Goal: Task Accomplishment & Management: Use online tool/utility

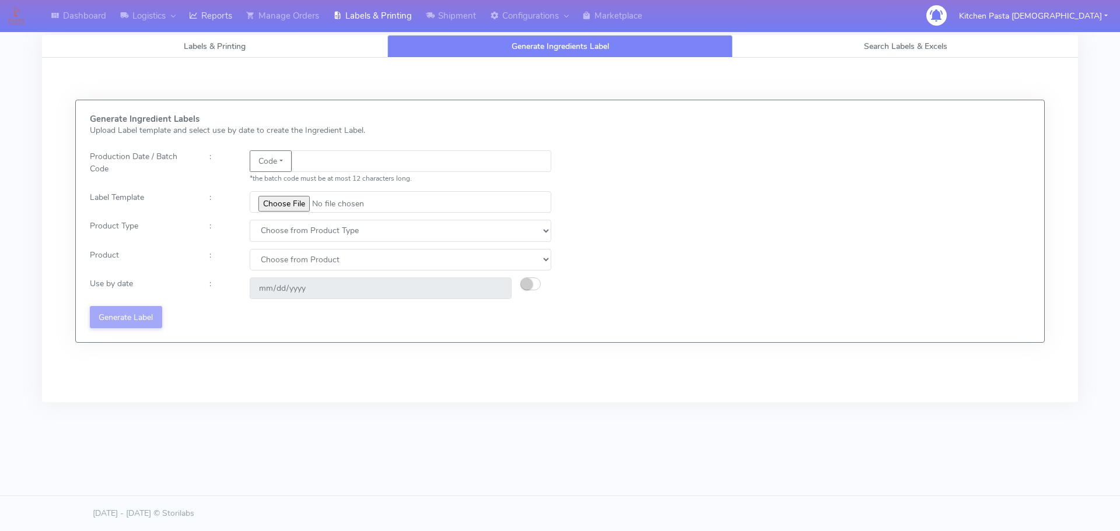
click at [195, 3] on link "Reports" at bounding box center [210, 16] width 57 height 32
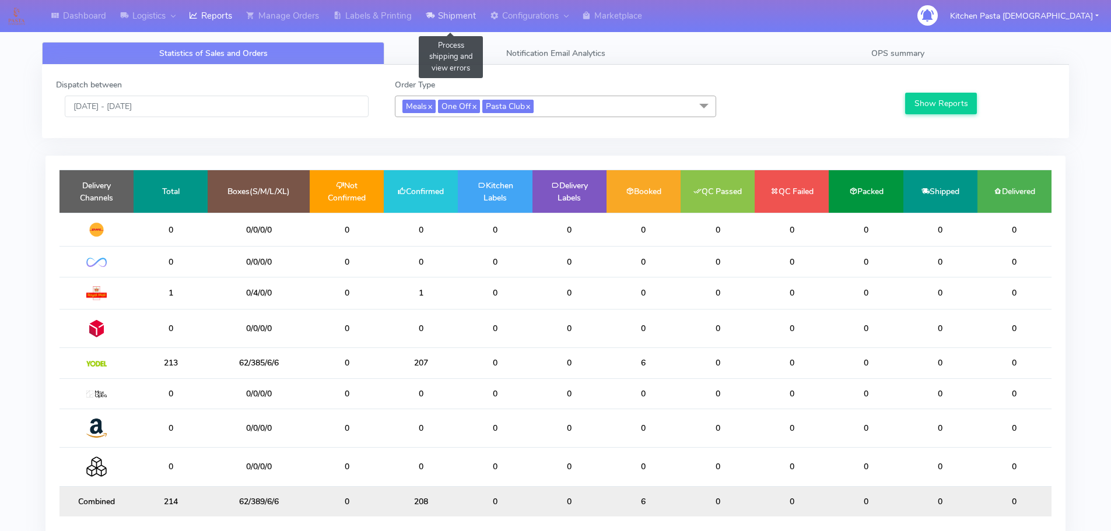
click at [440, 13] on link "Shipment" at bounding box center [451, 16] width 64 height 32
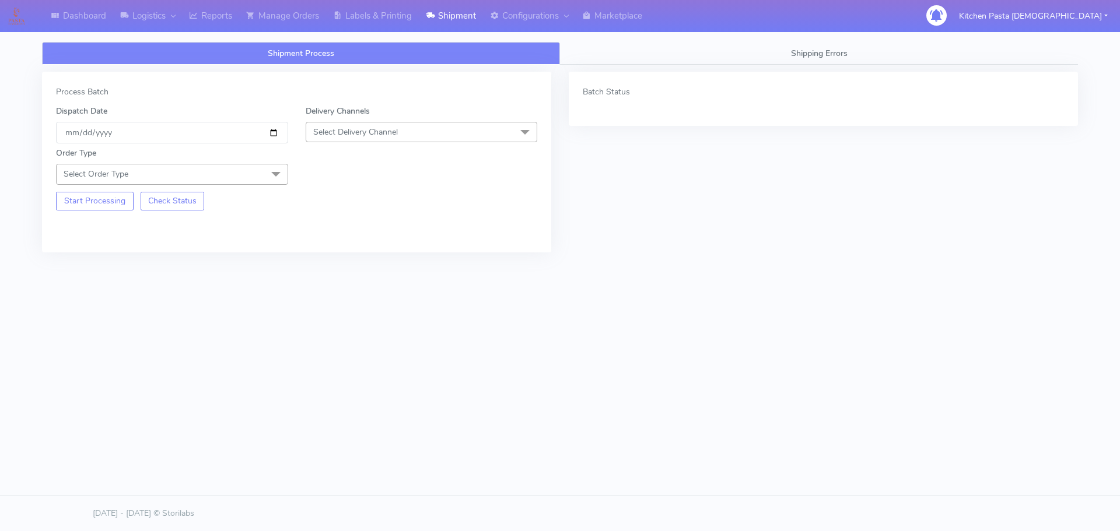
click at [404, 160] on div "Order Type Select Order Type Meal Kit Gift QCOM ATAVI" at bounding box center [296, 163] width 499 height 41
click at [405, 134] on span "Select Delivery Channel" at bounding box center [422, 132] width 232 height 20
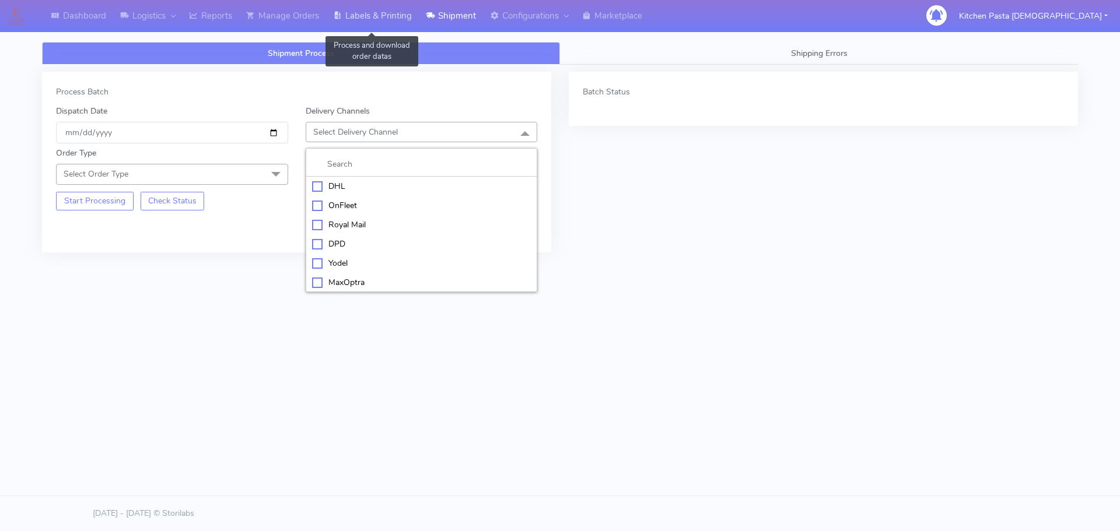
click at [374, 7] on link "Labels & Printing" at bounding box center [372, 16] width 93 height 32
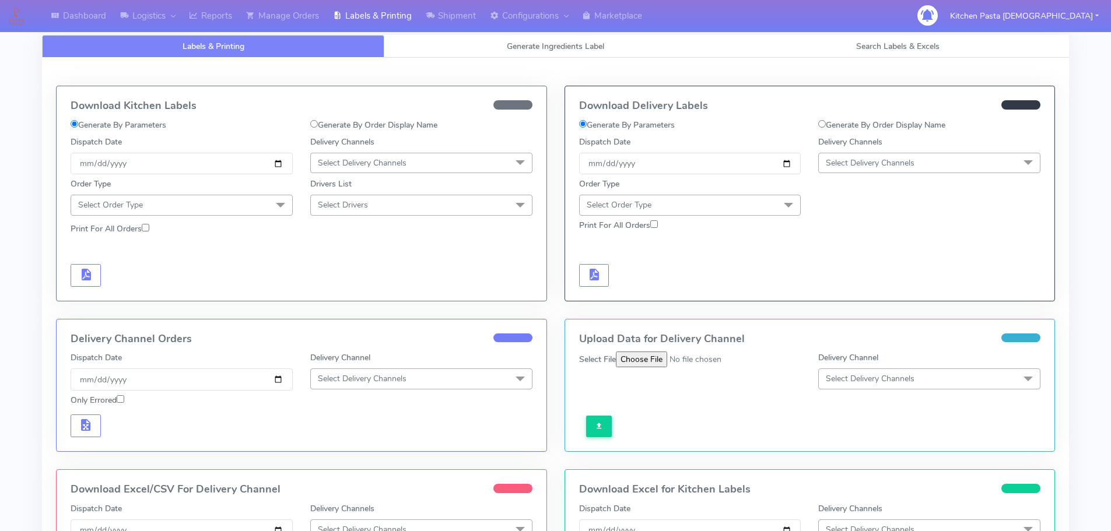
click at [939, 145] on div "Delivery Channels Select Delivery Channels DHL OnFleet Royal Mail DPD Yodel Max…" at bounding box center [930, 155] width 240 height 38
click at [919, 166] on span "Select Delivery Channels" at bounding box center [929, 163] width 222 height 20
click at [845, 295] on div "Yodel" at bounding box center [929, 294] width 209 height 12
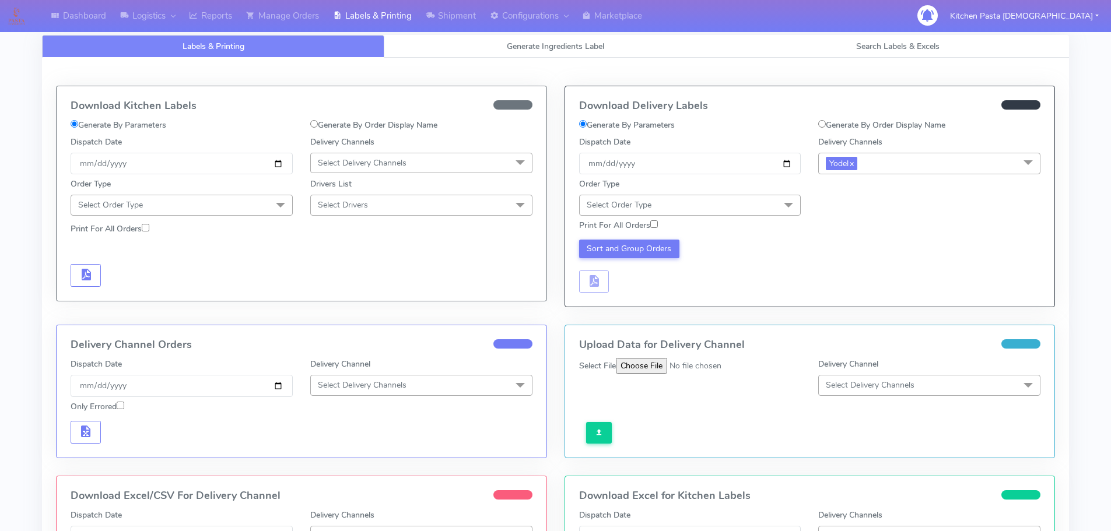
click at [784, 238] on div "Sort and Group Orders" at bounding box center [809, 264] width 479 height 57
click at [766, 209] on span "Select Order Type" at bounding box center [690, 205] width 222 height 20
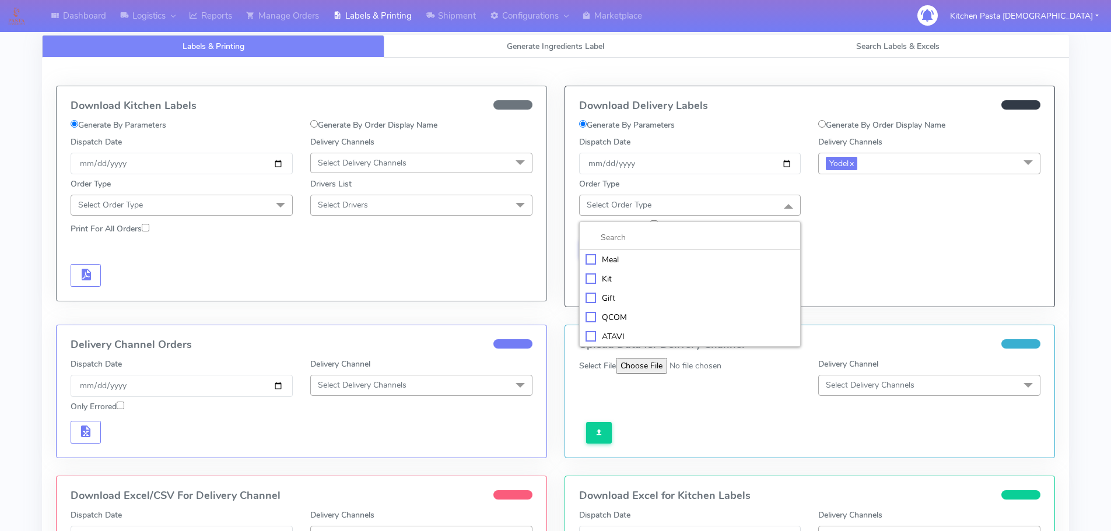
click at [635, 246] on li at bounding box center [690, 238] width 221 height 24
click at [633, 251] on li "Meal" at bounding box center [690, 259] width 221 height 19
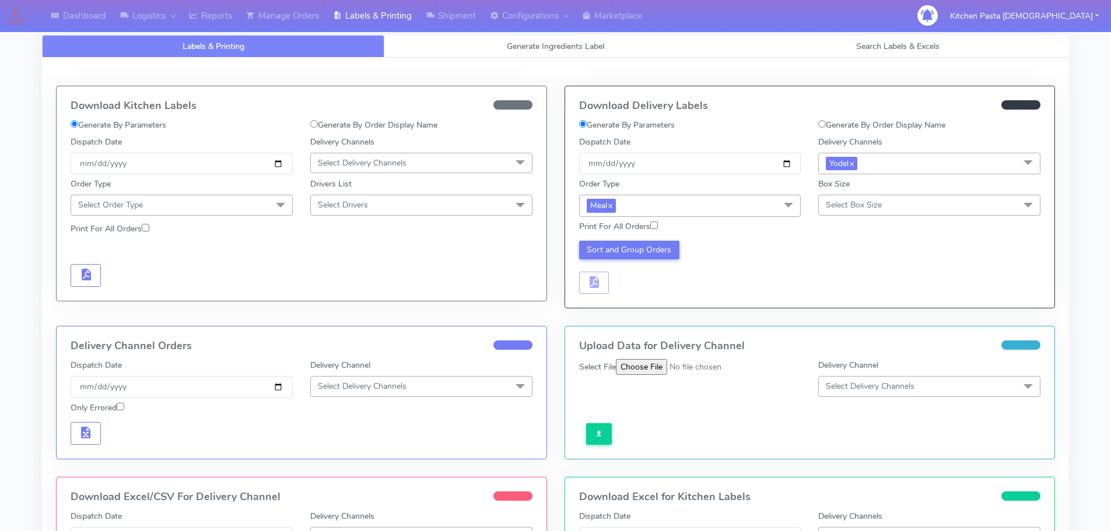
click at [943, 211] on span "Select Box Size" at bounding box center [929, 205] width 222 height 20
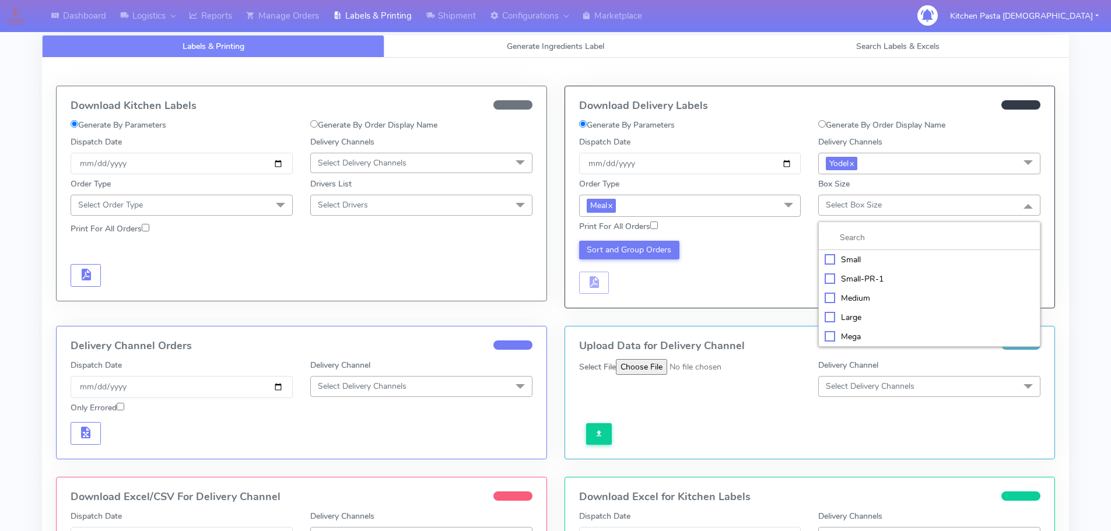
click at [846, 333] on div "Mega" at bounding box center [929, 337] width 209 height 12
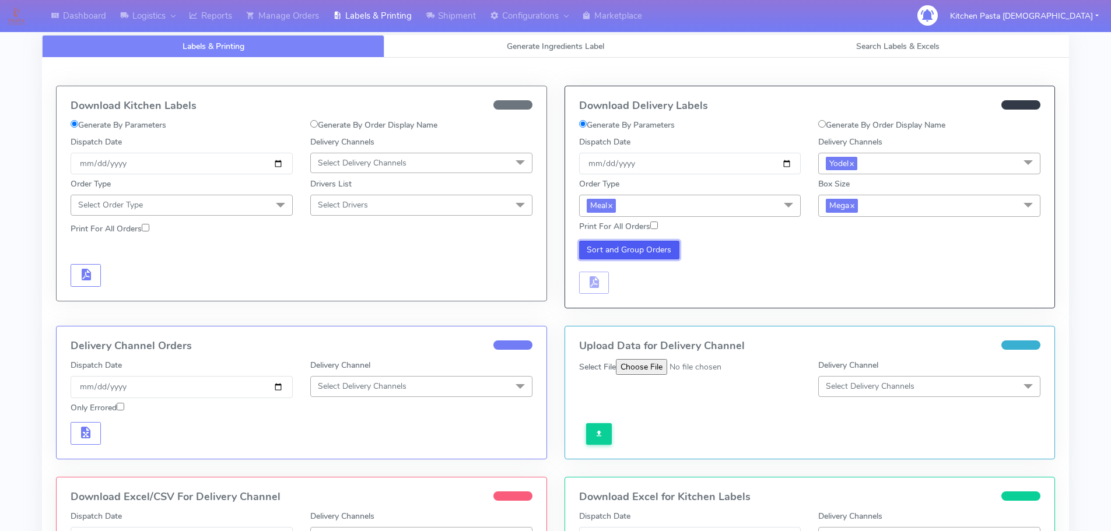
click at [657, 246] on button "Sort and Group Orders" at bounding box center [629, 250] width 101 height 19
click at [584, 278] on button "button" at bounding box center [594, 283] width 30 height 23
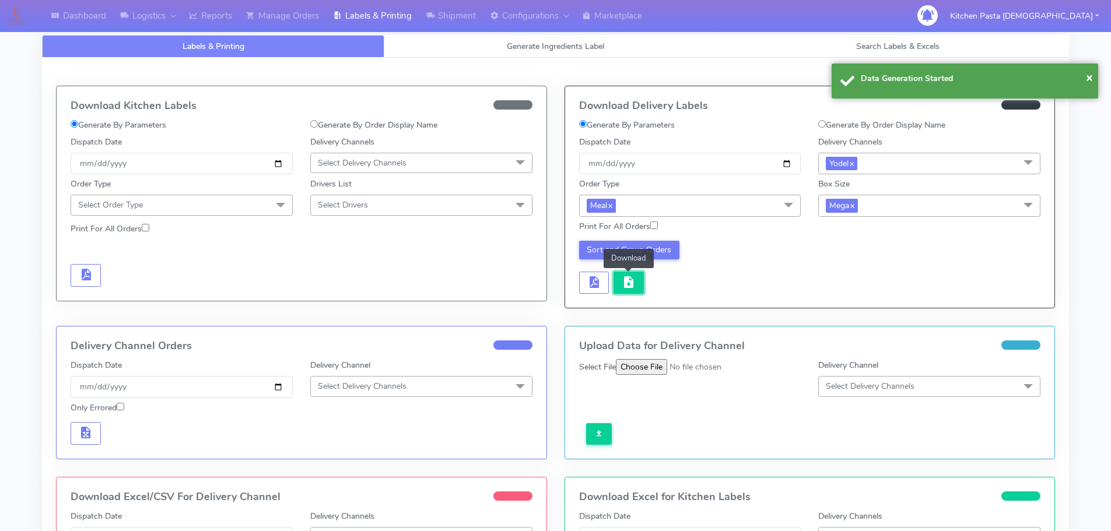
click at [628, 289] on span "button" at bounding box center [629, 284] width 14 height 11
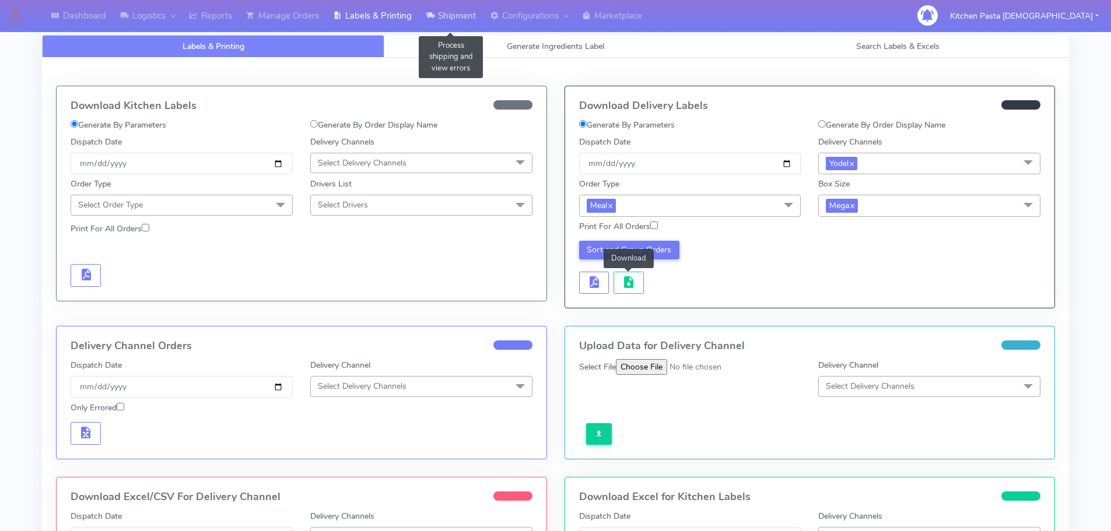
click at [429, 14] on icon at bounding box center [430, 16] width 9 height 12
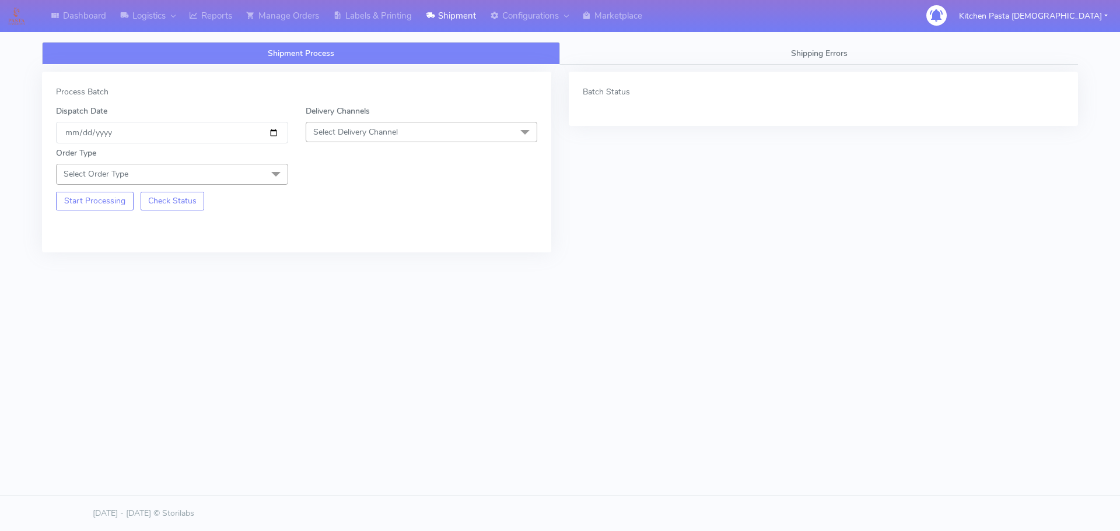
click at [404, 136] on span "Select Delivery Channel" at bounding box center [422, 132] width 232 height 20
click at [338, 264] on div "Yodel" at bounding box center [421, 263] width 219 height 12
click at [228, 187] on div "Start Processing Check Status" at bounding box center [172, 198] width 250 height 26
click at [230, 184] on span "Select Order Type" at bounding box center [172, 174] width 232 height 20
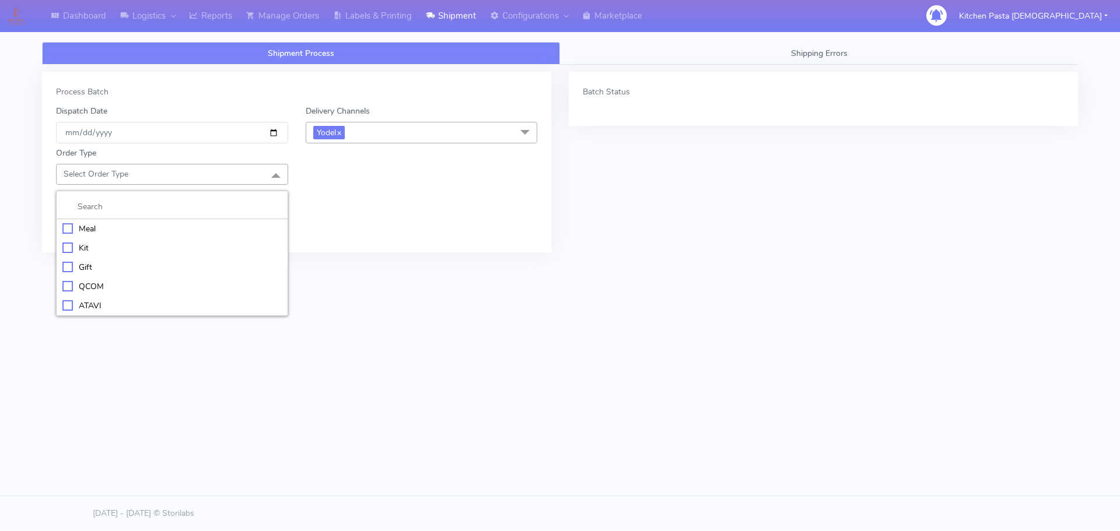
click at [162, 227] on div "Meal" at bounding box center [171, 229] width 219 height 12
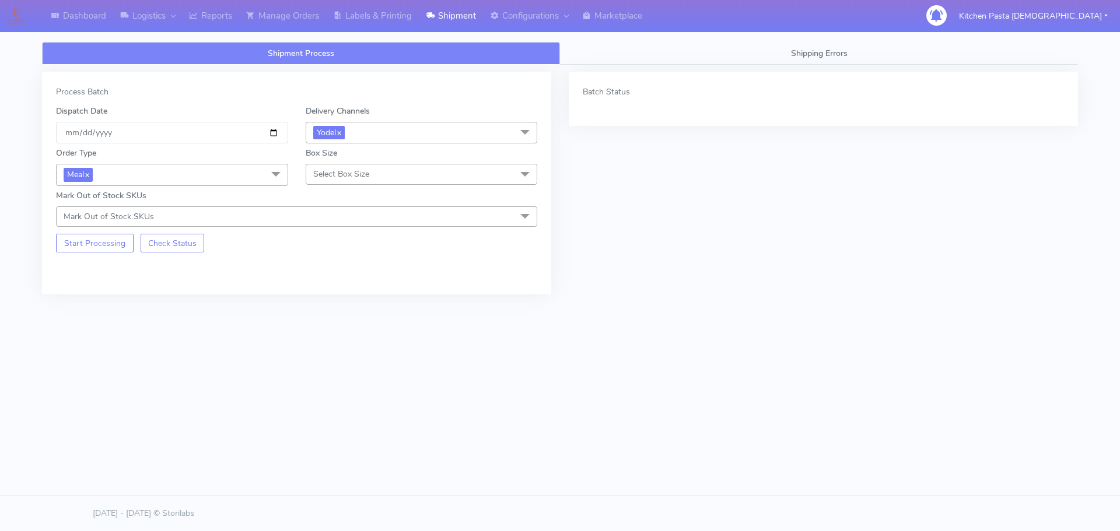
click at [359, 171] on span "Select Box Size" at bounding box center [341, 174] width 56 height 11
click at [321, 290] on div "Large" at bounding box center [421, 287] width 219 height 12
click at [62, 239] on button "Start Processing" at bounding box center [95, 243] width 78 height 19
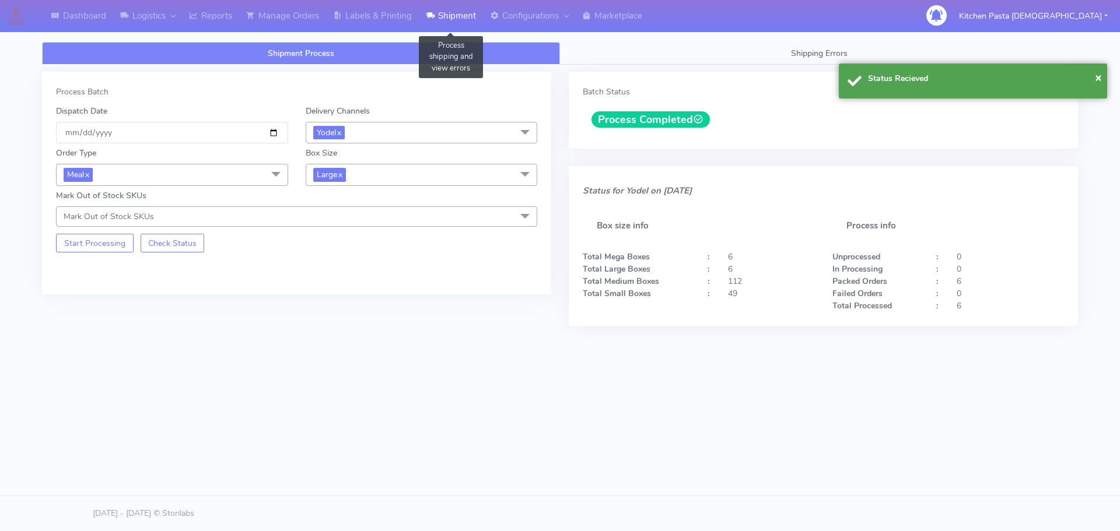
drag, startPoint x: 440, startPoint y: 5, endPoint x: 426, endPoint y: 5, distance: 14.0
click at [440, 5] on link "Shipment" at bounding box center [451, 16] width 64 height 32
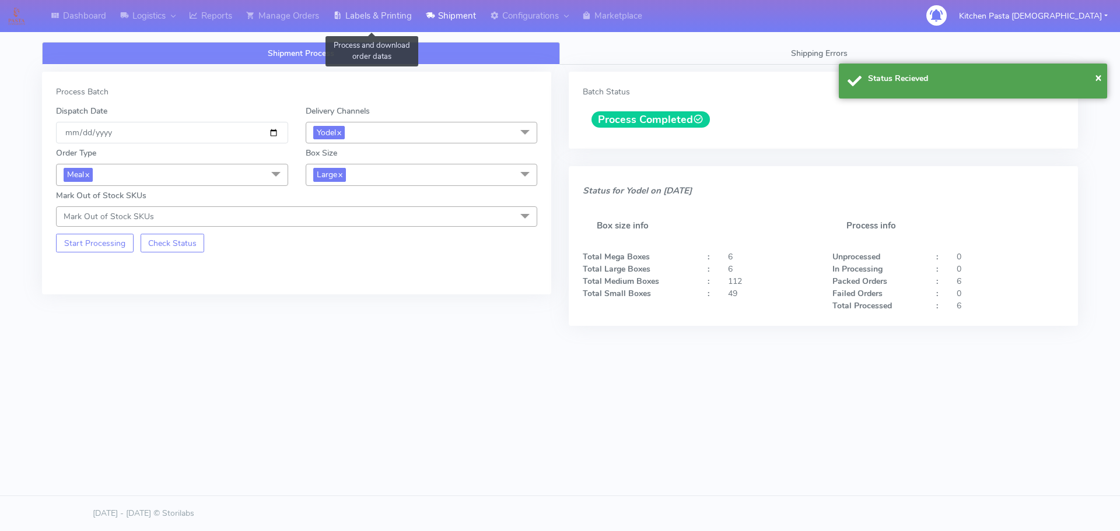
click at [389, 6] on link "Labels & Printing" at bounding box center [372, 16] width 93 height 32
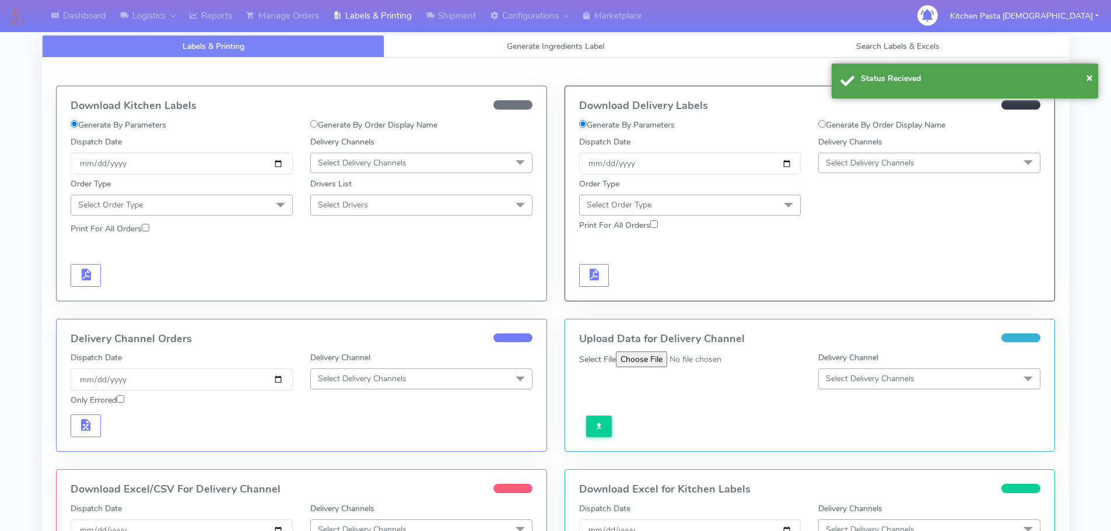
click at [988, 158] on span "Select Delivery Channels" at bounding box center [929, 163] width 222 height 20
click at [834, 295] on div "Yodel" at bounding box center [929, 294] width 209 height 12
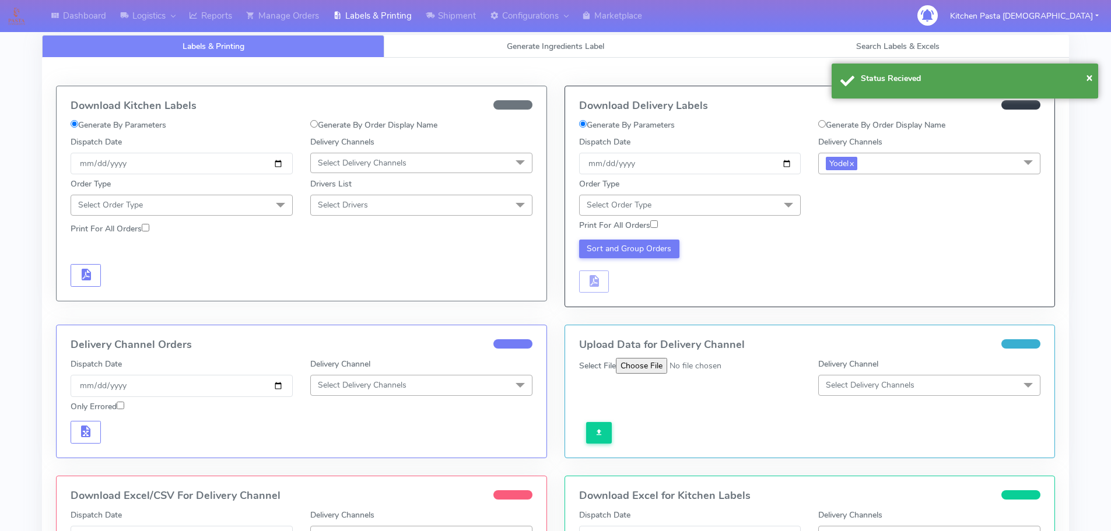
click at [701, 205] on span "Select Order Type" at bounding box center [690, 205] width 222 height 20
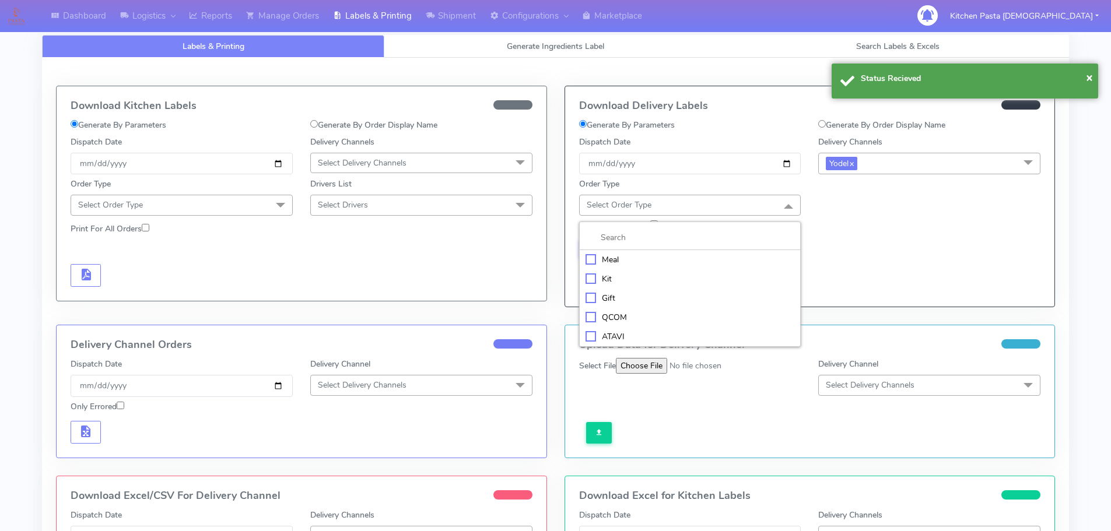
click at [654, 258] on div "Meal" at bounding box center [690, 260] width 209 height 12
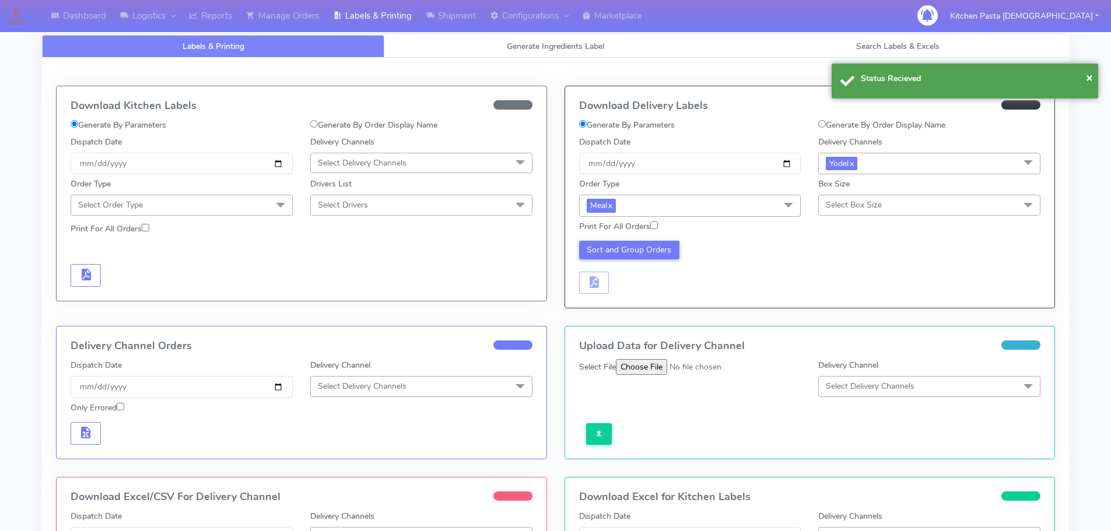
click at [871, 182] on div "Box Size Select Box Size Small Small-PR-1 Medium Large Mega" at bounding box center [929, 196] width 222 height 37
click at [857, 207] on span "Select Box Size" at bounding box center [854, 204] width 56 height 11
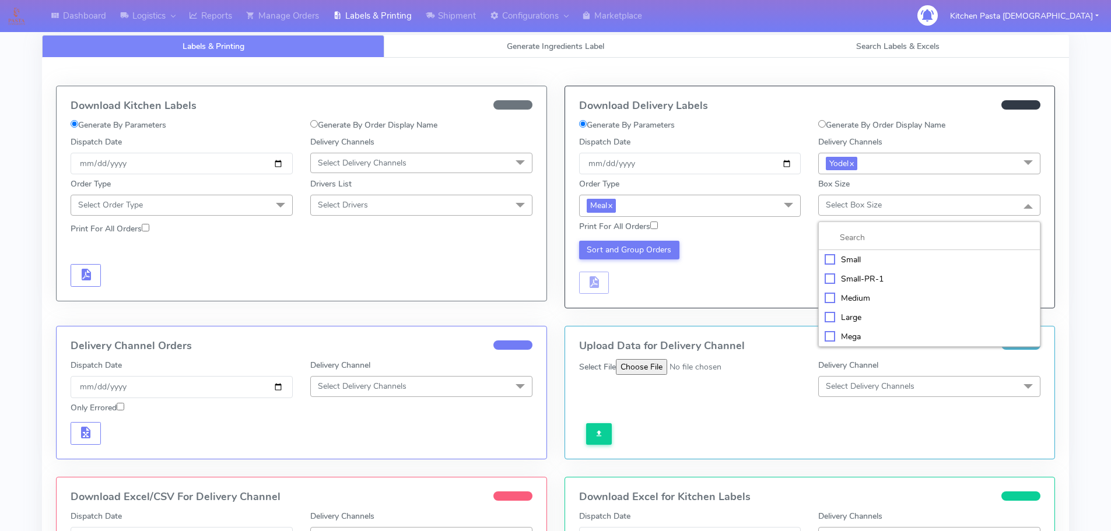
click at [859, 320] on div "Large" at bounding box center [929, 317] width 209 height 12
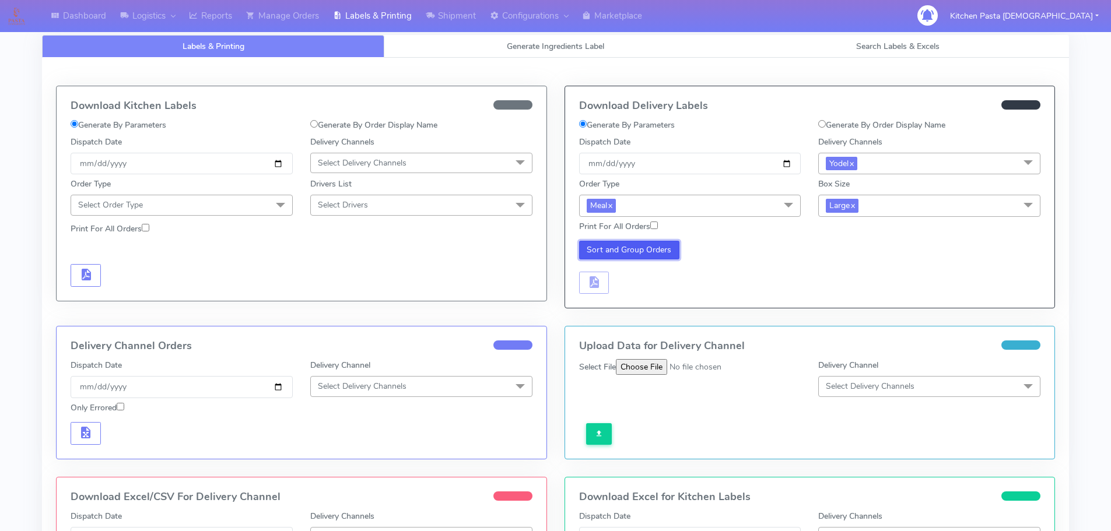
click at [631, 252] on button "Sort and Group Orders" at bounding box center [629, 250] width 101 height 19
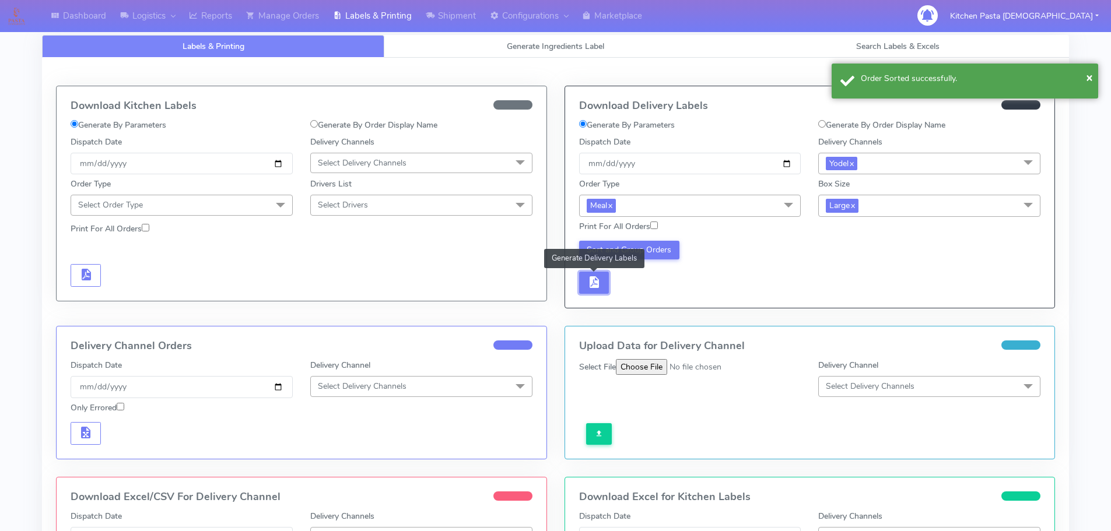
click at [606, 282] on button "button" at bounding box center [594, 283] width 30 height 23
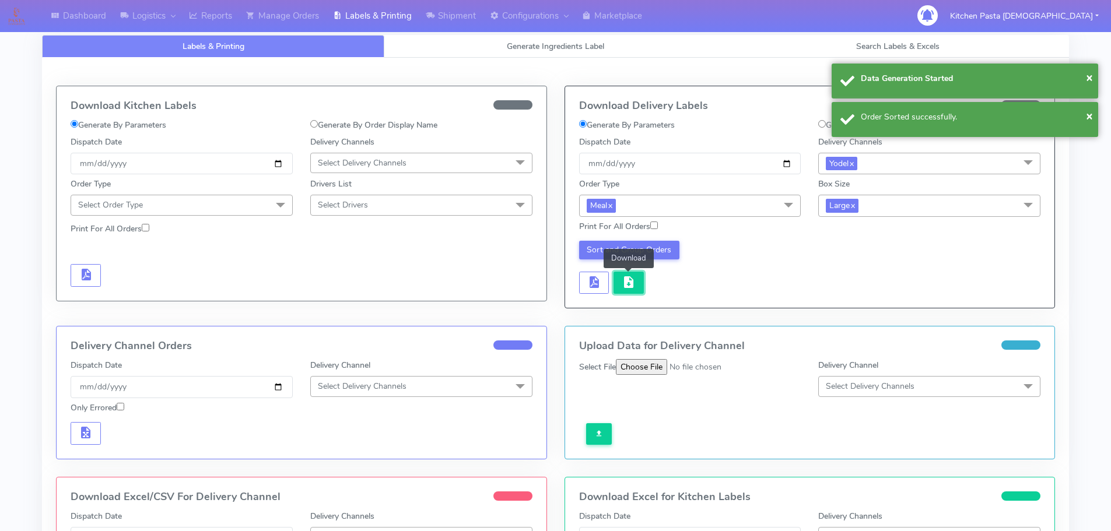
click at [635, 284] on span "button" at bounding box center [629, 284] width 14 height 11
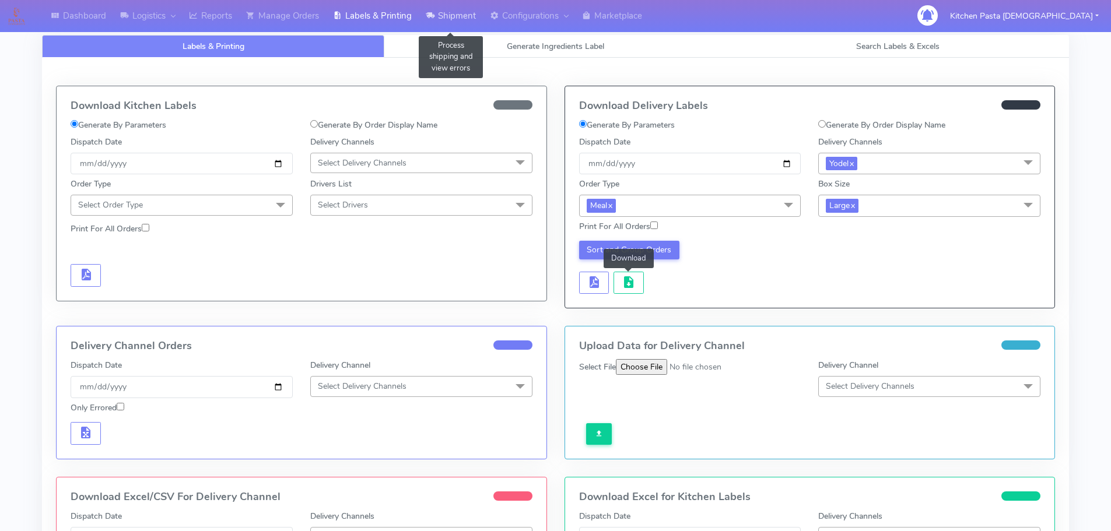
click at [458, 12] on link "Shipment" at bounding box center [451, 16] width 64 height 32
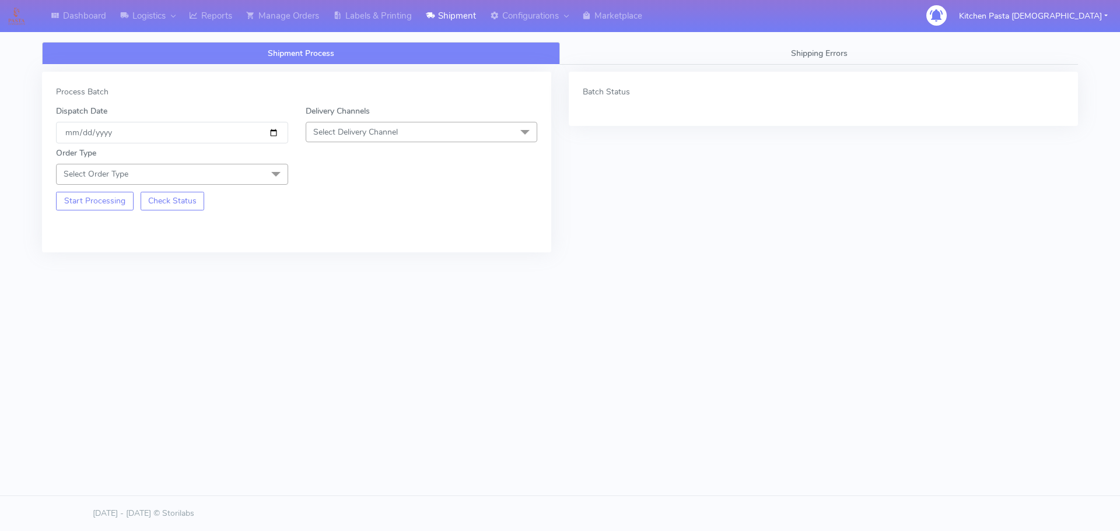
click at [405, 118] on div "Delivery Channels Select Delivery Channel DHL OnFleet Royal Mail DPD Yodel MaxO…" at bounding box center [422, 124] width 250 height 38
click at [393, 159] on div "Order Type Select Order Type Meal Kit Gift QCOM ATAVI" at bounding box center [296, 163] width 499 height 41
click at [405, 119] on div "Delivery Channels Select Delivery Channel DHL OnFleet Royal Mail DPD Yodel MaxO…" at bounding box center [422, 124] width 250 height 38
click at [403, 136] on span "Select Delivery Channel" at bounding box center [422, 132] width 232 height 20
click at [339, 261] on div "Yodel" at bounding box center [421, 263] width 219 height 12
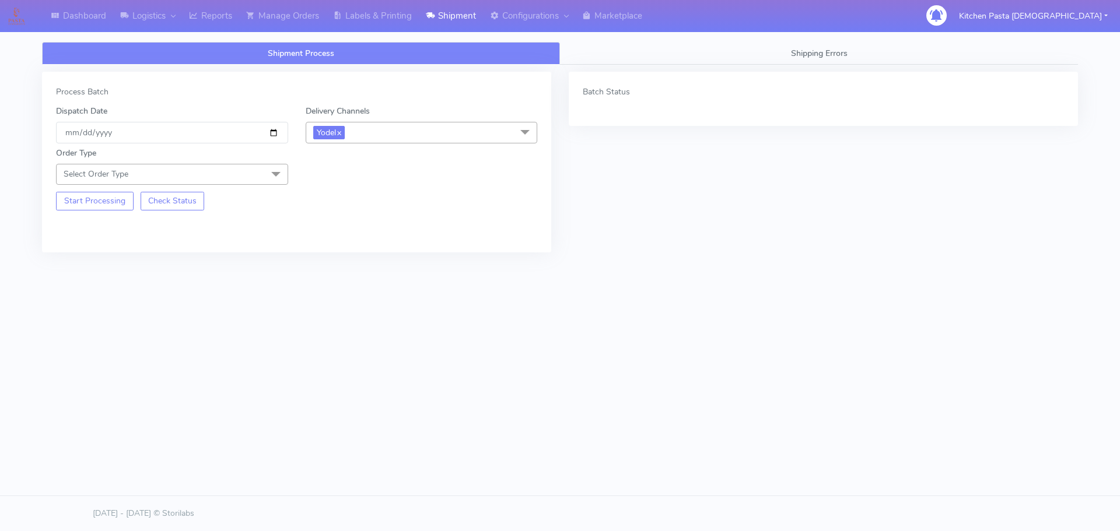
click at [248, 166] on span "Select Order Type" at bounding box center [172, 174] width 232 height 20
click at [155, 219] on li at bounding box center [172, 207] width 231 height 24
click at [98, 218] on li at bounding box center [172, 207] width 231 height 24
click at [104, 225] on div "Meal" at bounding box center [171, 229] width 219 height 12
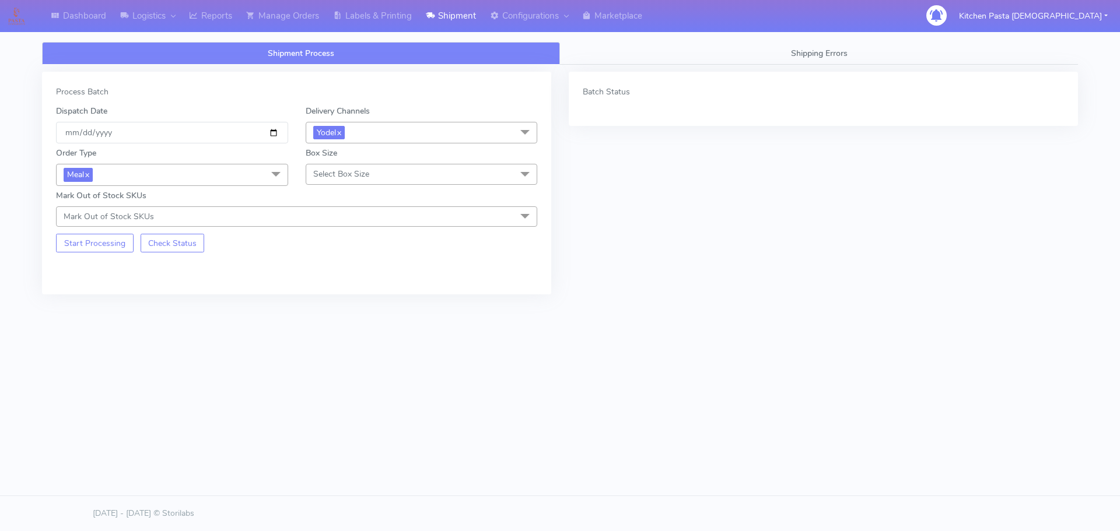
click at [341, 174] on span "Select Box Size" at bounding box center [341, 174] width 56 height 11
click at [348, 261] on div "Medium" at bounding box center [421, 267] width 219 height 12
click at [109, 242] on button "Start Processing" at bounding box center [95, 243] width 78 height 19
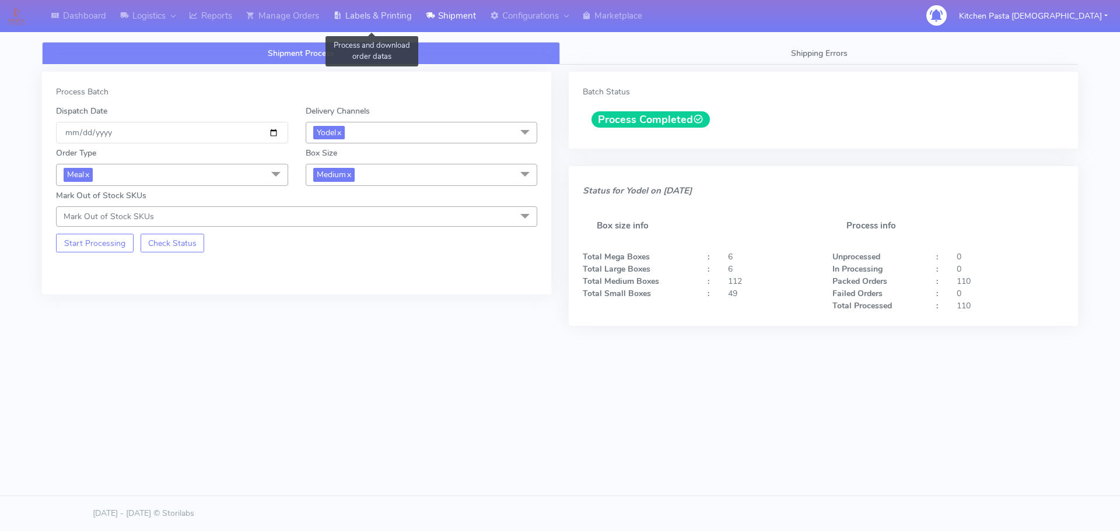
click at [377, 9] on link "Labels & Printing" at bounding box center [372, 16] width 93 height 32
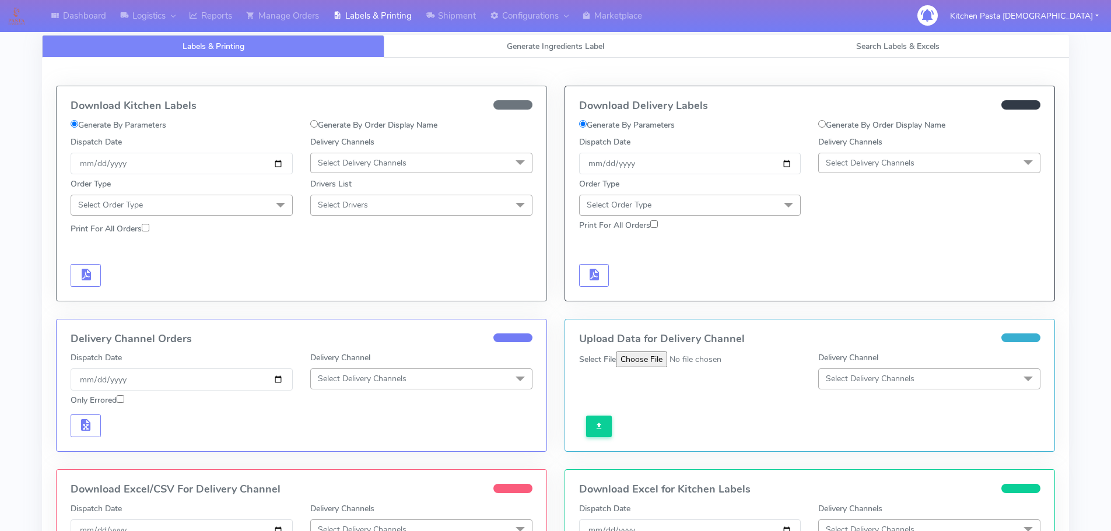
click at [888, 166] on span "Select Delivery Channels" at bounding box center [870, 162] width 89 height 11
click at [864, 302] on li "Yodel" at bounding box center [929, 294] width 221 height 19
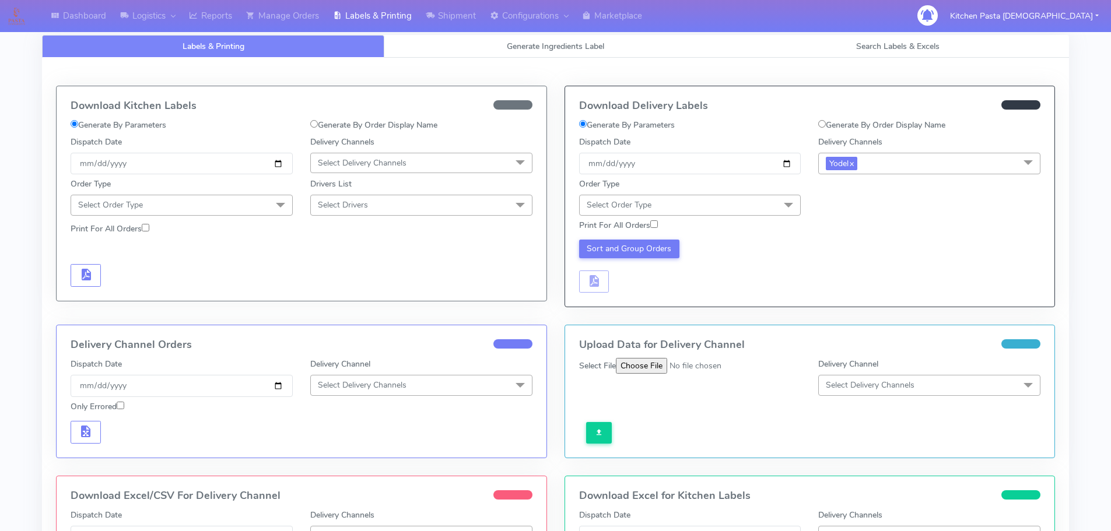
drag, startPoint x: 756, startPoint y: 206, endPoint x: 709, endPoint y: 232, distance: 54.6
click at [755, 206] on span "Select Order Type" at bounding box center [690, 205] width 222 height 20
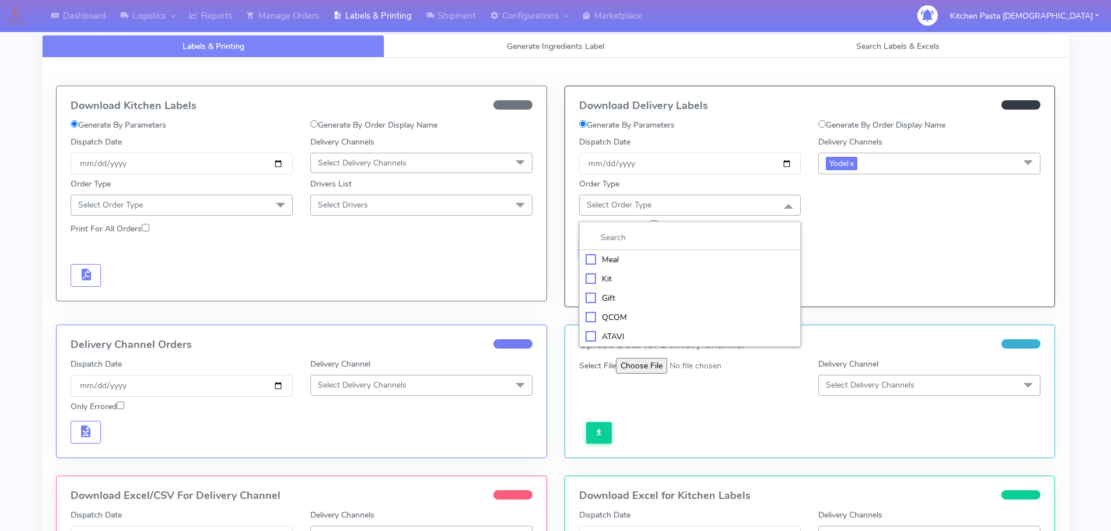
click at [684, 261] on div "Meal" at bounding box center [690, 260] width 209 height 12
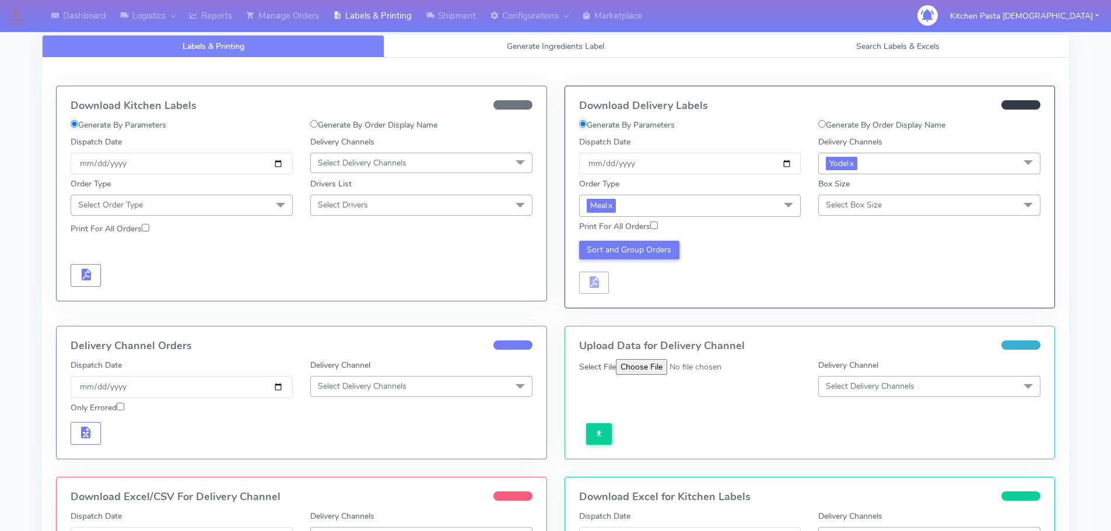
click at [892, 193] on div "Box Size Select Box Size Small Small-PR-1 Medium Large Mega" at bounding box center [929, 196] width 222 height 37
click at [885, 210] on span "Select Box Size" at bounding box center [929, 205] width 222 height 20
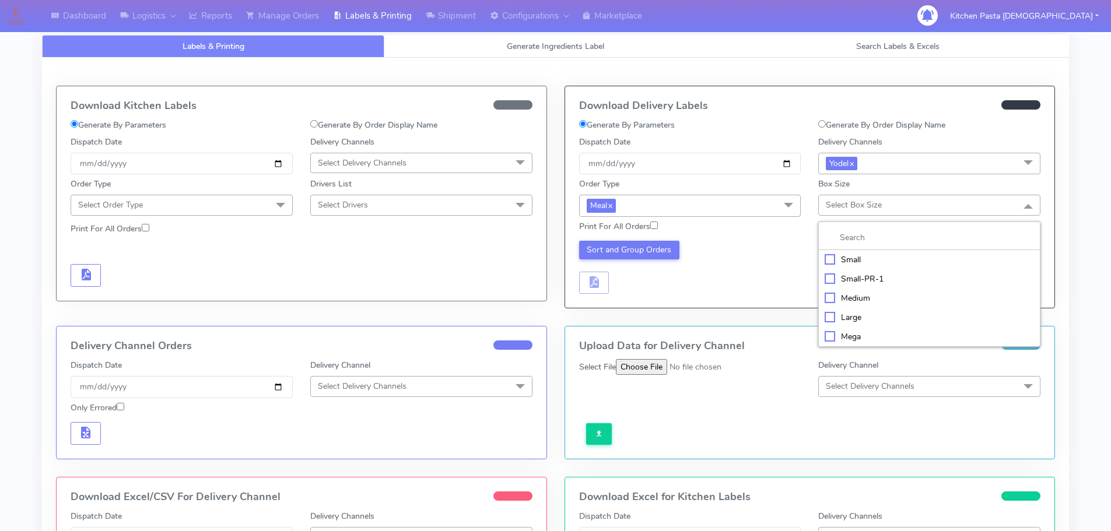
click at [836, 301] on div "Medium" at bounding box center [929, 298] width 209 height 12
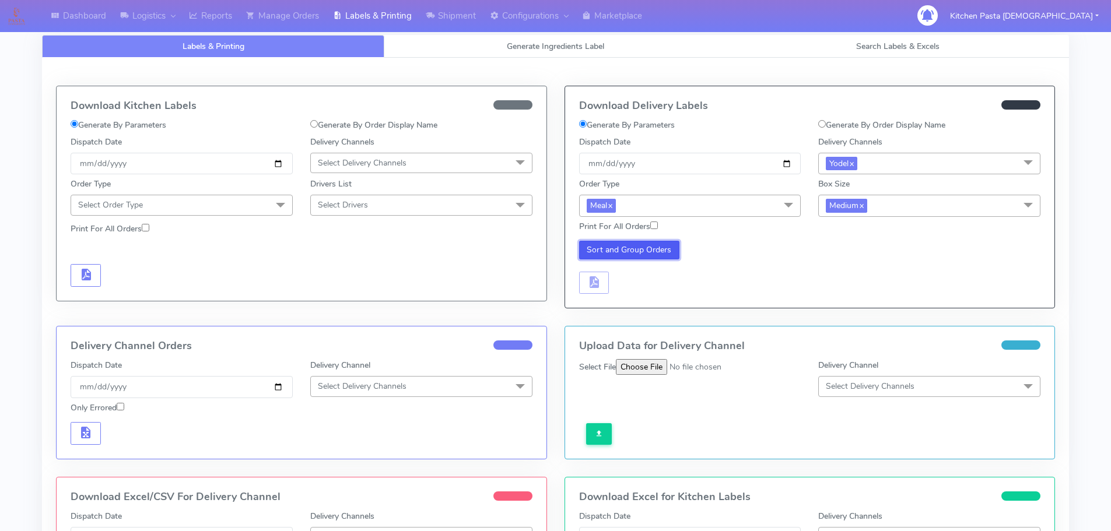
click at [632, 247] on button "Sort and Group Orders" at bounding box center [629, 250] width 101 height 19
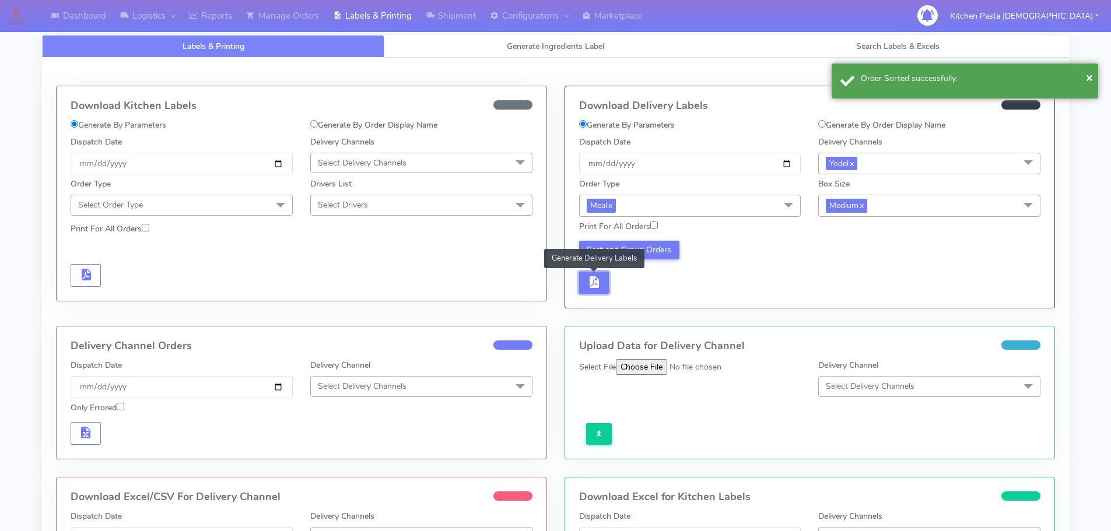
click at [590, 286] on span "button" at bounding box center [594, 284] width 14 height 11
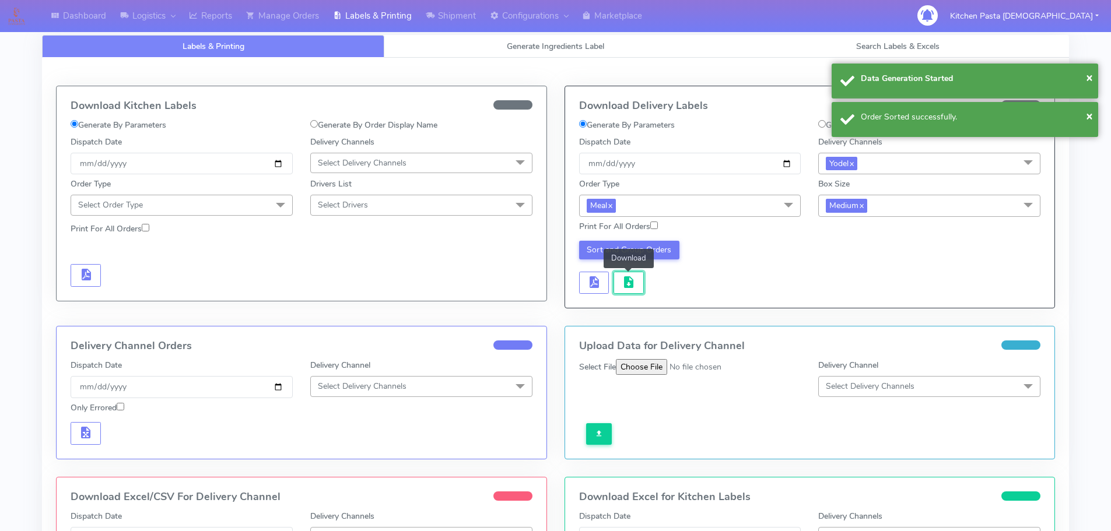
click at [624, 282] on span "button" at bounding box center [629, 284] width 14 height 11
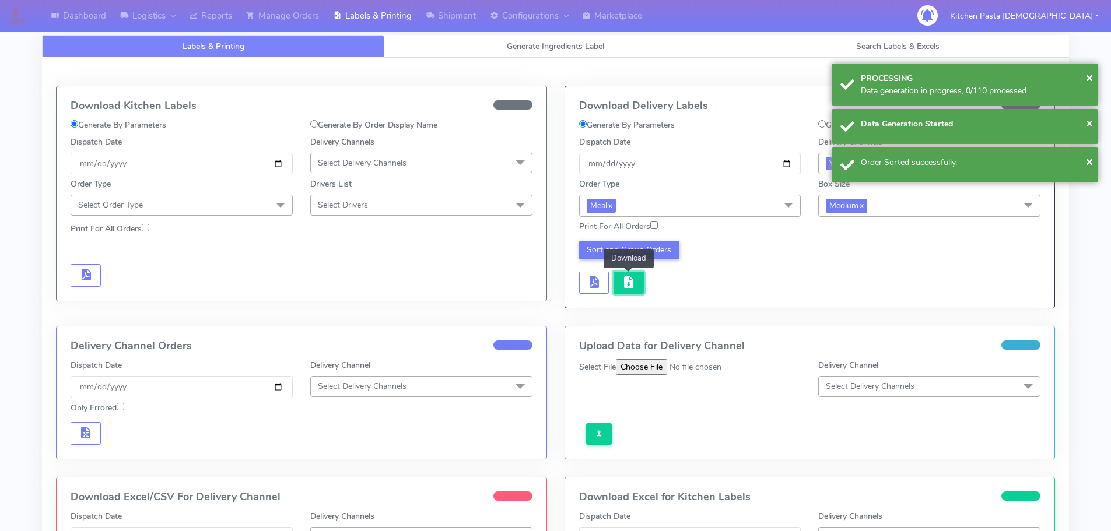
click at [635, 293] on button "button" at bounding box center [629, 283] width 30 height 23
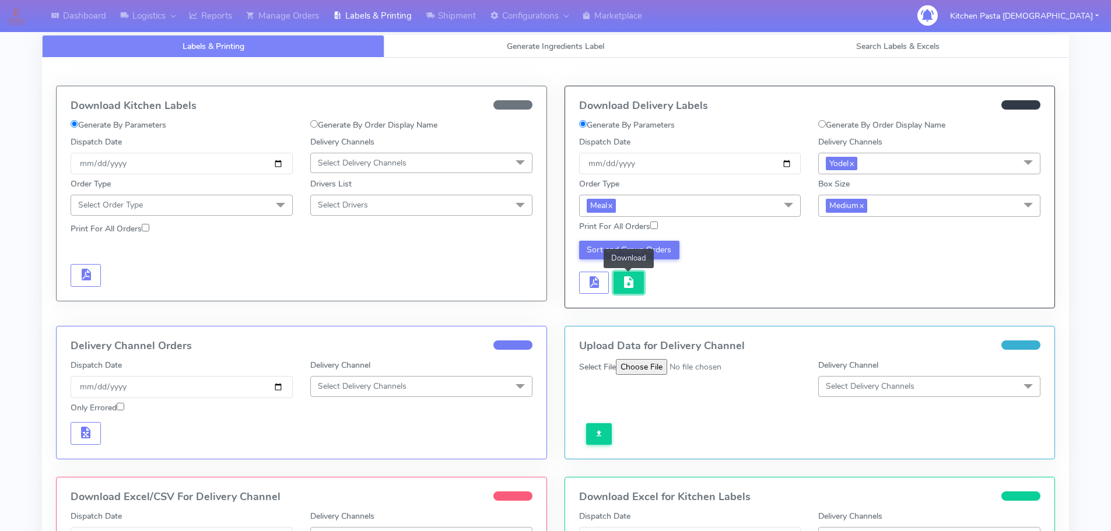
click at [635, 293] on button "button" at bounding box center [629, 283] width 30 height 23
click at [419, 2] on link "Labels & Printing" at bounding box center [372, 16] width 93 height 32
click at [446, 16] on link "Shipment" at bounding box center [451, 16] width 64 height 32
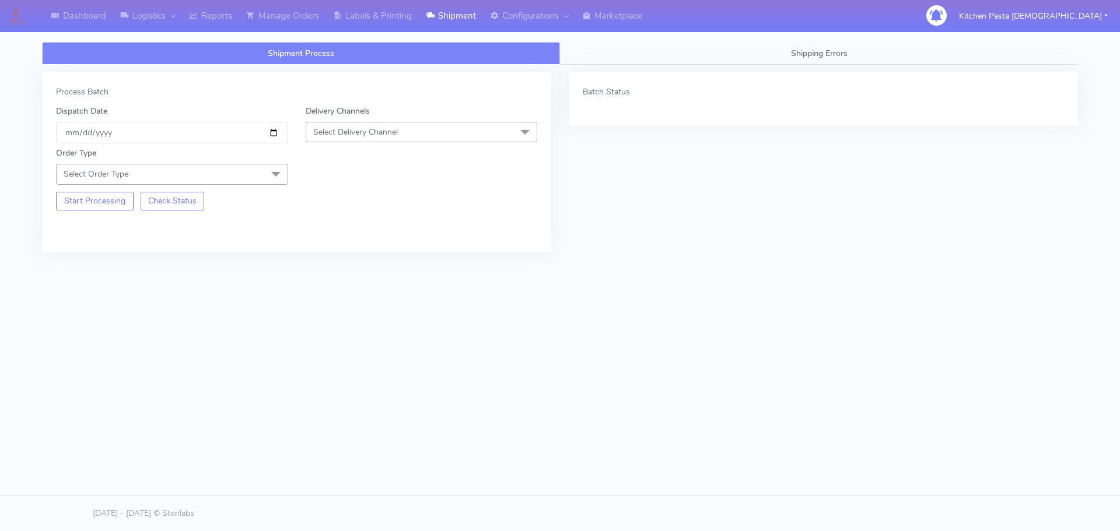
click at [398, 121] on div "Delivery Channels Select Delivery Channel DHL OnFleet Royal Mail DPD Yodel MaxO…" at bounding box center [422, 124] width 250 height 38
click at [405, 125] on span "Select Delivery Channel" at bounding box center [422, 132] width 232 height 20
click at [335, 266] on div "Yodel" at bounding box center [421, 263] width 219 height 12
click at [247, 180] on span "Select Order Type" at bounding box center [172, 174] width 232 height 20
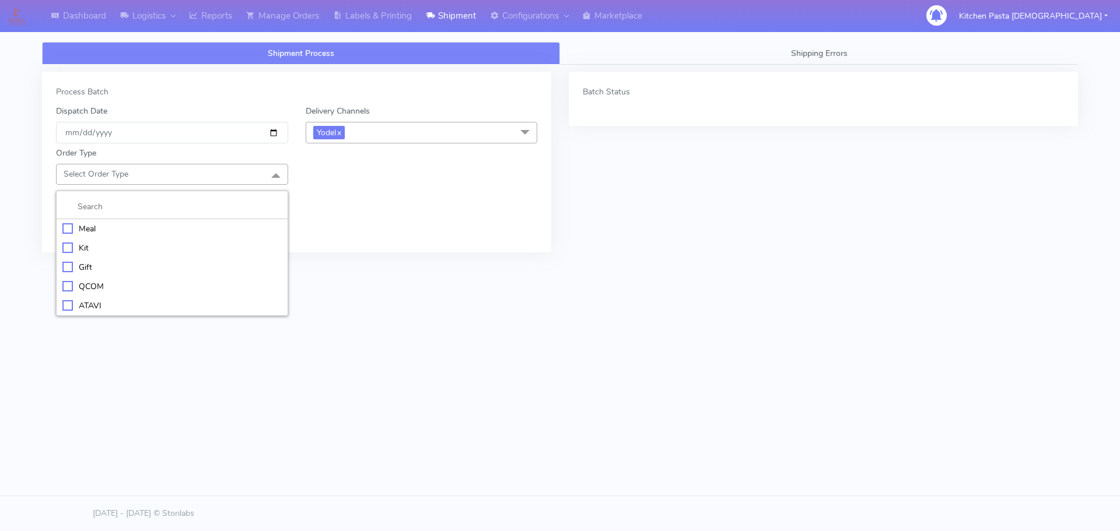
click at [175, 225] on div "Meal" at bounding box center [171, 229] width 219 height 12
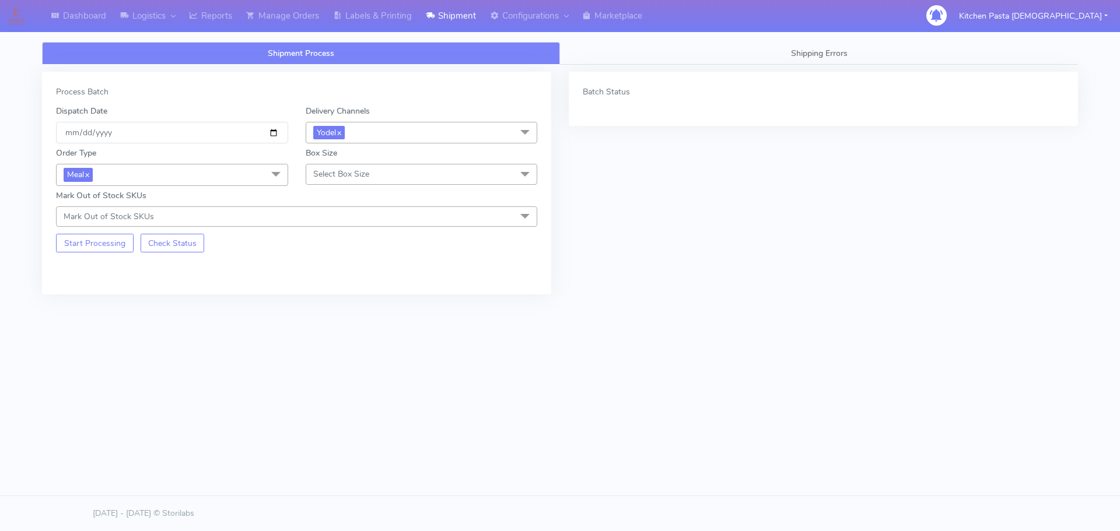
click at [354, 166] on span "Select Box Size" at bounding box center [422, 174] width 232 height 20
click at [337, 227] on div "Small" at bounding box center [421, 229] width 219 height 12
click at [98, 244] on button "Start Processing" at bounding box center [95, 243] width 78 height 19
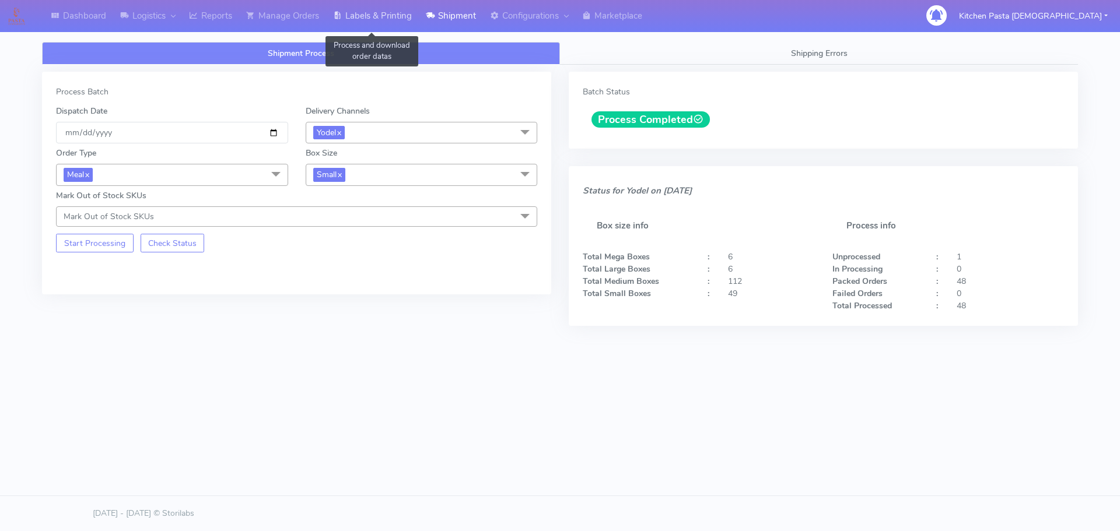
click at [373, 16] on link "Labels & Printing" at bounding box center [372, 16] width 93 height 32
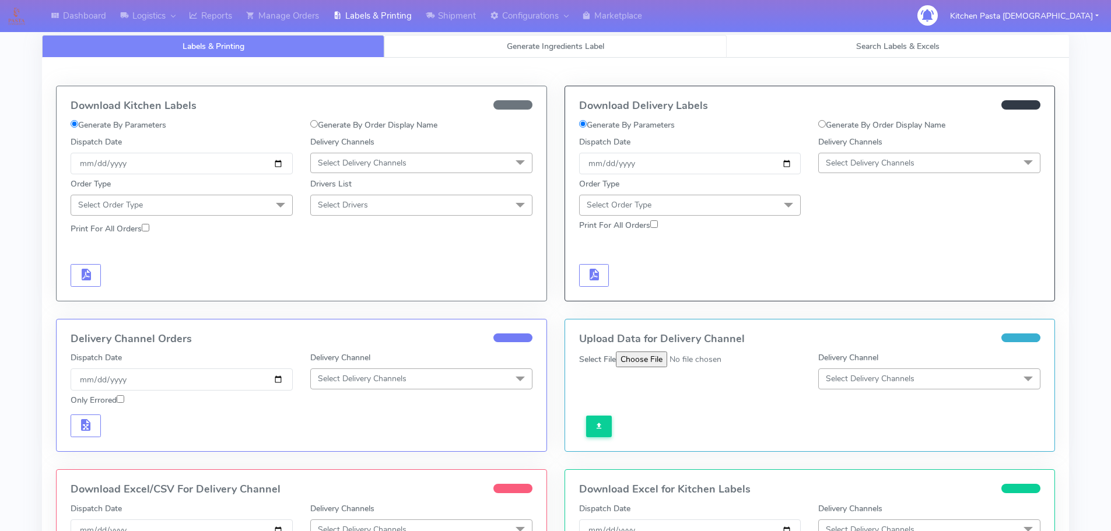
click at [498, 42] on link "Generate Ingredients Label" at bounding box center [555, 46] width 342 height 23
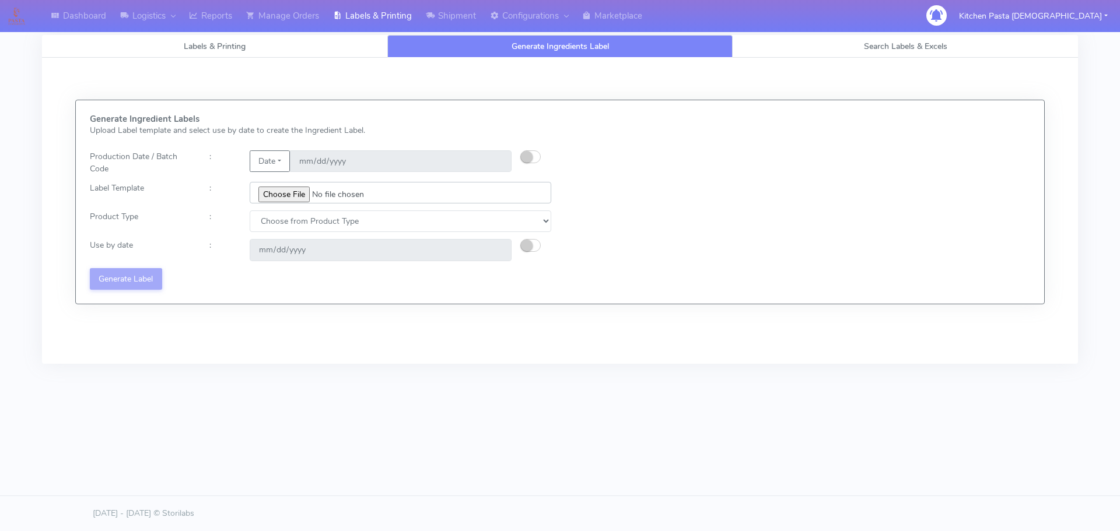
click at [293, 196] on input "file" at bounding box center [401, 193] width 302 height 22
type input "C:\fakepath\Profiteroles V1.jpg"
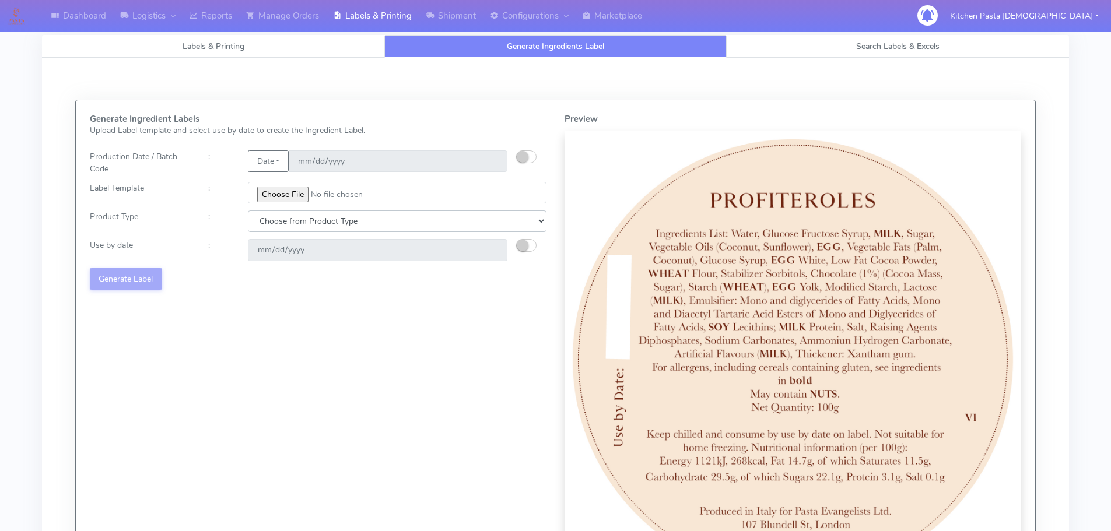
click at [370, 213] on select "Choose from Product Type ECOM ERETAIL CIRCULAR CIRC_DESERTS LASAGNE" at bounding box center [397, 222] width 299 height 22
select select "3"
click at [248, 211] on select "Choose from Product Type ECOM ERETAIL CIRCULAR CIRC_DESERTS LASAGNE" at bounding box center [397, 222] width 299 height 22
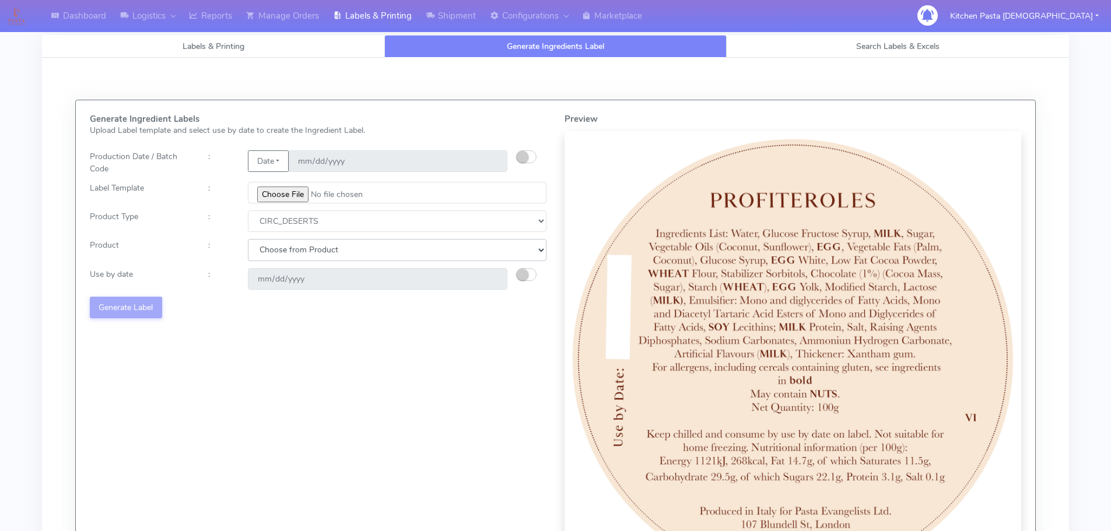
click at [369, 241] on select "Choose from Product CLASSIC_TIRAMISU CREMA_AMARENA PROFITEROLES" at bounding box center [397, 250] width 299 height 22
select select "2"
click at [248, 239] on select "Choose from Product CLASSIC_TIRAMISU CREMA_AMARENA PROFITEROLES" at bounding box center [397, 250] width 299 height 22
type input "2025-09-17"
click at [134, 302] on button "Generate Label" at bounding box center [126, 308] width 72 height 22
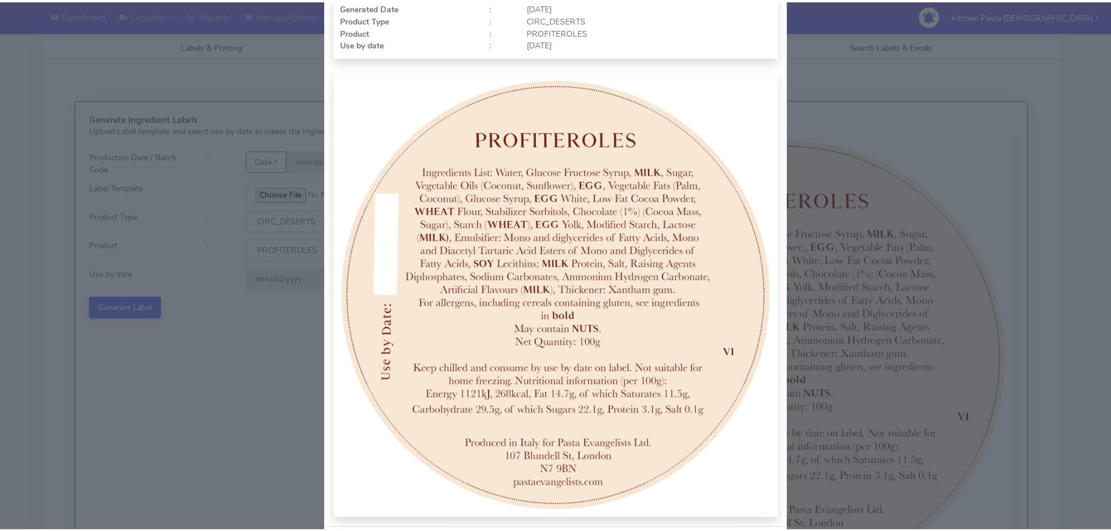
scroll to position [121, 0]
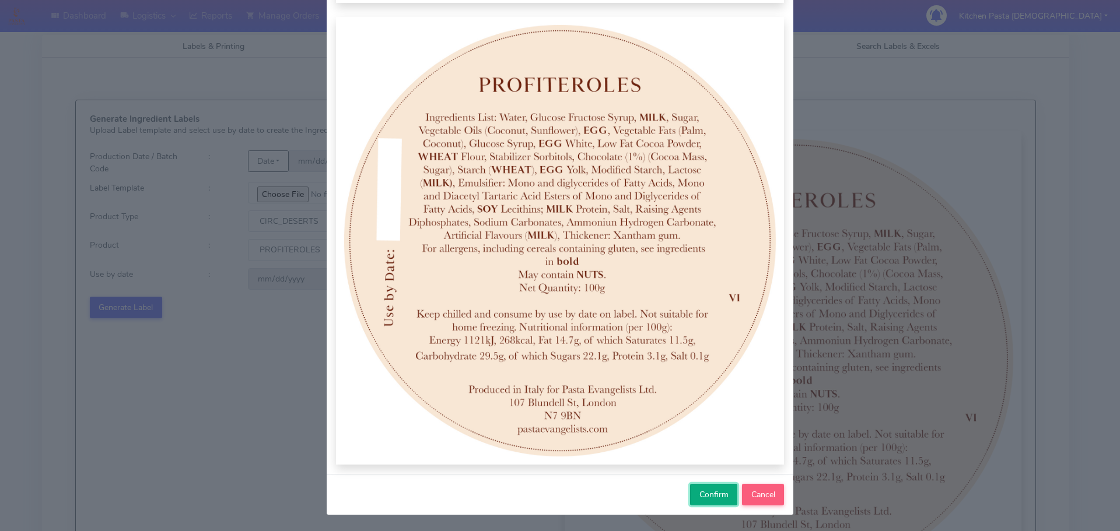
click at [699, 493] on span "Confirm" at bounding box center [713, 494] width 29 height 11
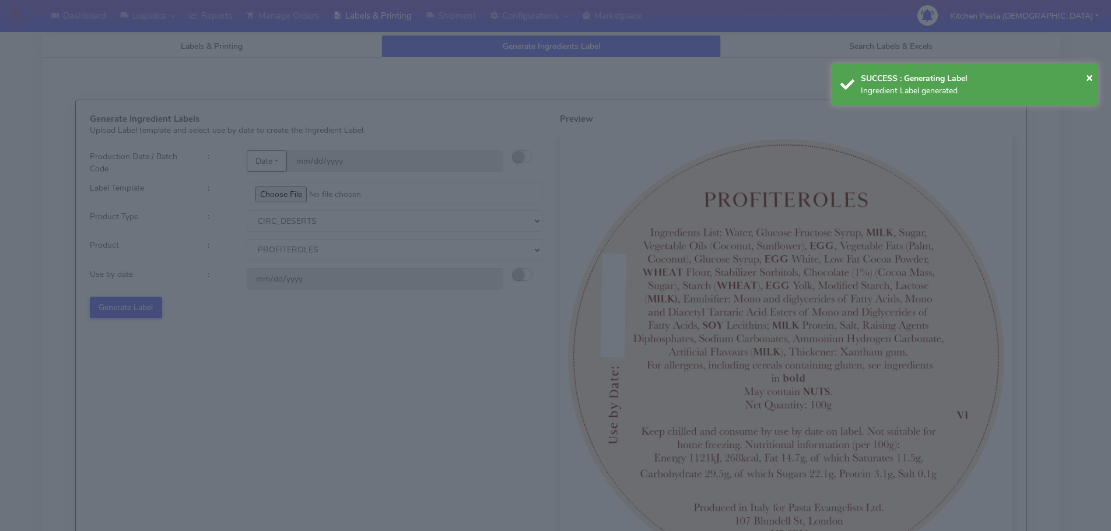
select select
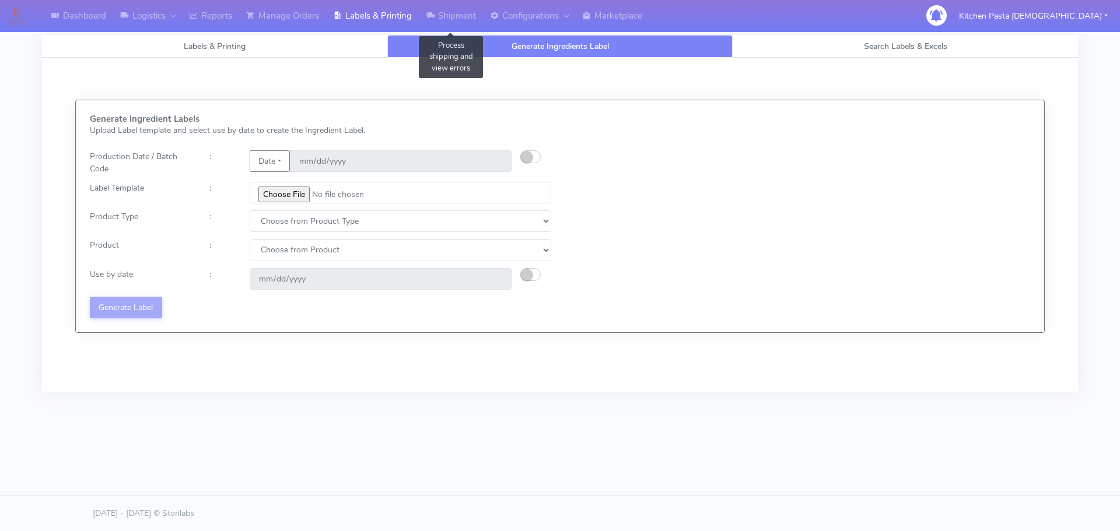
click at [352, 22] on link "Labels & Printing" at bounding box center [372, 16] width 93 height 32
click at [269, 42] on link "Labels & Printing" at bounding box center [214, 46] width 345 height 23
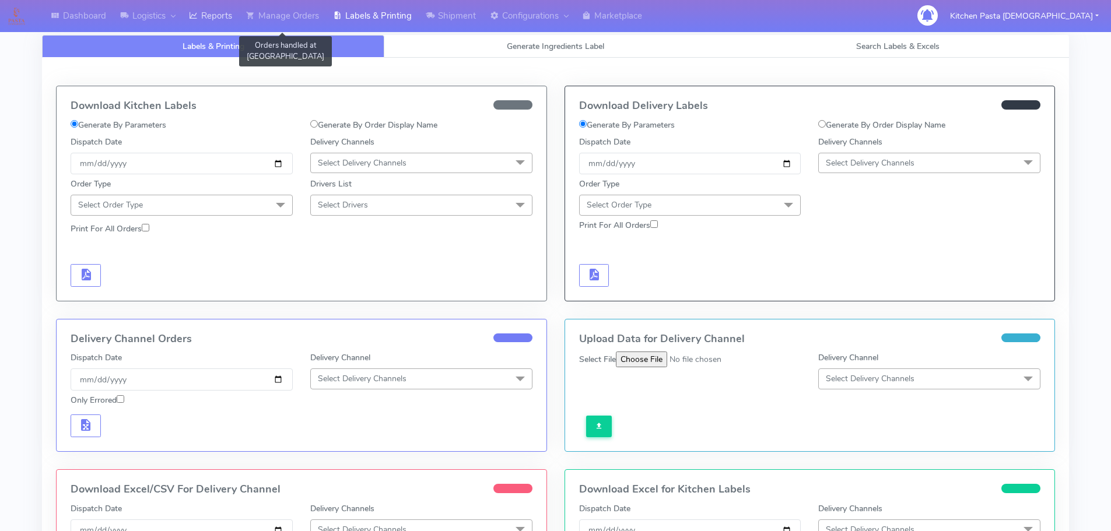
click at [235, 22] on link "Reports" at bounding box center [210, 16] width 57 height 32
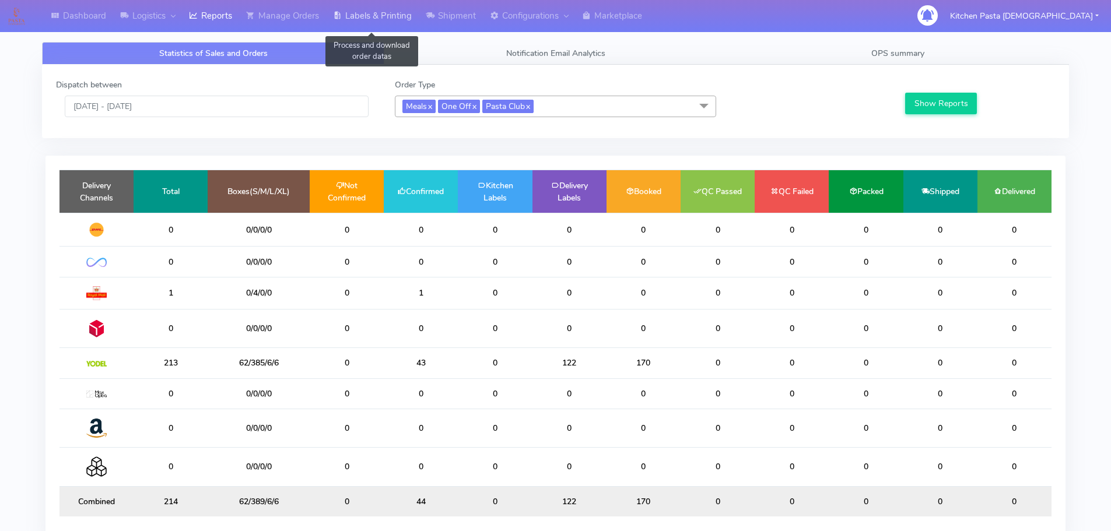
click at [387, 5] on link "Labels & Printing" at bounding box center [372, 16] width 93 height 32
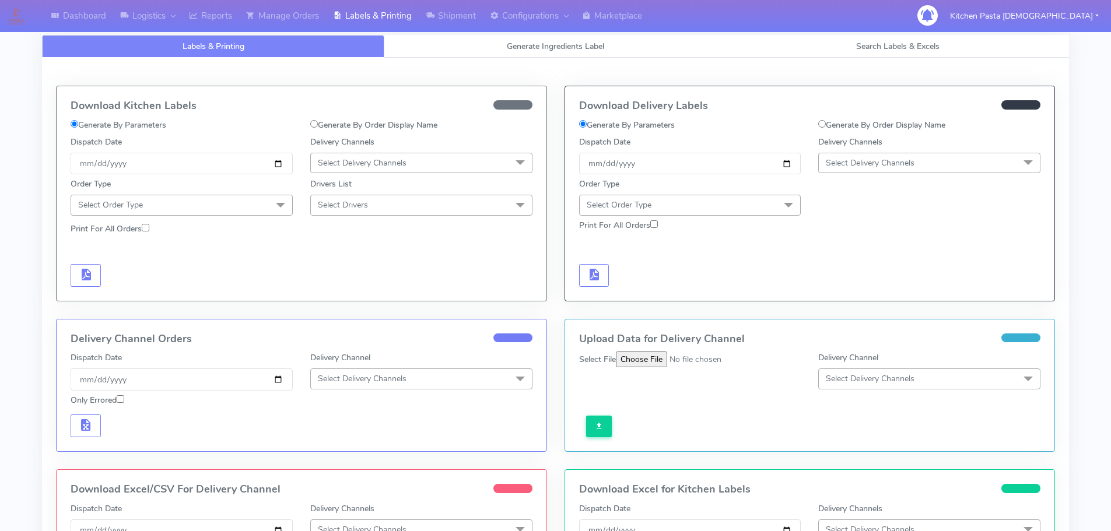
click at [919, 162] on span "Select Delivery Channels" at bounding box center [929, 163] width 222 height 20
click at [836, 295] on div "Yodel" at bounding box center [929, 294] width 209 height 12
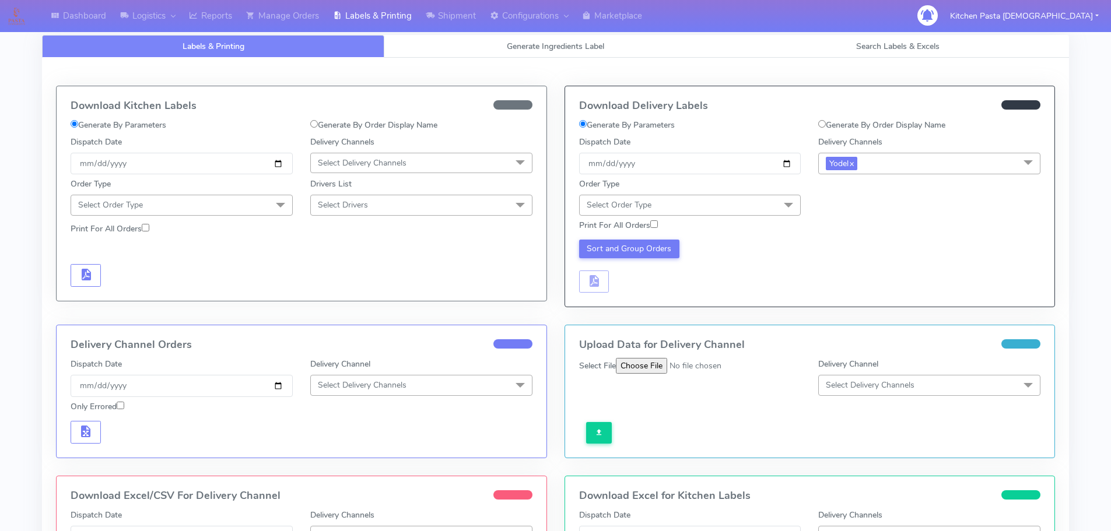
click at [677, 210] on span "Select Order Type" at bounding box center [690, 205] width 222 height 20
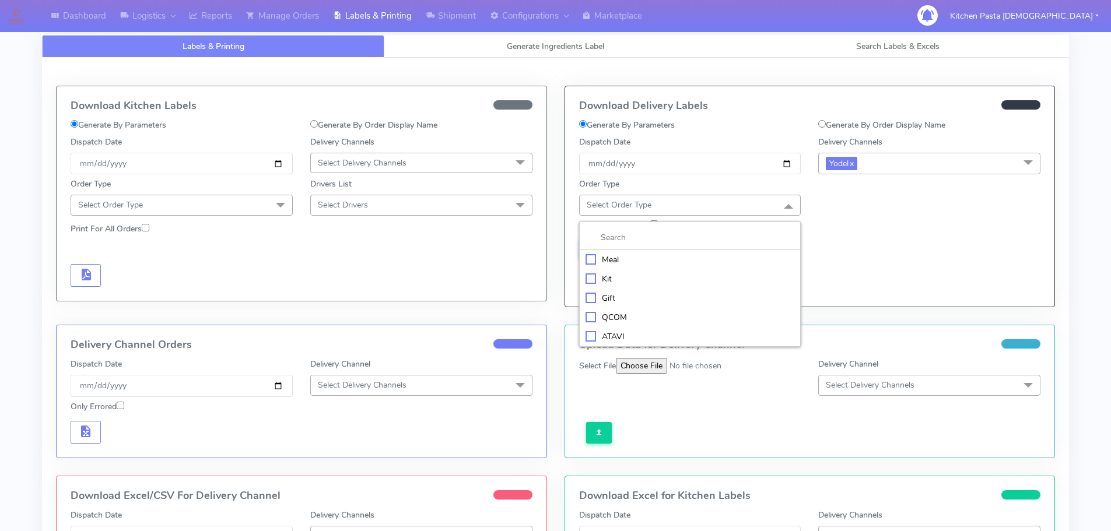
click at [603, 257] on div "Meal" at bounding box center [690, 260] width 209 height 12
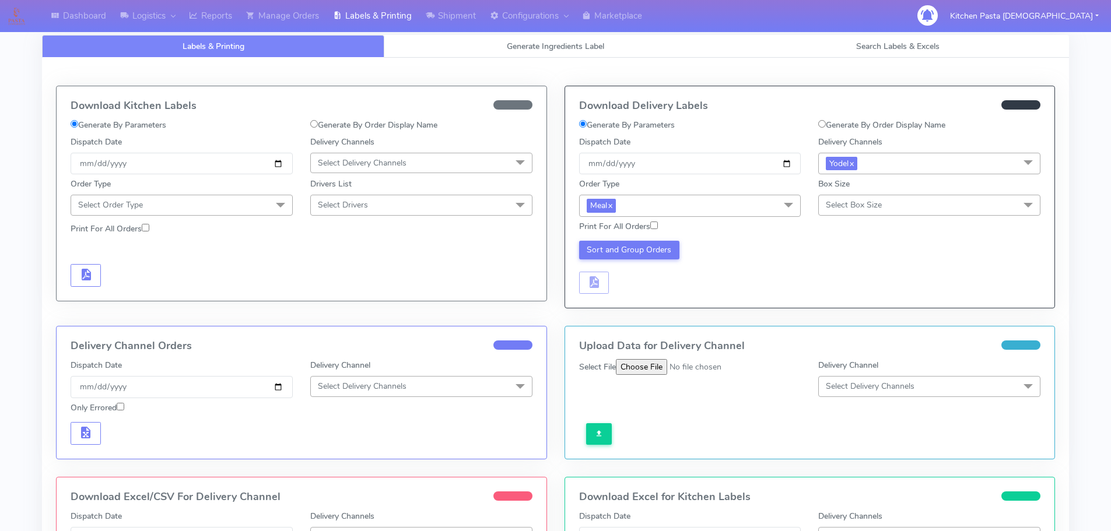
click at [853, 206] on span "Select Box Size" at bounding box center [854, 204] width 56 height 11
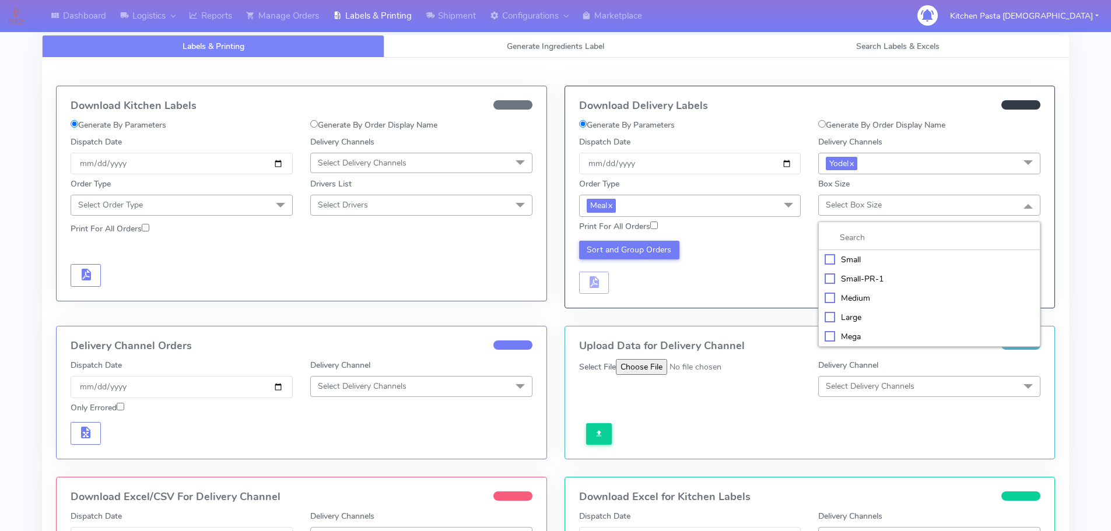
drag, startPoint x: 848, startPoint y: 264, endPoint x: 830, endPoint y: 264, distance: 18.1
click at [847, 264] on div "Small" at bounding box center [929, 260] width 209 height 12
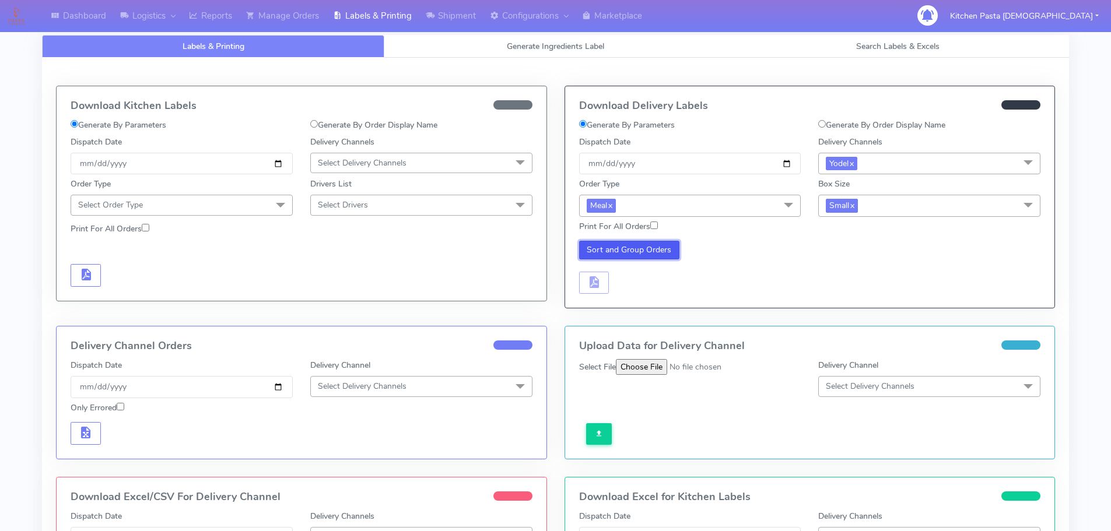
click at [636, 259] on button "Sort and Group Orders" at bounding box center [629, 250] width 101 height 19
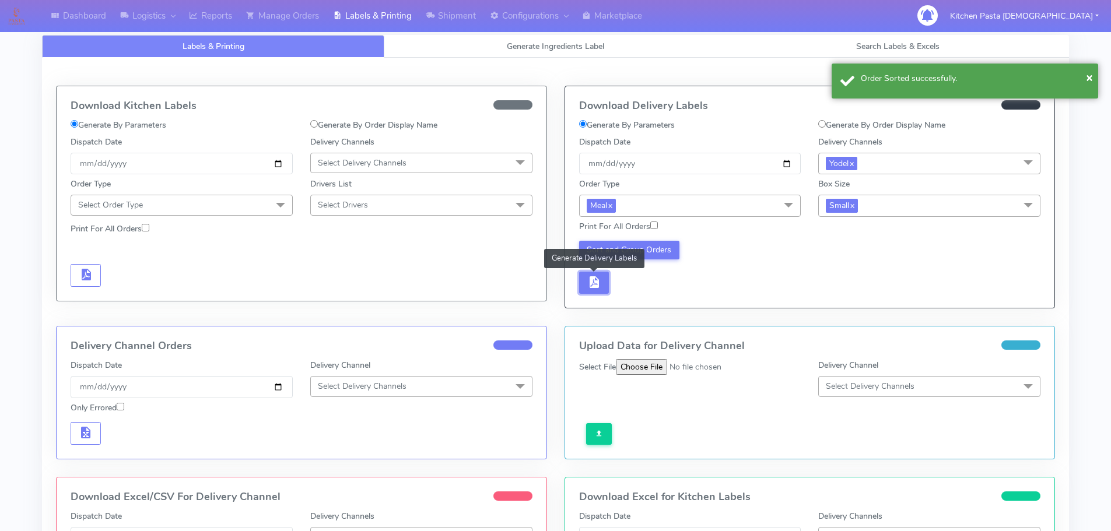
click at [591, 293] on button "button" at bounding box center [594, 283] width 30 height 23
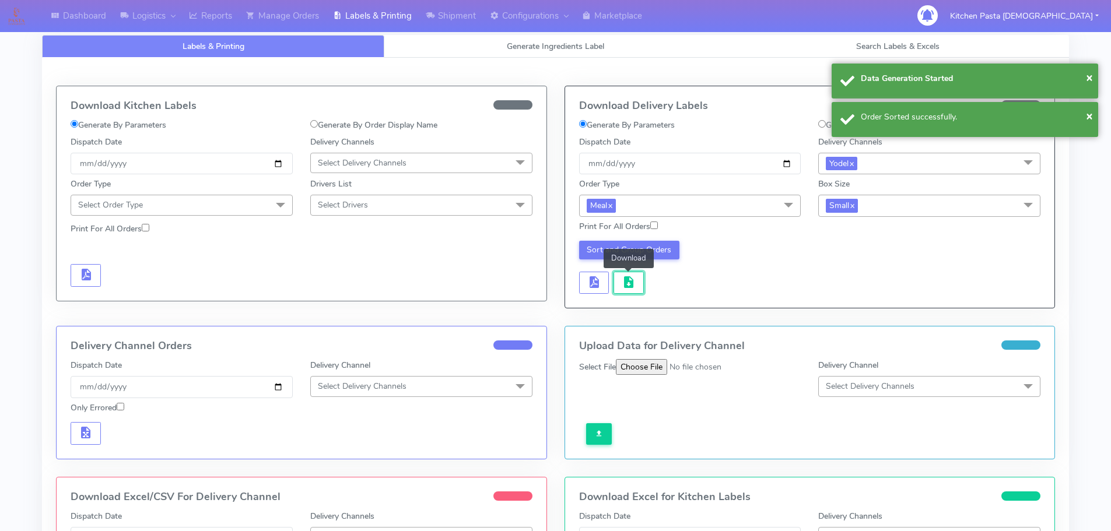
click at [640, 290] on button "button" at bounding box center [629, 283] width 30 height 23
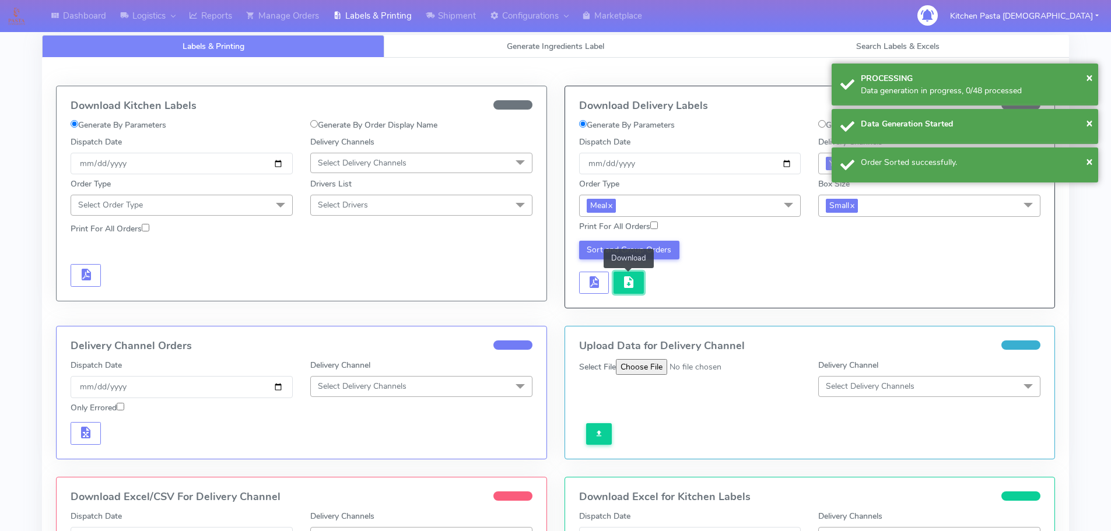
click at [631, 279] on span "button" at bounding box center [629, 284] width 14 height 11
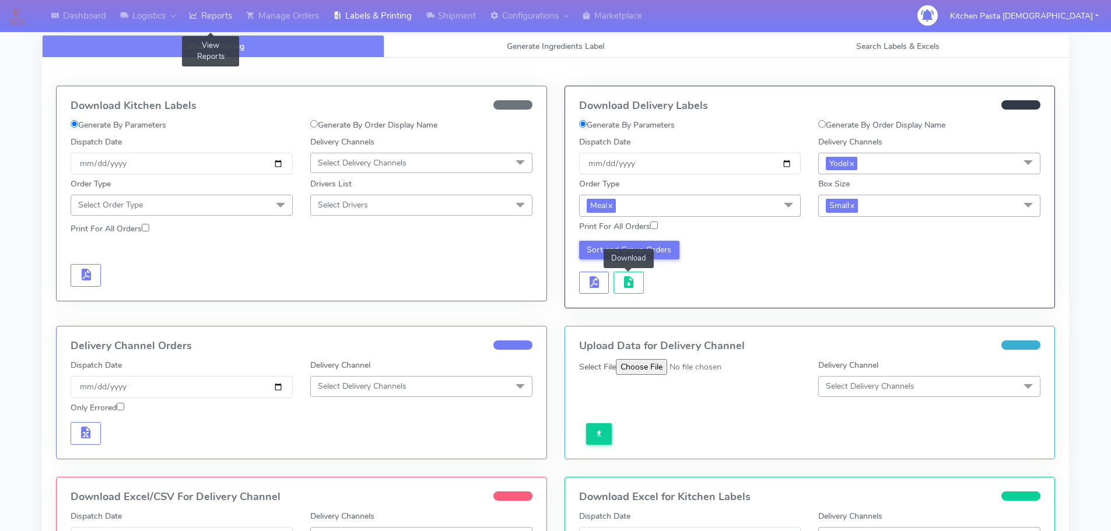
click at [192, 25] on link "Reports" at bounding box center [210, 16] width 57 height 32
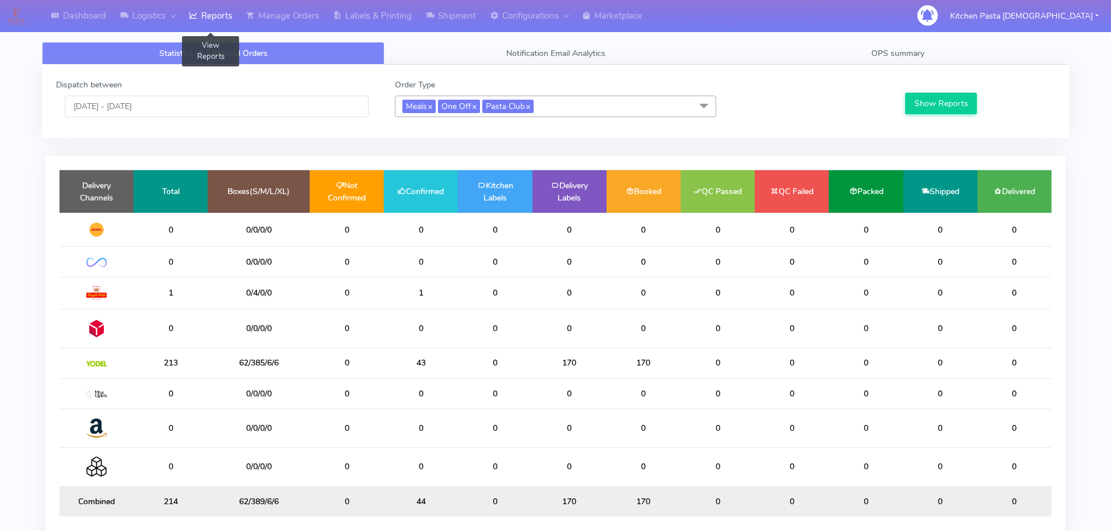
click at [198, 18] on icon at bounding box center [193, 16] width 9 height 12
drag, startPoint x: 434, startPoint y: 356, endPoint x: 327, endPoint y: 349, distance: 107.0
click at [327, 349] on tr "213 62/385/6/6 0 43 0 170 170 0 0 0 0 0" at bounding box center [555, 363] width 992 height 30
click at [537, 392] on td "0" at bounding box center [570, 394] width 74 height 30
drag, startPoint x: 481, startPoint y: 364, endPoint x: 312, endPoint y: 365, distance: 169.2
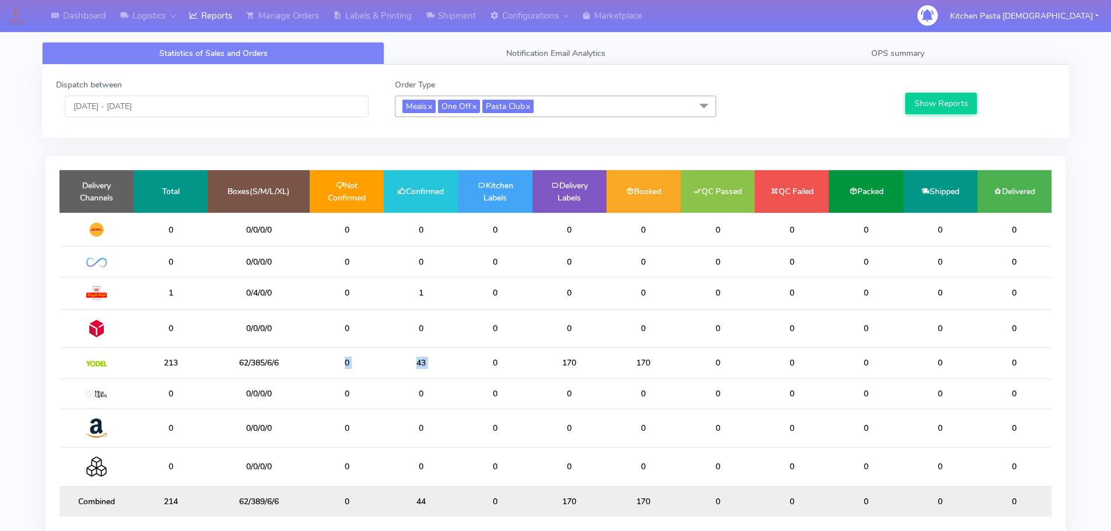
click at [312, 365] on tr "213 62/385/6/6 0 43 0 170 170 0 0 0 0 0" at bounding box center [555, 363] width 992 height 30
click at [455, 377] on td "43" at bounding box center [421, 363] width 74 height 30
click at [214, 89] on div "Dispatch between 14/09/2025 - 14/09/2025" at bounding box center [216, 98] width 339 height 38
click at [194, 118] on div "Dispatch between 14/09/2025 - 14/09/2025 Order Type Meals x One Off x Pasta Clu…" at bounding box center [555, 101] width 1017 height 45
click at [193, 116] on input "[DATE] - [DATE]" at bounding box center [217, 107] width 304 height 22
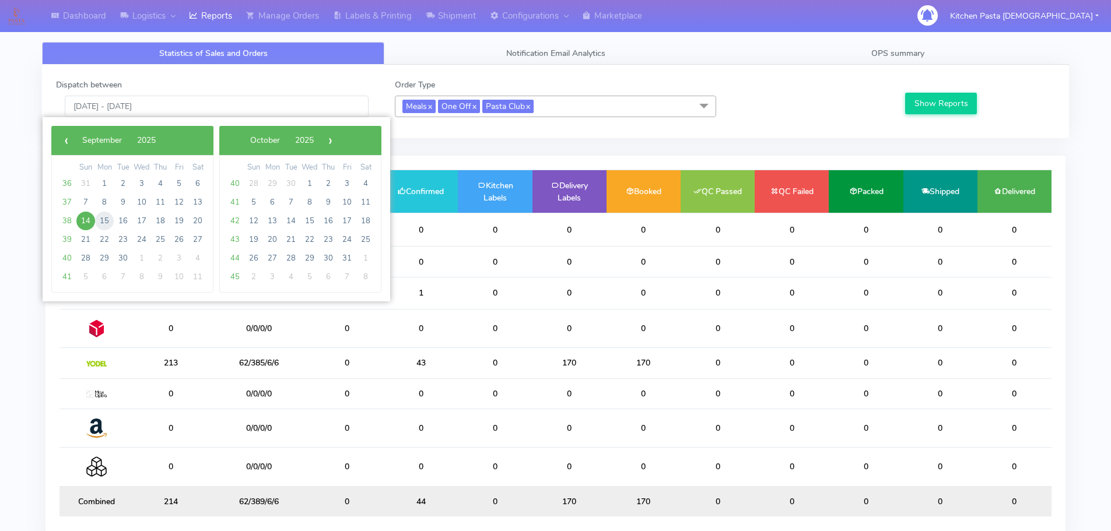
click at [104, 222] on span "15" at bounding box center [104, 221] width 19 height 19
type input "[DATE] - [DATE]"
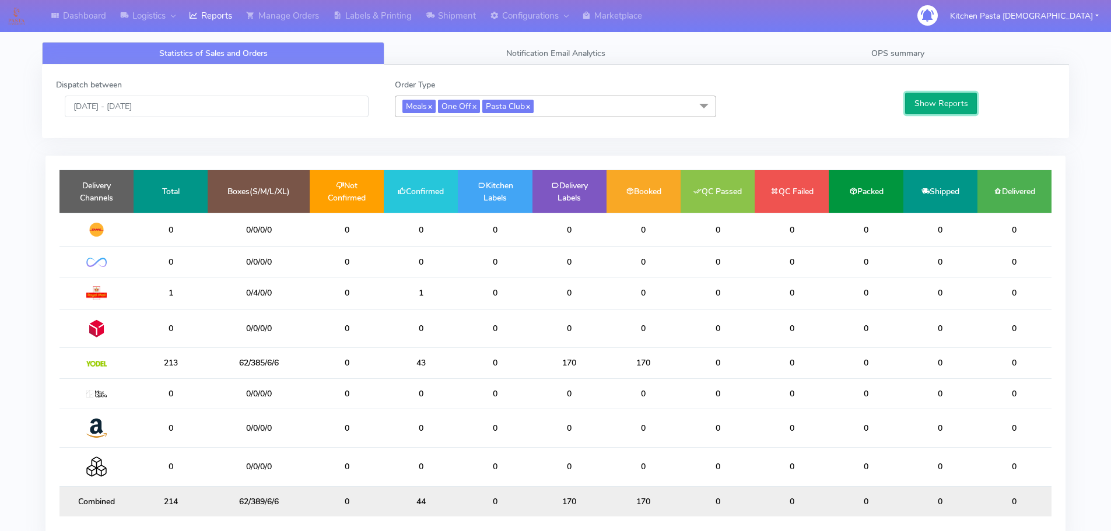
click at [924, 93] on button "Show Reports" at bounding box center [941, 104] width 72 height 22
drag, startPoint x: 367, startPoint y: 363, endPoint x: 327, endPoint y: 363, distance: 40.2
click at [327, 363] on tr "213 62/385/6/6 0 43 0 170 170 0 0 0 0 0" at bounding box center [555, 363] width 992 height 30
drag, startPoint x: 583, startPoint y: 366, endPoint x: 517, endPoint y: 367, distance: 65.9
click at [517, 367] on tr "213 62/385/6/6 0 43 0 170 170 0 0 0 0 0" at bounding box center [555, 363] width 992 height 30
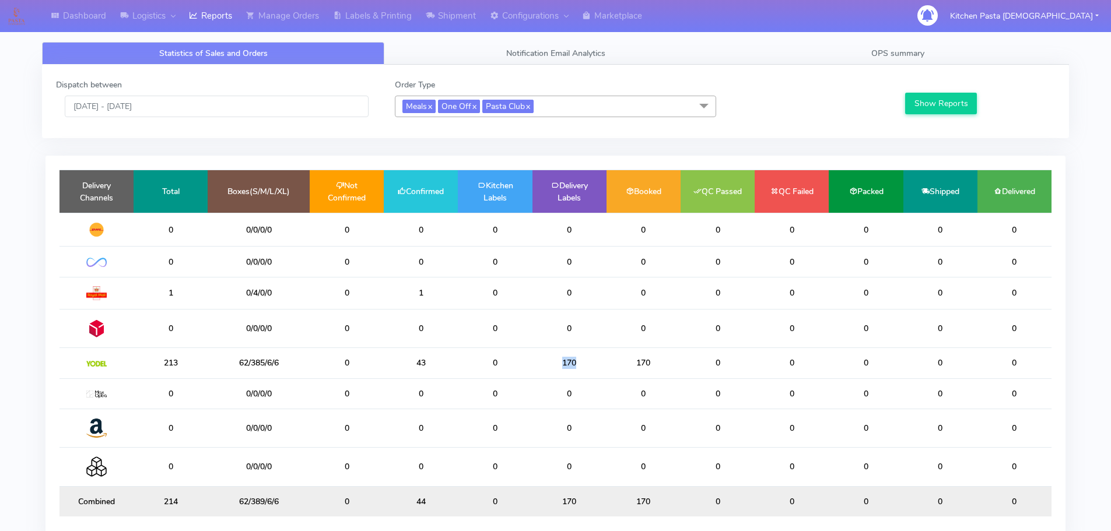
click at [580, 367] on td "170" at bounding box center [570, 363] width 74 height 30
click at [458, 17] on link "Shipment" at bounding box center [451, 16] width 64 height 32
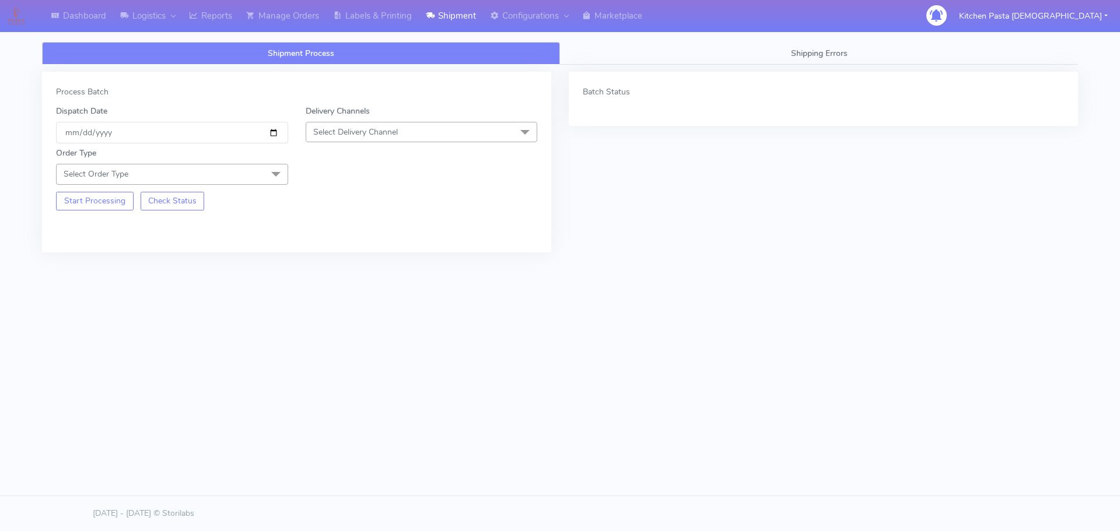
click at [351, 128] on span "Select Delivery Channel" at bounding box center [355, 132] width 85 height 11
drag, startPoint x: 330, startPoint y: 274, endPoint x: 288, endPoint y: 248, distance: 49.2
click at [329, 274] on li "MaxOptra" at bounding box center [421, 282] width 231 height 19
click at [154, 22] on link "Logistics" at bounding box center [147, 16] width 69 height 32
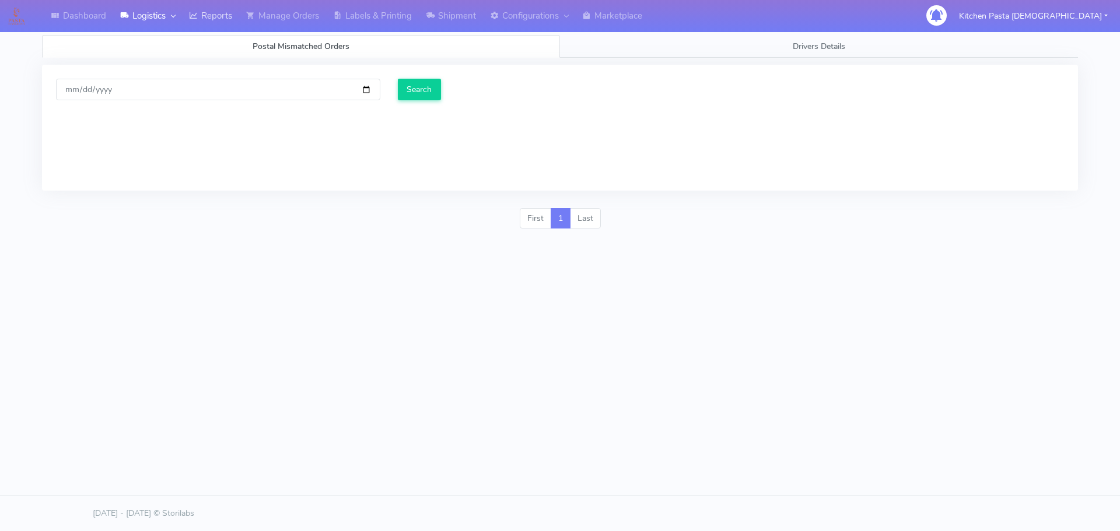
click at [210, 9] on link "Reports" at bounding box center [210, 16] width 57 height 32
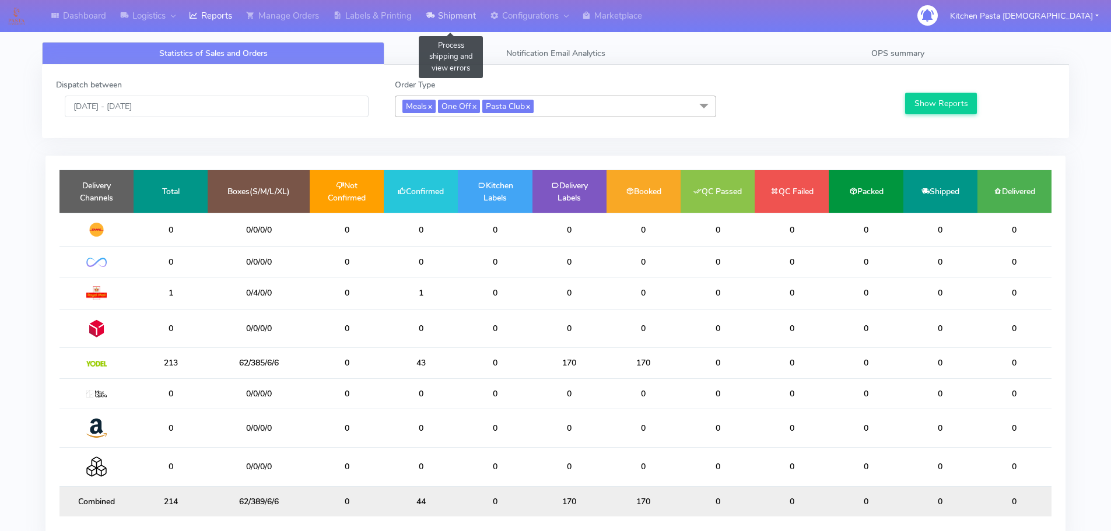
click at [464, 21] on link "Shipment" at bounding box center [451, 16] width 64 height 32
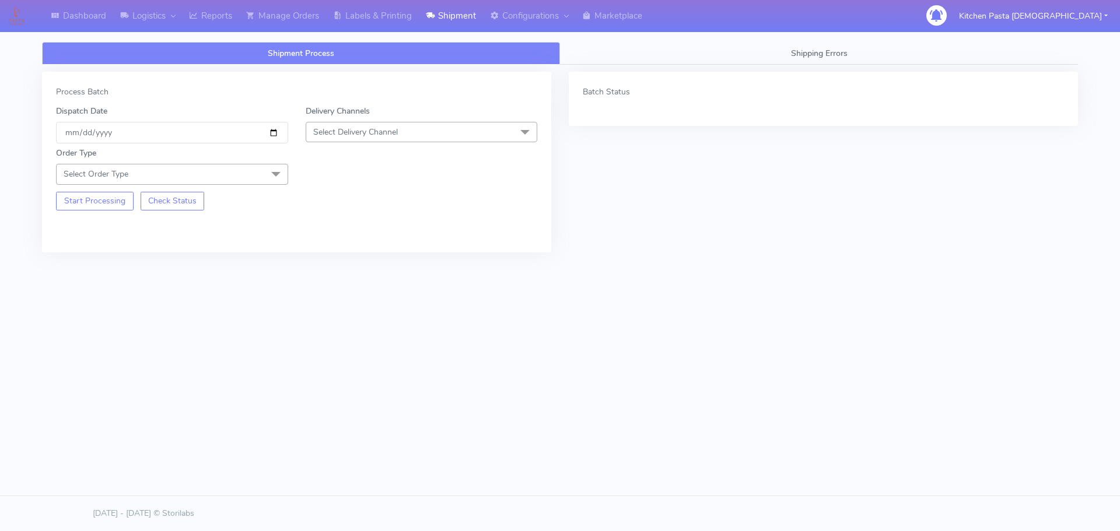
click at [386, 112] on div "Delivery Channels Select Delivery Channel DHL OnFleet Royal Mail DPD Yodel MaxO…" at bounding box center [422, 124] width 250 height 38
click at [378, 133] on span "Select Delivery Channel" at bounding box center [355, 132] width 85 height 11
click at [352, 261] on div "Yodel" at bounding box center [421, 263] width 219 height 12
click at [257, 182] on span "Select Order Type" at bounding box center [172, 174] width 232 height 20
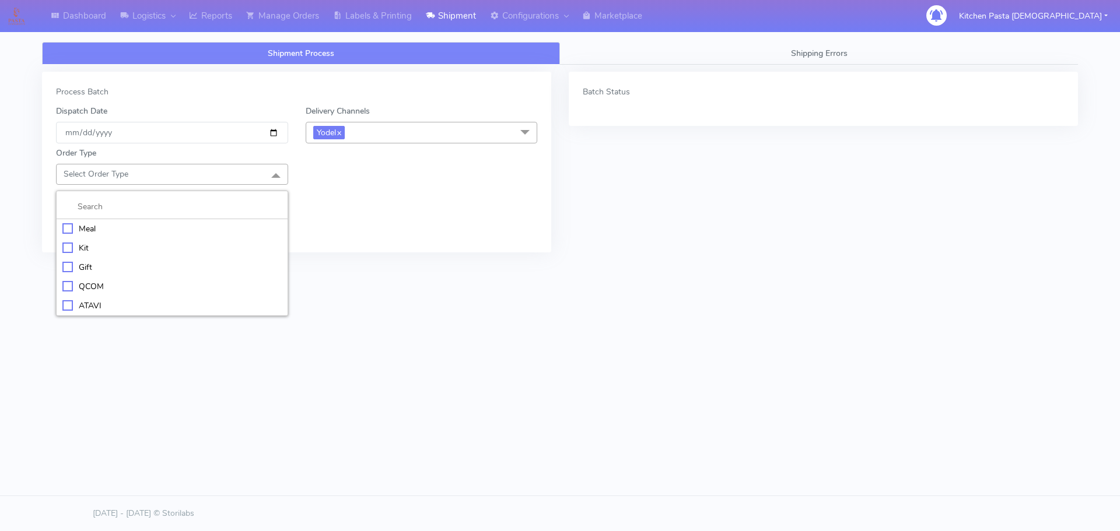
click at [165, 229] on div "Meal" at bounding box center [171, 229] width 219 height 12
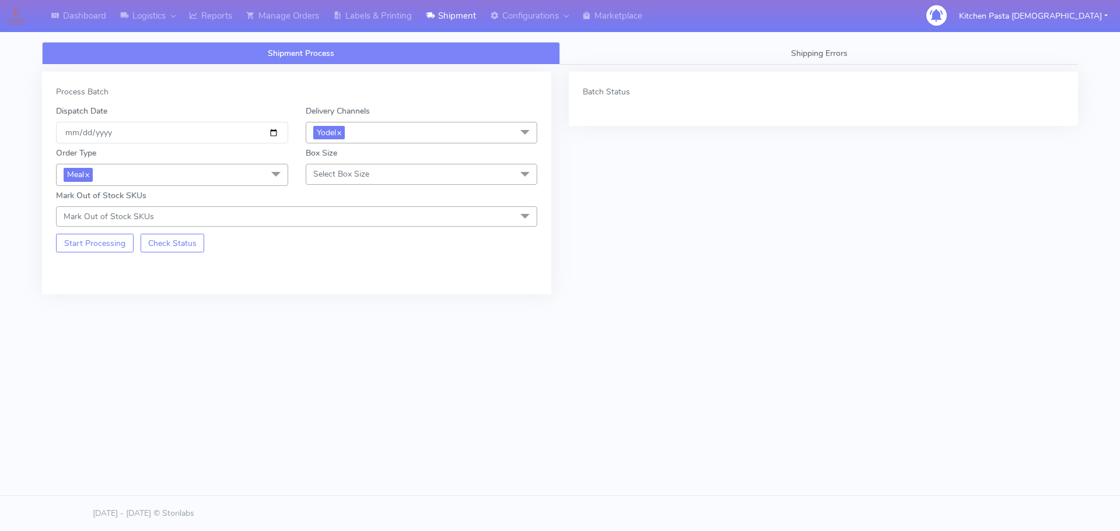
click at [324, 190] on div "Mark Out of Stock SKUs Mark Out of Stock SKUs Select All 024 025 (DOUBLE) [PHON…" at bounding box center [296, 208] width 499 height 37
click at [328, 176] on span "Select Box Size" at bounding box center [341, 174] width 56 height 11
click at [335, 265] on div "Medium" at bounding box center [421, 267] width 219 height 12
checkbox input "true"
click at [108, 246] on button "Start Processing" at bounding box center [95, 243] width 78 height 19
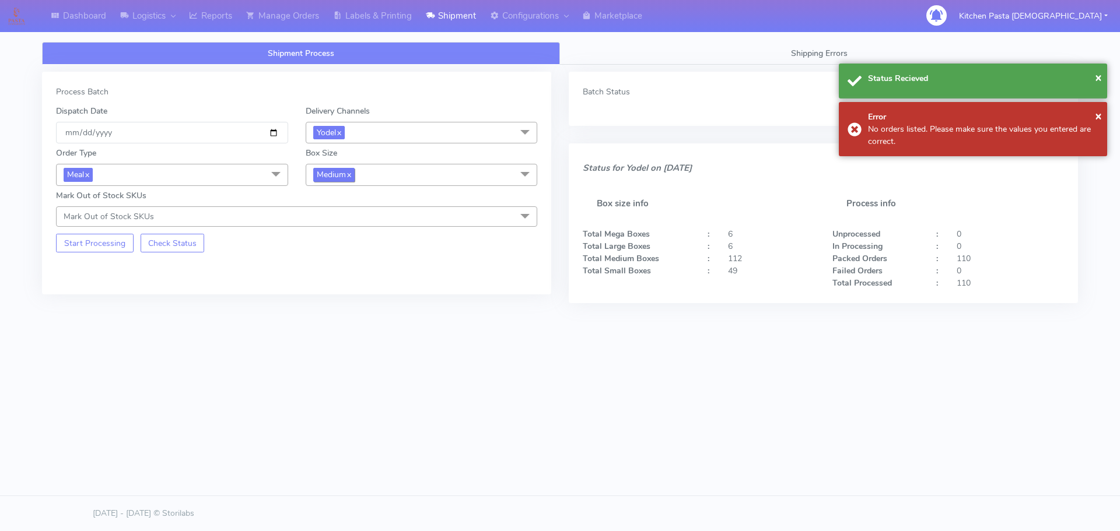
click at [328, 176] on span "Medium x" at bounding box center [333, 174] width 41 height 13
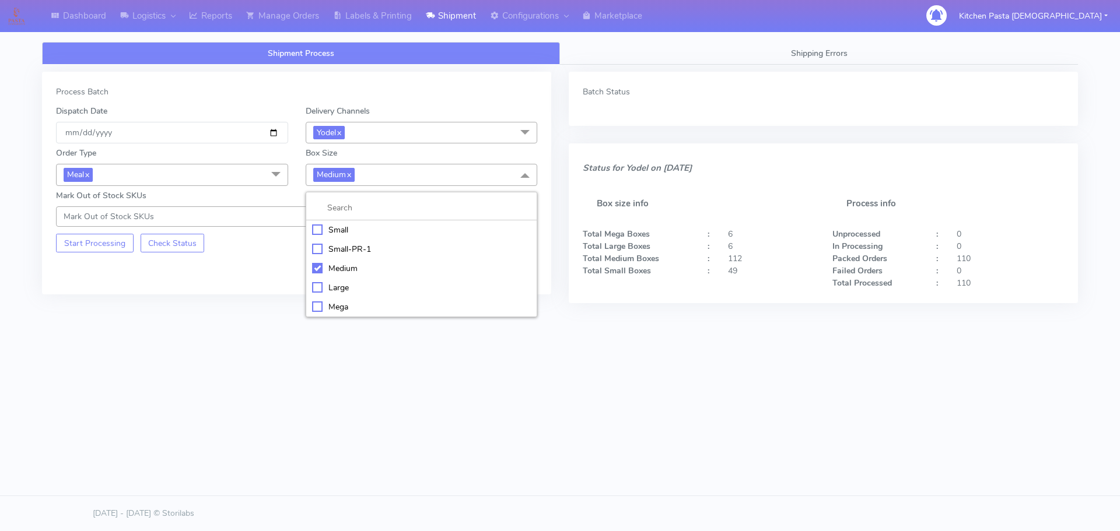
click at [337, 227] on div "Small" at bounding box center [421, 230] width 219 height 12
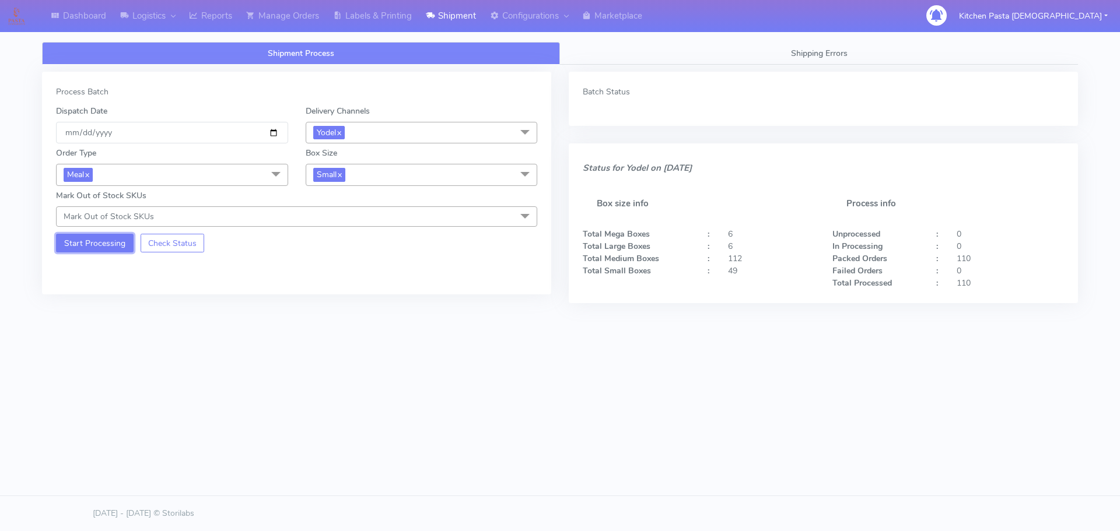
click at [88, 235] on button "Start Processing" at bounding box center [95, 243] width 78 height 19
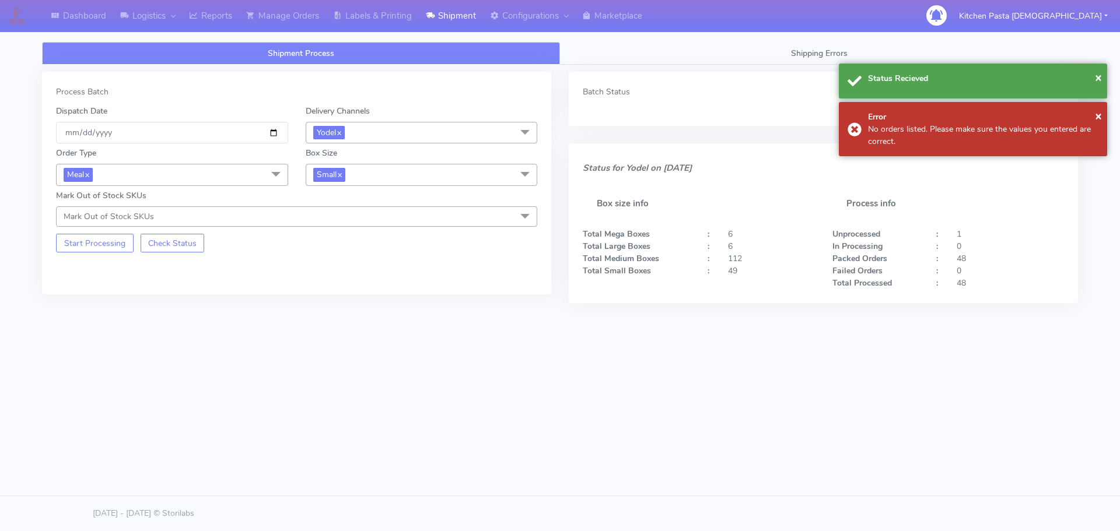
click at [348, 181] on span "Small x" at bounding box center [422, 175] width 232 height 22
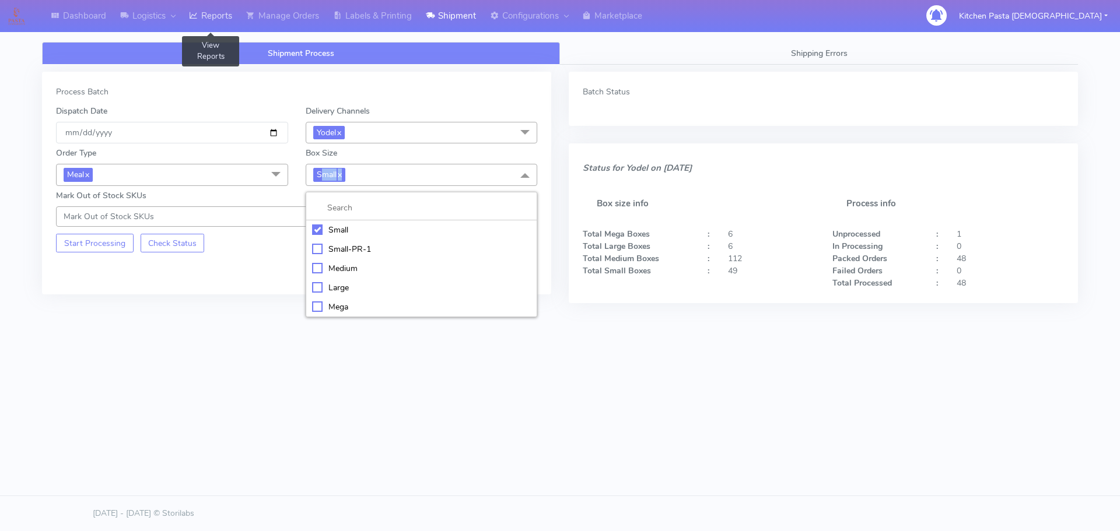
click at [185, 25] on link "Reports" at bounding box center [210, 16] width 57 height 32
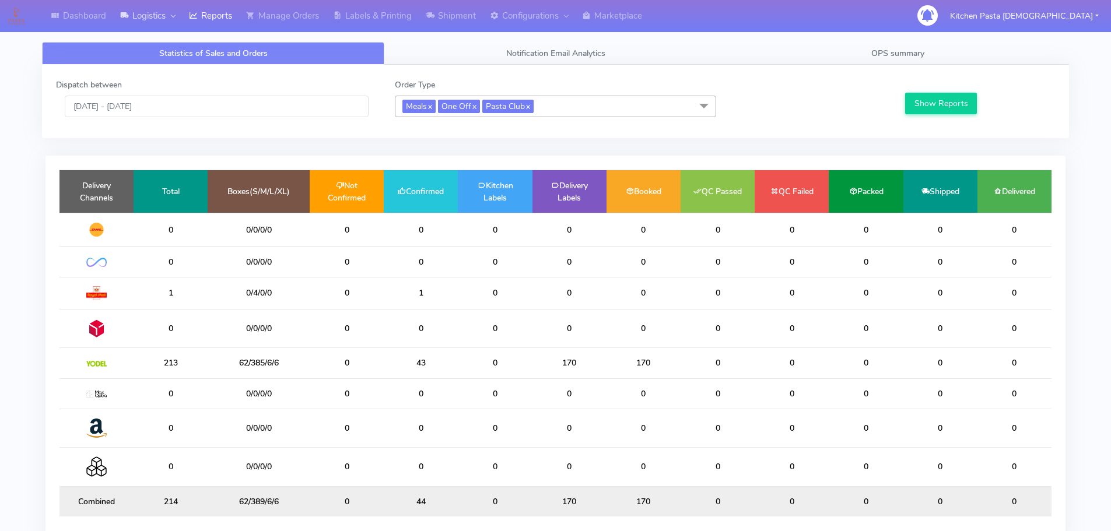
drag, startPoint x: 171, startPoint y: 20, endPoint x: 200, endPoint y: 14, distance: 29.3
click at [171, 20] on div at bounding box center [170, 15] width 9 height 13
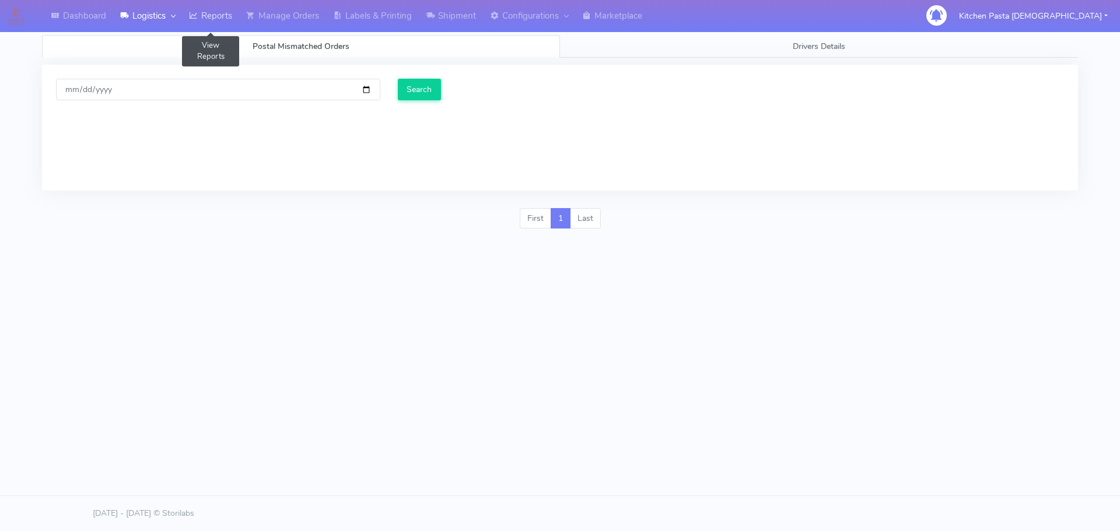
click at [214, 12] on link "Reports" at bounding box center [210, 16] width 57 height 32
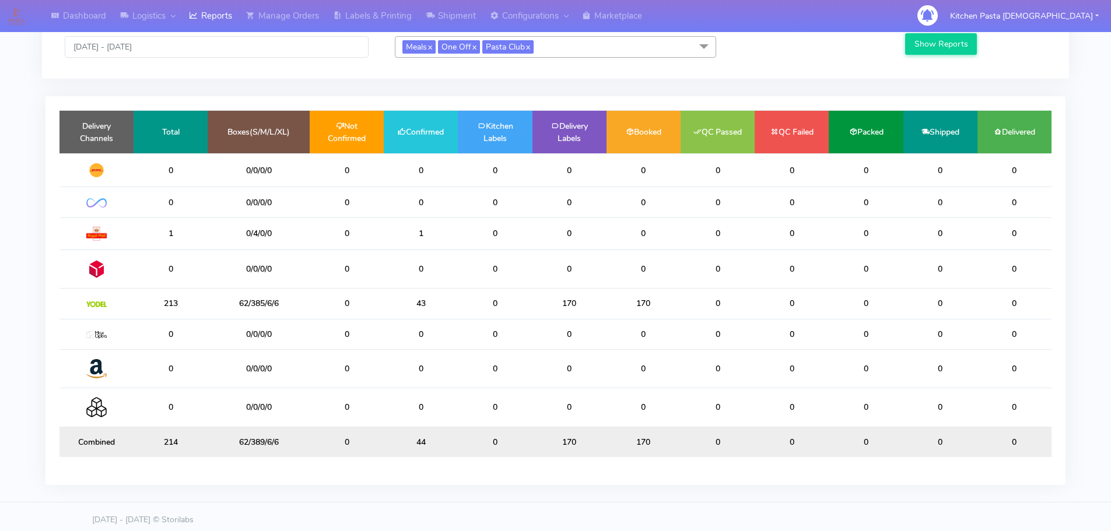
scroll to position [66, 0]
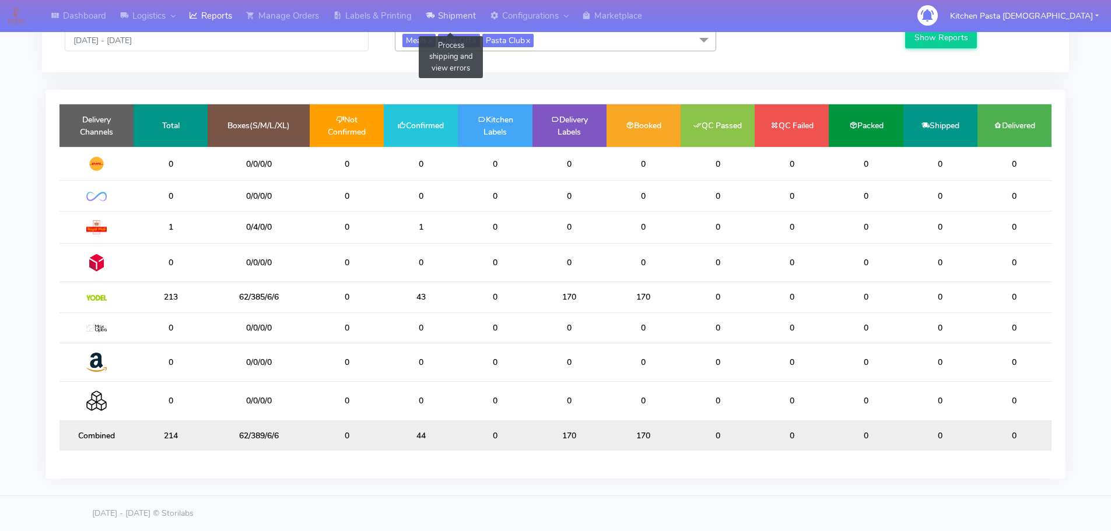
drag, startPoint x: 425, startPoint y: 29, endPoint x: 433, endPoint y: 28, distance: 8.2
click at [425, 29] on link "Shipment" at bounding box center [451, 16] width 64 height 32
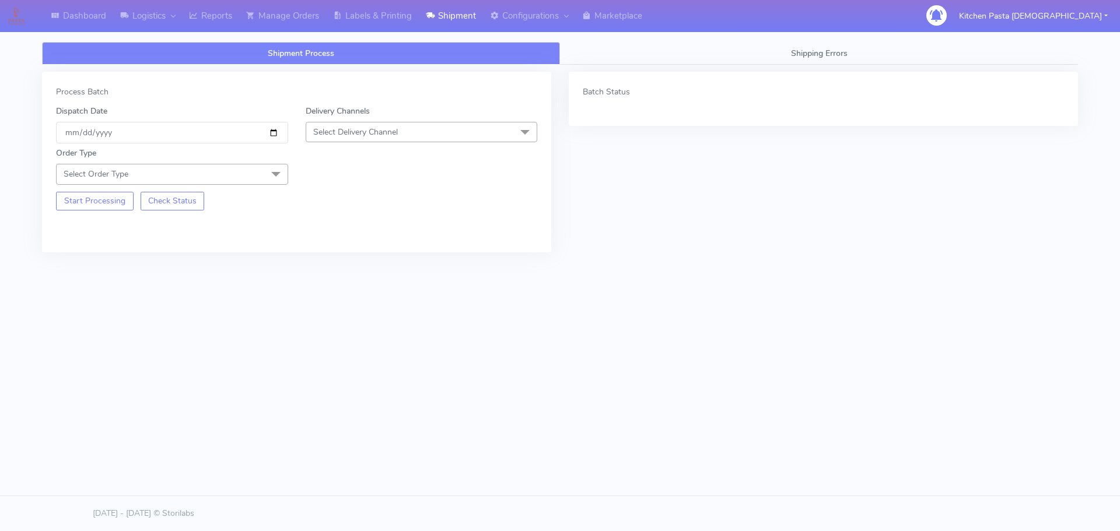
click at [391, 42] on link "Shipment Process" at bounding box center [301, 53] width 518 height 23
click at [391, 11] on link "Labels & Printing" at bounding box center [372, 16] width 93 height 32
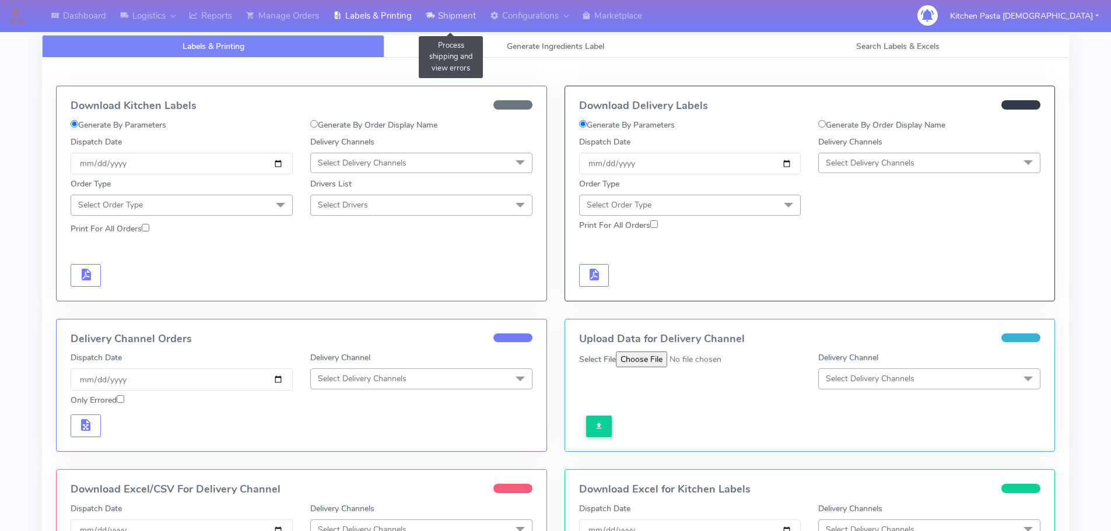
click at [476, 7] on link "Shipment" at bounding box center [451, 16] width 64 height 32
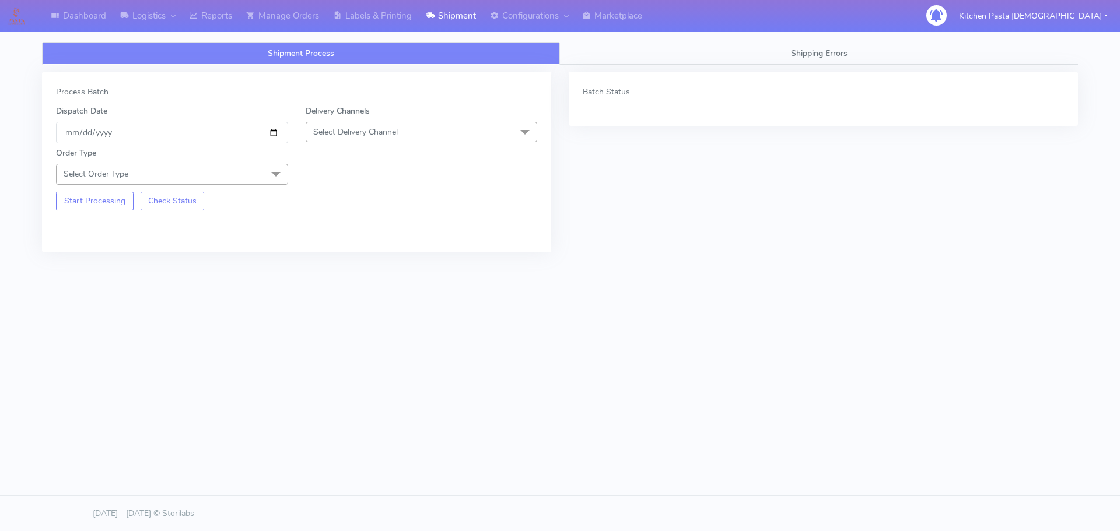
click at [412, 143] on div "Delivery Channels Select Delivery Channel DHL OnFleet Royal Mail DPD Yodel MaxO…" at bounding box center [422, 124] width 250 height 38
click at [421, 134] on span "Select Delivery Channel" at bounding box center [422, 132] width 232 height 20
click at [335, 260] on div "Yodel" at bounding box center [421, 263] width 219 height 12
click at [218, 12] on link "Reports" at bounding box center [210, 16] width 57 height 32
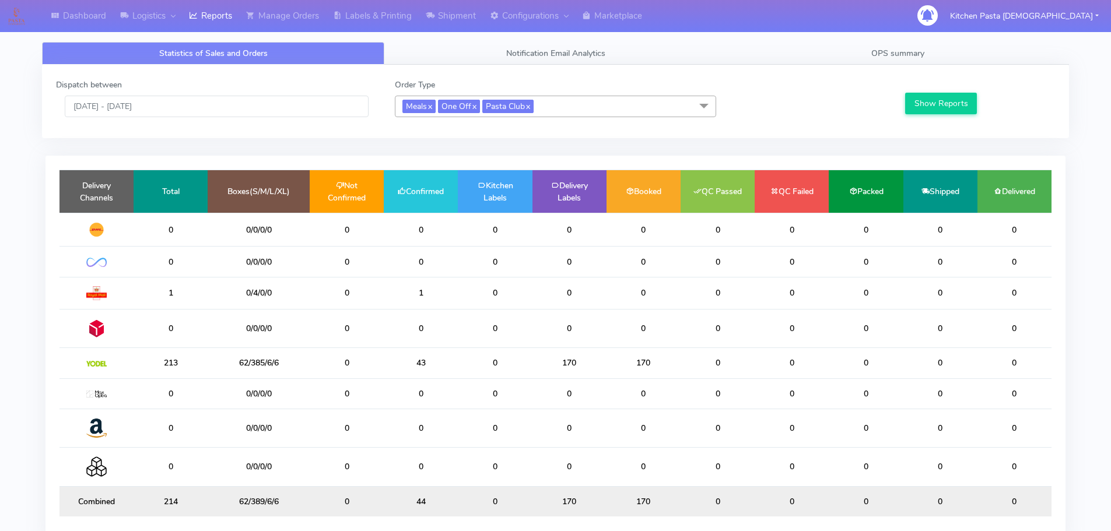
click at [557, 107] on span "Meals x One Off x Pasta Club x" at bounding box center [555, 107] width 321 height 22
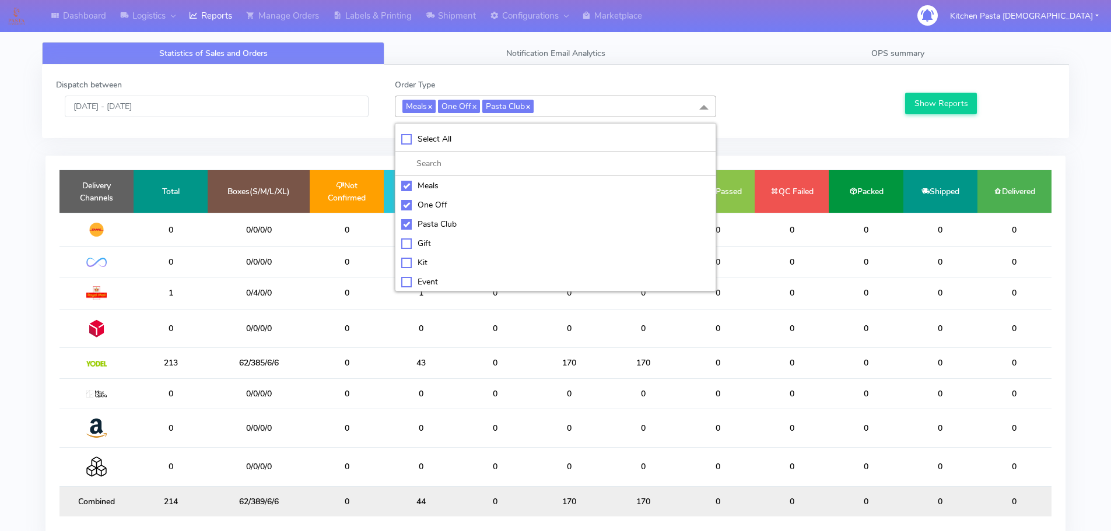
click at [496, 155] on li at bounding box center [555, 164] width 320 height 24
click at [488, 138] on div "Select All" at bounding box center [555, 139] width 309 height 12
checkbox input "true"
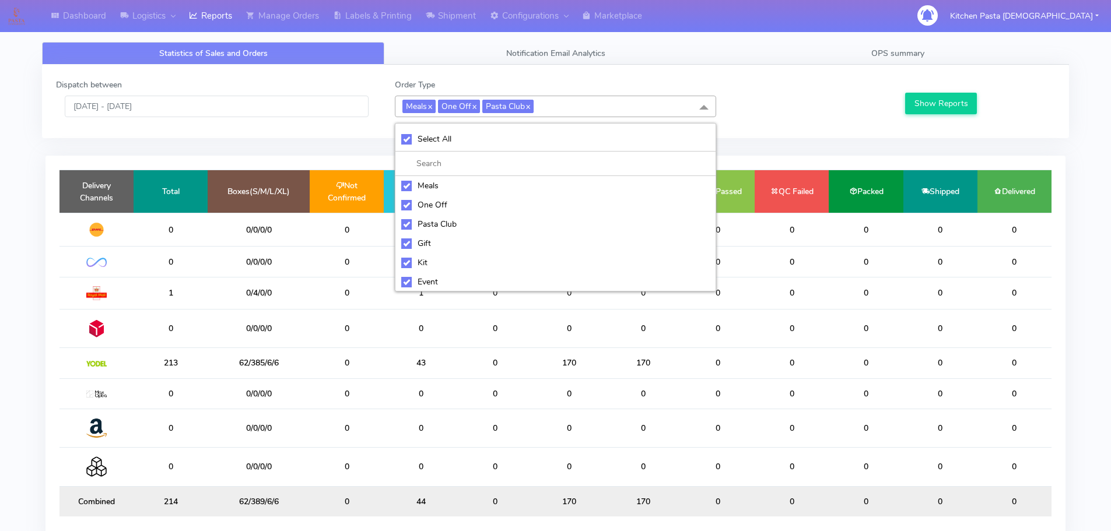
checkbox input "true"
click at [488, 138] on div "UnSelect All" at bounding box center [555, 139] width 309 height 12
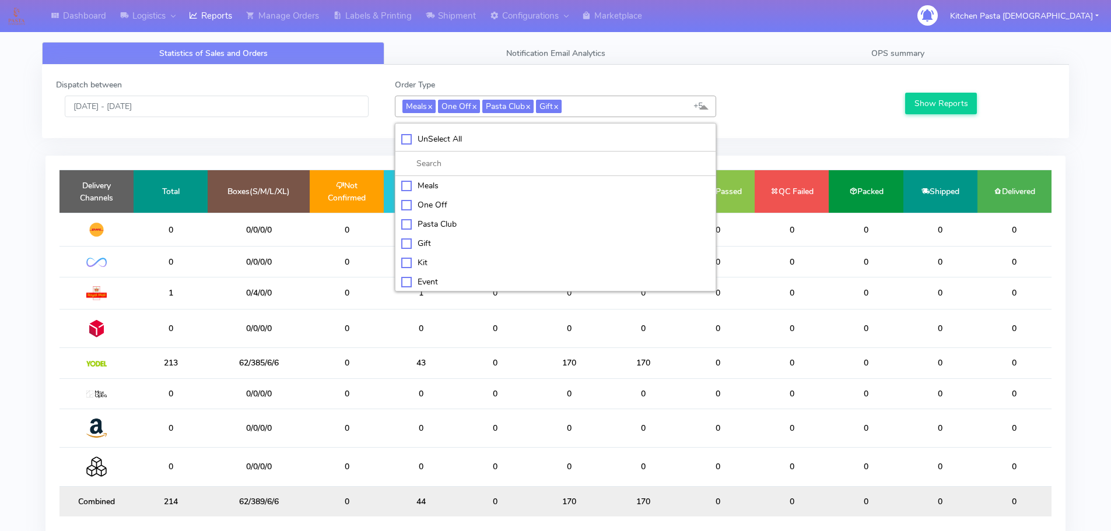
checkbox input "false"
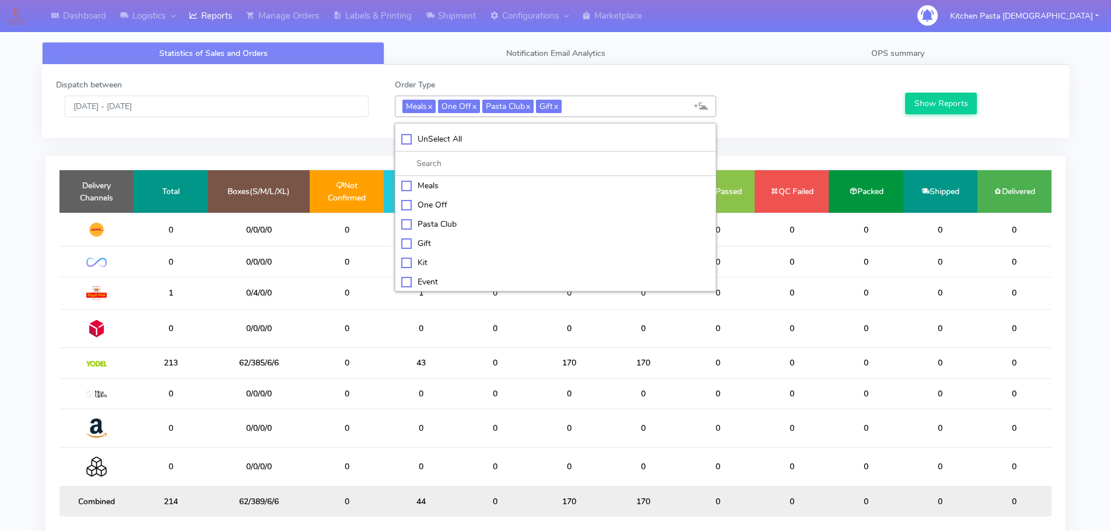
checkbox input "false"
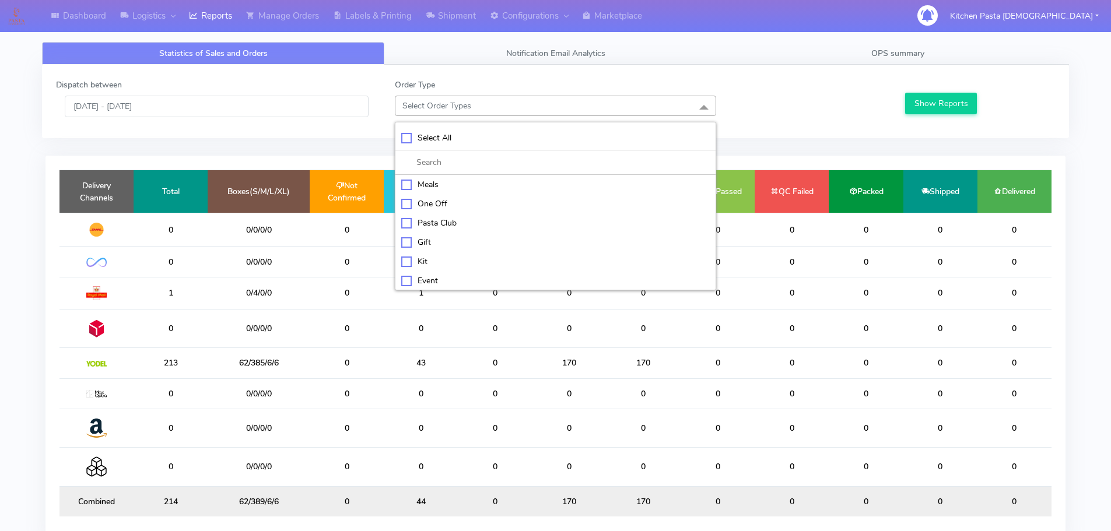
click at [465, 254] on li "Kit" at bounding box center [555, 261] width 320 height 19
checkbox input "true"
click at [966, 110] on button "Show Reports" at bounding box center [941, 104] width 72 height 22
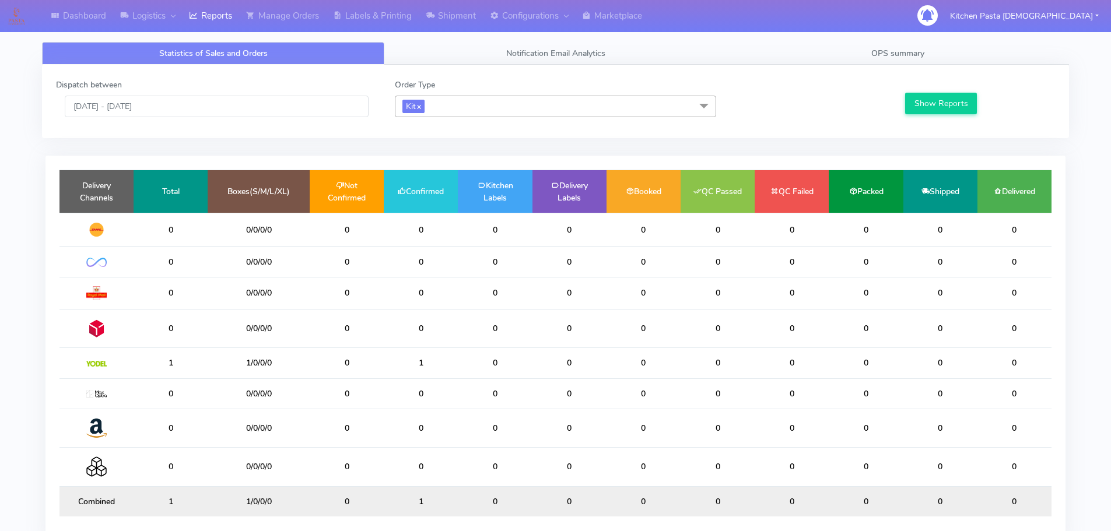
click at [482, 109] on span "Kit x" at bounding box center [555, 107] width 321 height 22
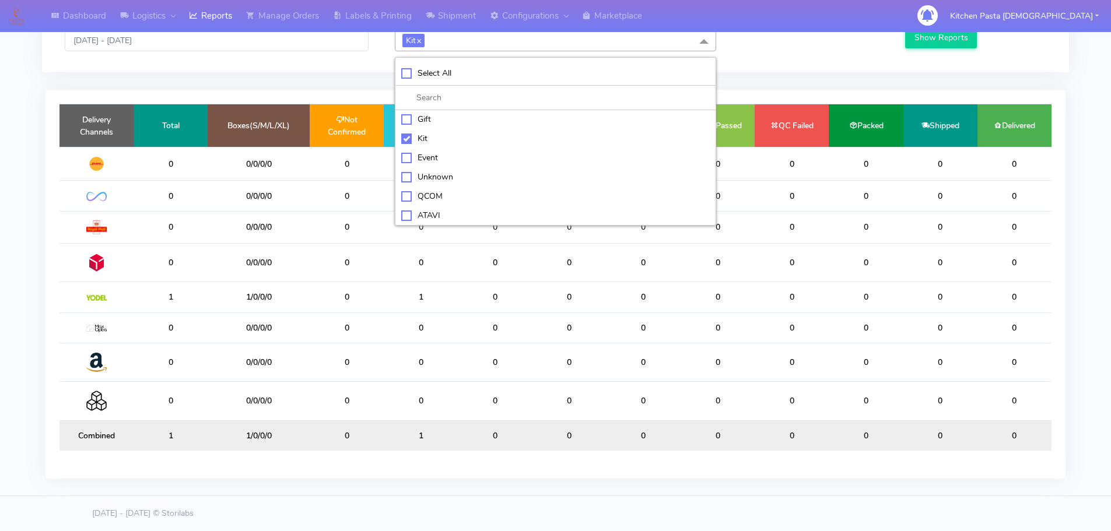
scroll to position [66, 0]
click at [437, 212] on div "ATAVI" at bounding box center [555, 215] width 309 height 12
checkbox input "true"
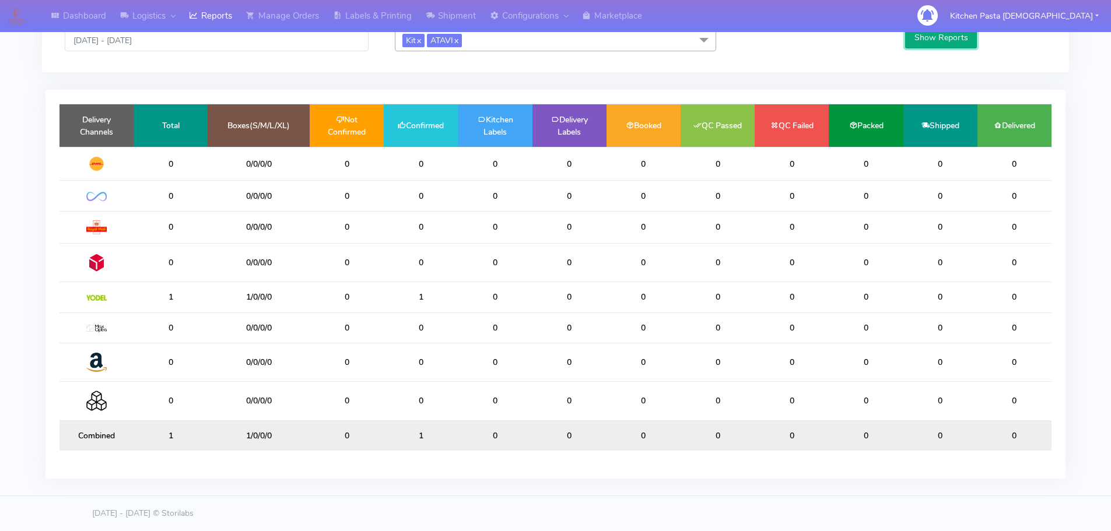
click at [963, 48] on button "Show Reports" at bounding box center [941, 38] width 72 height 22
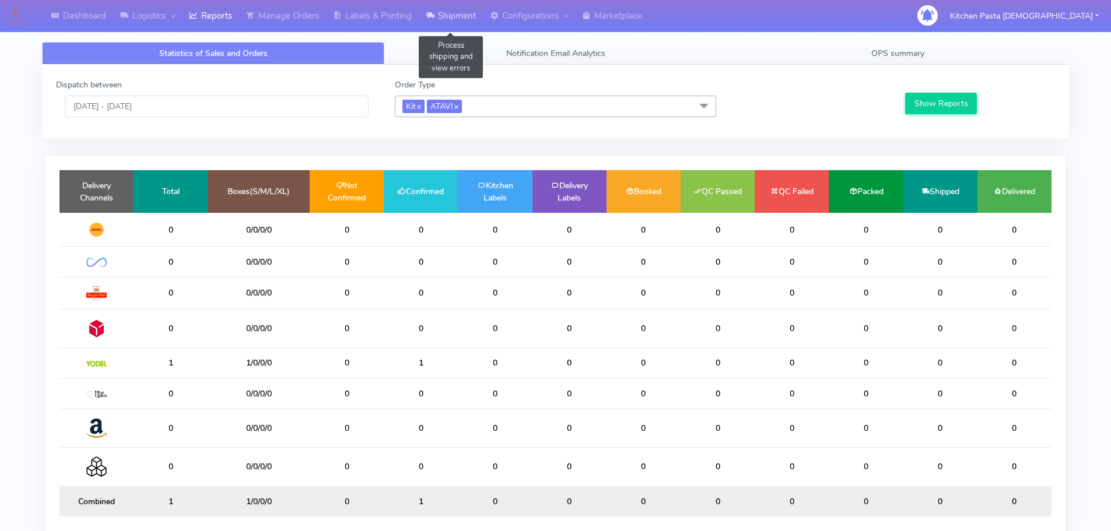
click at [435, 12] on icon at bounding box center [430, 16] width 9 height 12
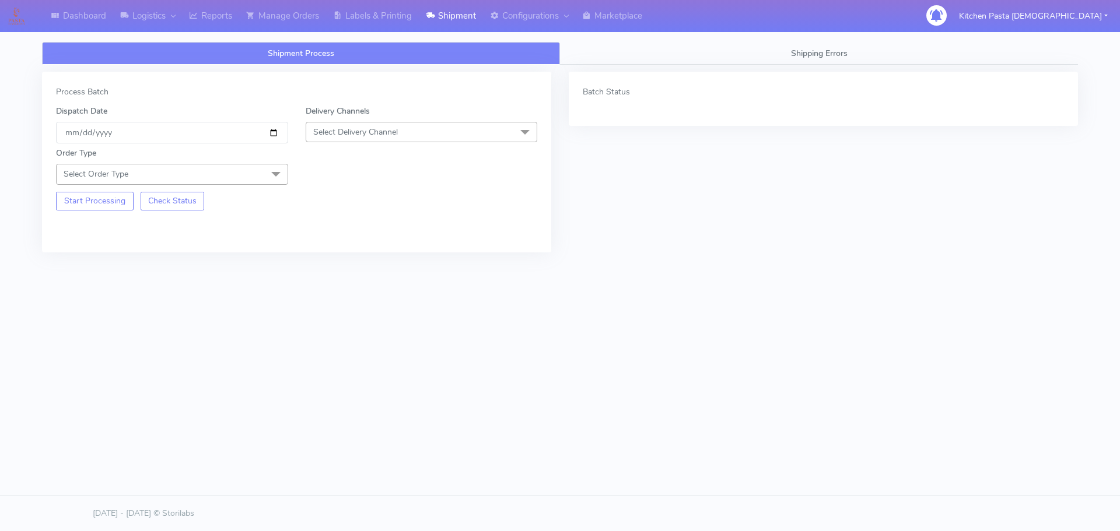
click at [369, 141] on span "Select Delivery Channel" at bounding box center [422, 132] width 232 height 20
click at [331, 267] on div "Yodel" at bounding box center [421, 263] width 219 height 12
click at [239, 167] on span "Select Order Type" at bounding box center [172, 174] width 232 height 20
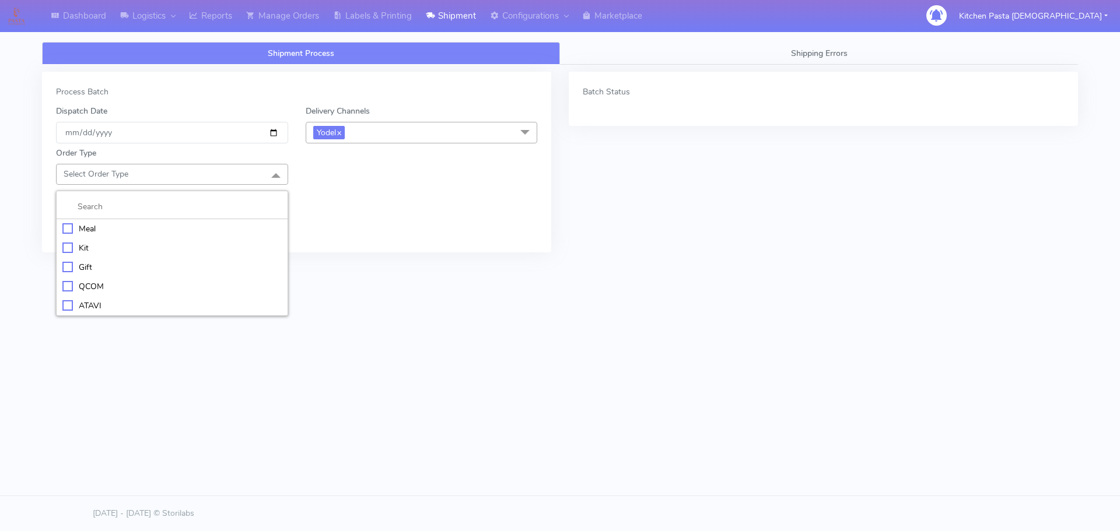
drag, startPoint x: 142, startPoint y: 250, endPoint x: 131, endPoint y: 249, distance: 10.5
click at [141, 249] on div "Kit" at bounding box center [171, 248] width 219 height 12
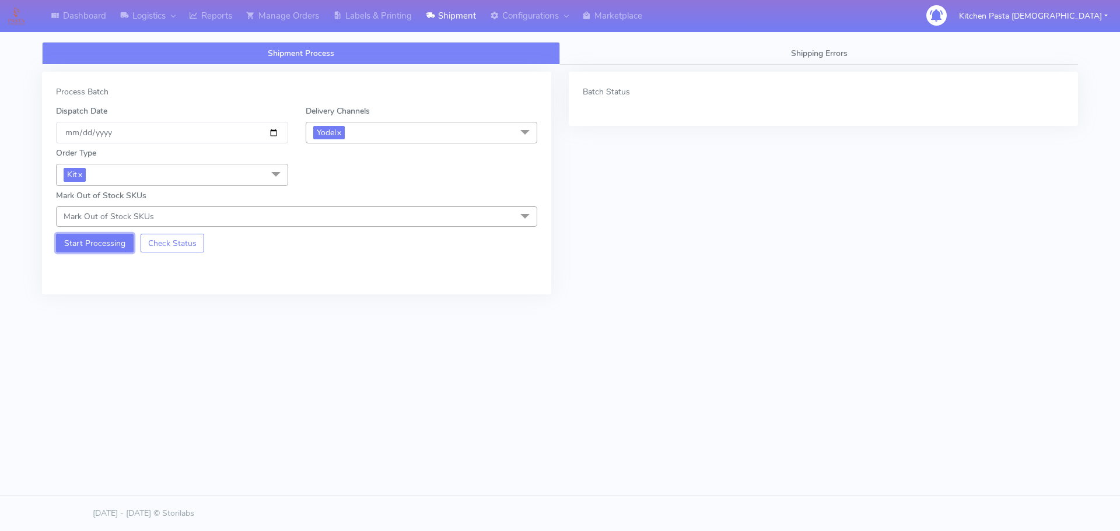
click at [82, 240] on button "Start Processing" at bounding box center [95, 243] width 78 height 19
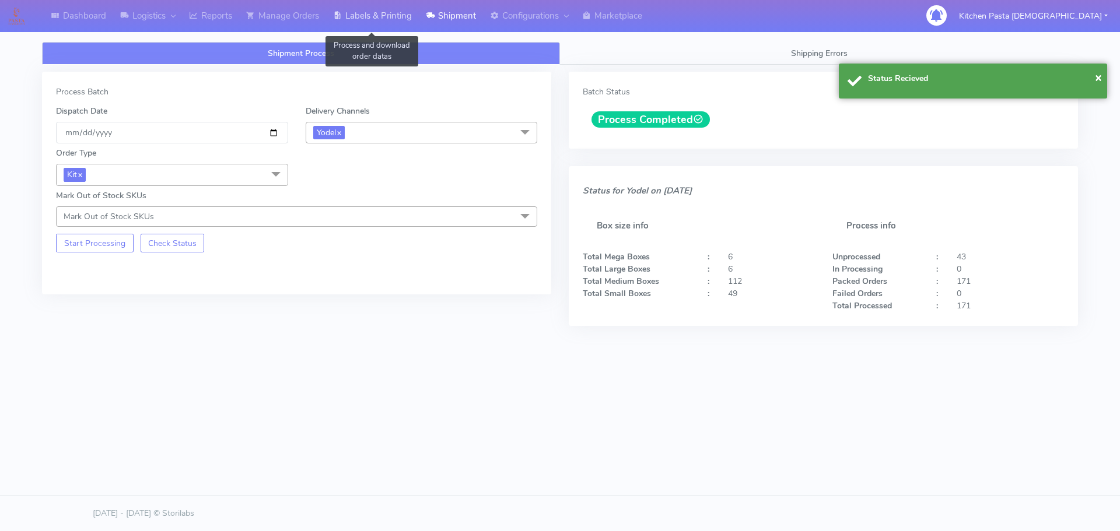
click at [402, 19] on link "Labels & Printing" at bounding box center [372, 16] width 93 height 32
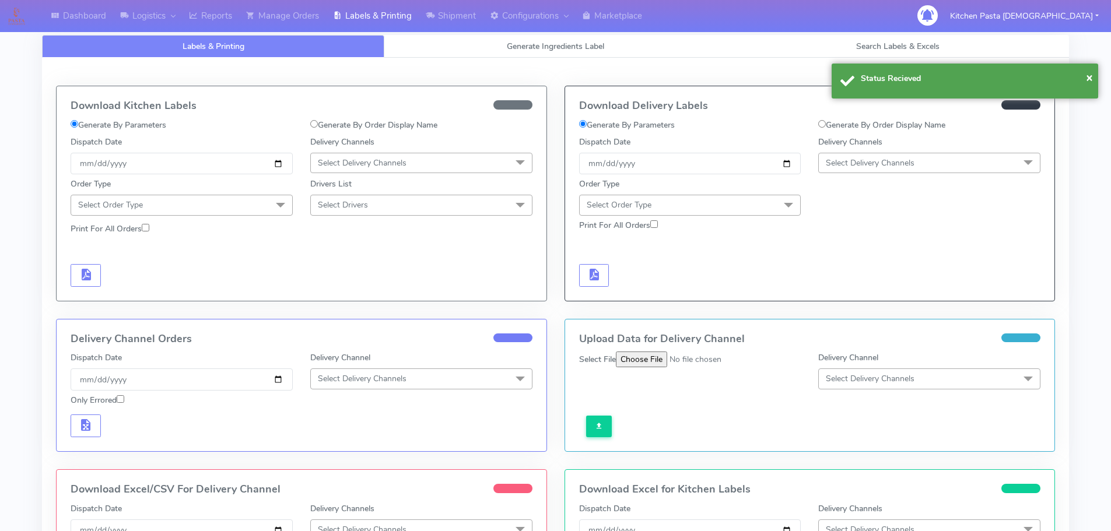
click at [870, 158] on span "Select Delivery Channels" at bounding box center [870, 162] width 89 height 11
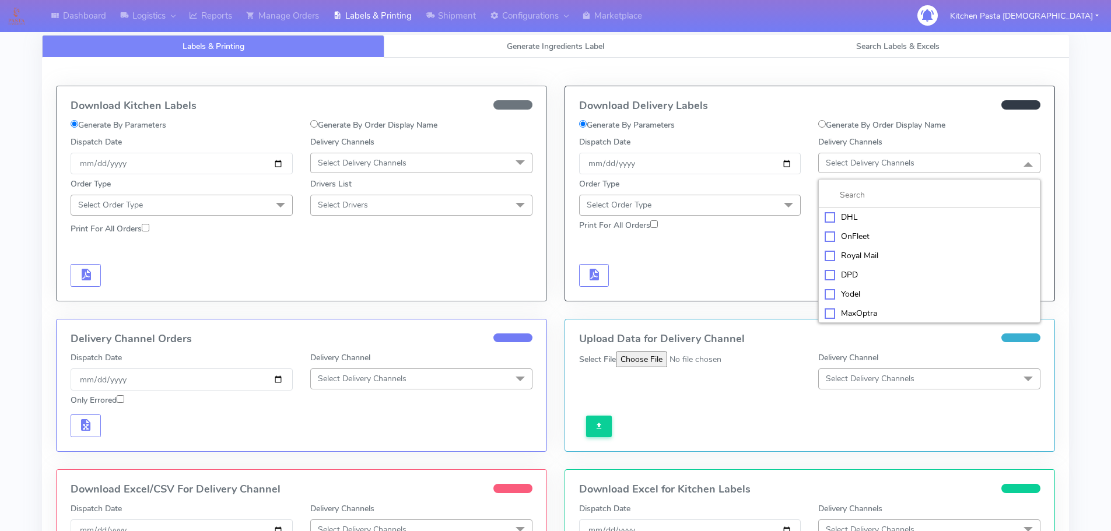
click at [840, 291] on div "Yodel" at bounding box center [929, 294] width 209 height 12
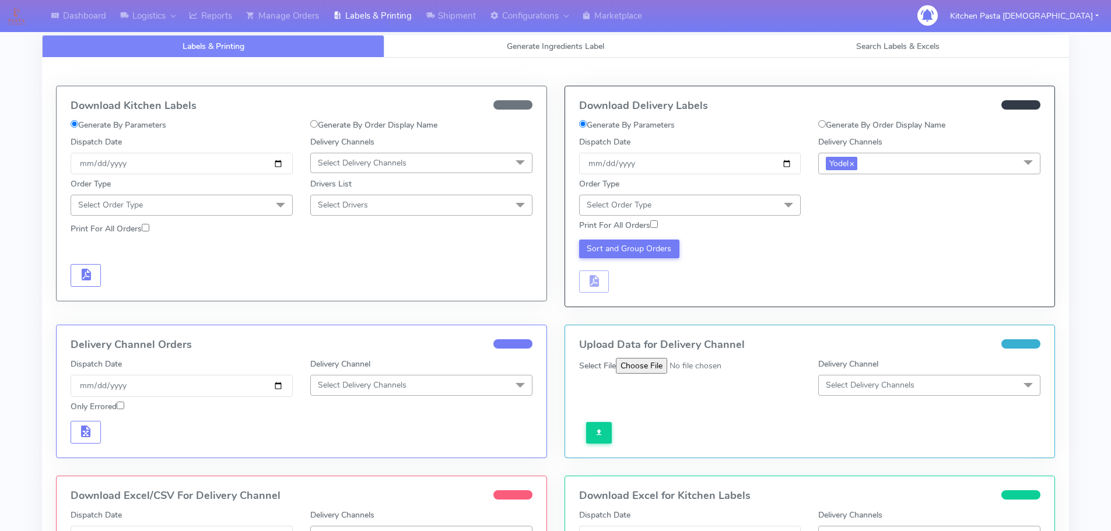
drag, startPoint x: 748, startPoint y: 211, endPoint x: 673, endPoint y: 250, distance: 85.3
click at [747, 213] on span "Select Order Type" at bounding box center [690, 205] width 222 height 20
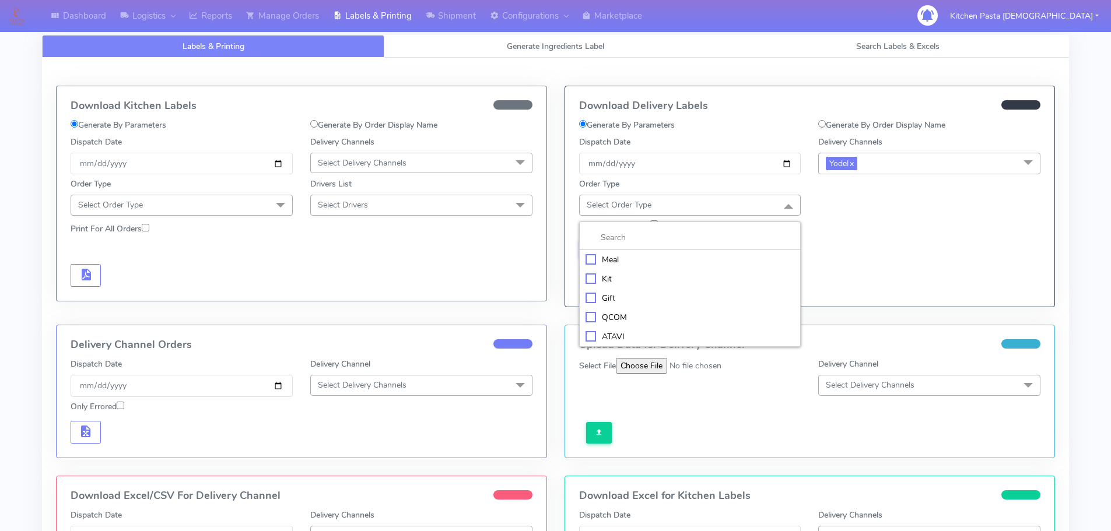
click at [622, 283] on div "Kit" at bounding box center [690, 279] width 209 height 12
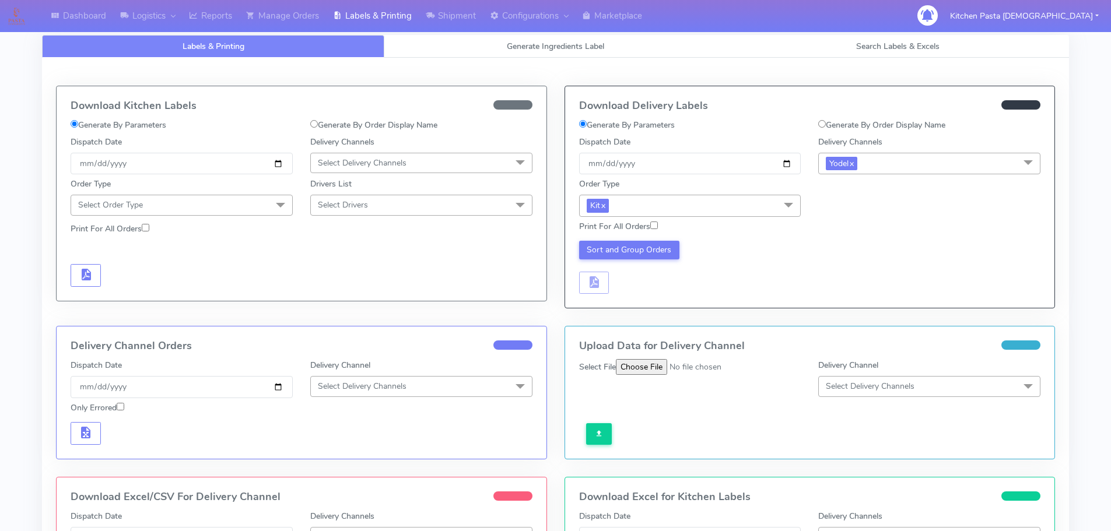
click at [649, 260] on div "Sort and Group Orders" at bounding box center [690, 268] width 240 height 54
click at [653, 254] on button "Sort and Group Orders" at bounding box center [629, 250] width 101 height 19
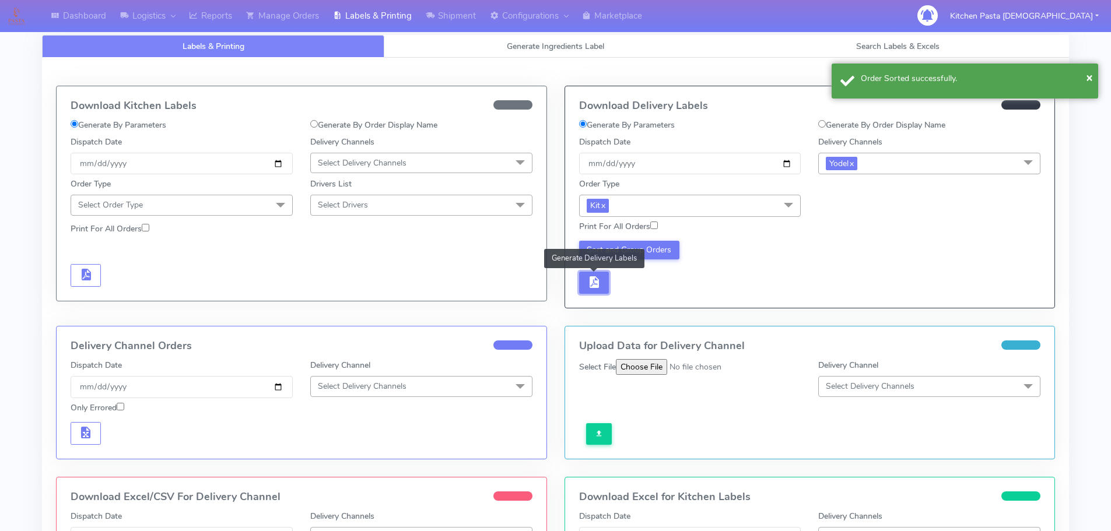
click at [593, 279] on span "button" at bounding box center [594, 284] width 14 height 11
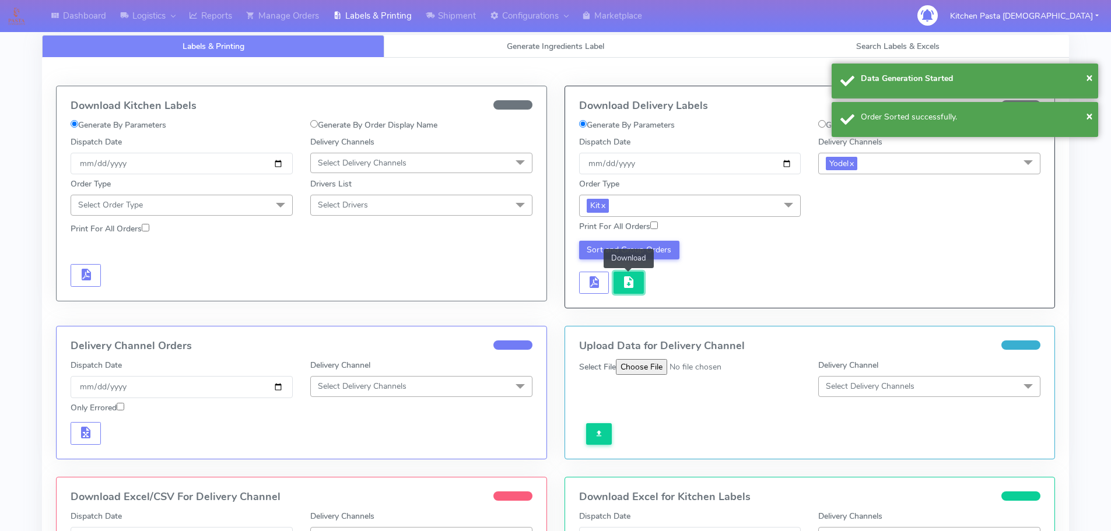
click at [638, 288] on button "button" at bounding box center [629, 283] width 30 height 23
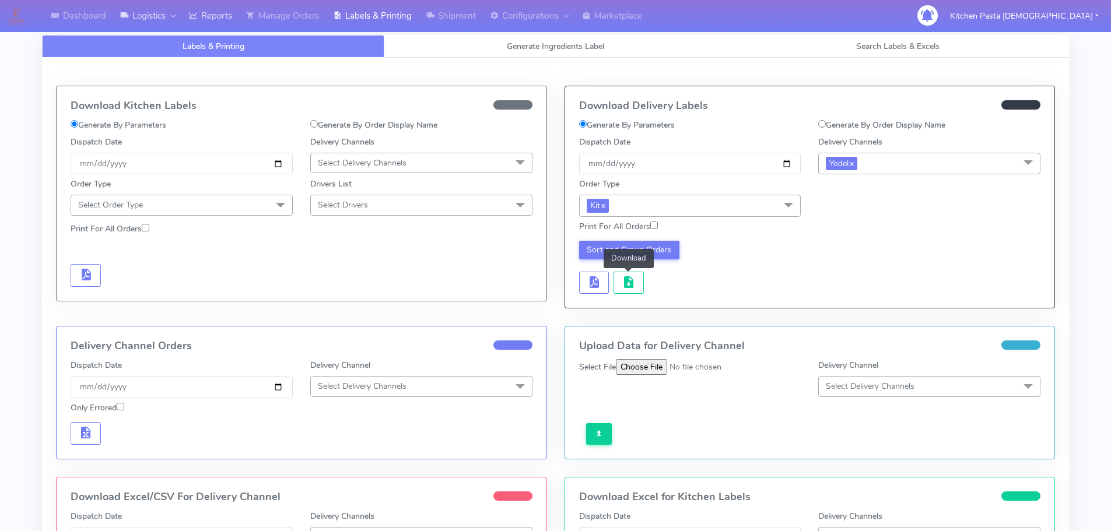
drag, startPoint x: 176, startPoint y: 19, endPoint x: 207, endPoint y: 14, distance: 31.3
click at [175, 19] on div at bounding box center [170, 15] width 9 height 13
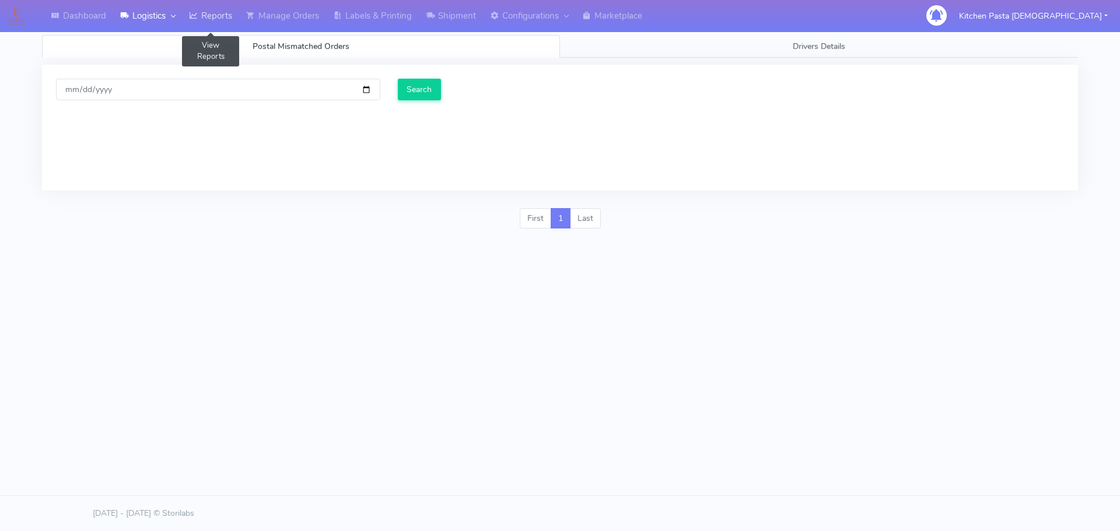
click at [211, 13] on link "Reports" at bounding box center [210, 16] width 57 height 32
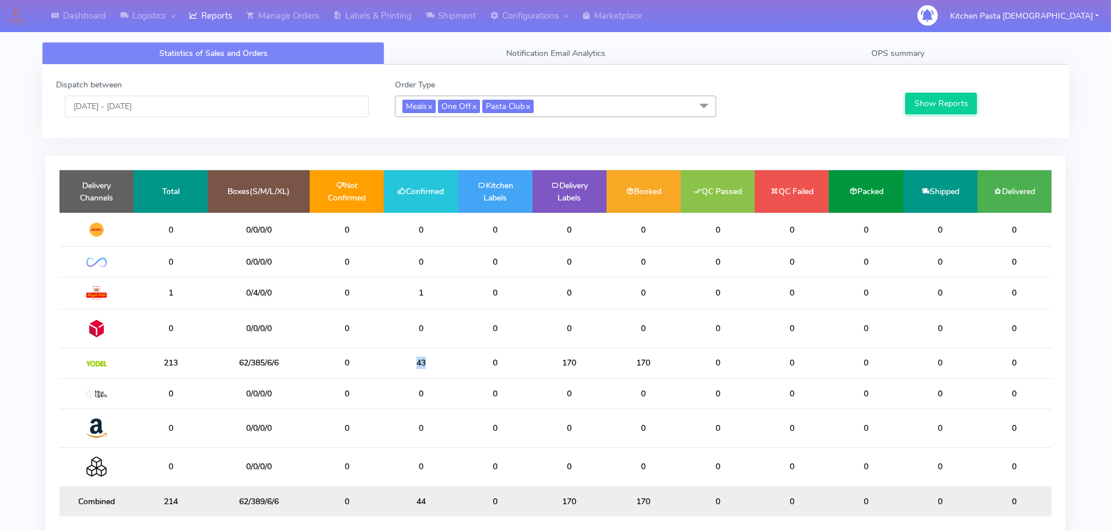
drag, startPoint x: 450, startPoint y: 372, endPoint x: 390, endPoint y: 374, distance: 60.7
click at [385, 375] on td "43" at bounding box center [421, 363] width 74 height 30
click at [521, 373] on td "0" at bounding box center [495, 363] width 74 height 30
drag, startPoint x: 583, startPoint y: 360, endPoint x: 553, endPoint y: 360, distance: 30.3
click at [553, 360] on td "170" at bounding box center [570, 363] width 74 height 30
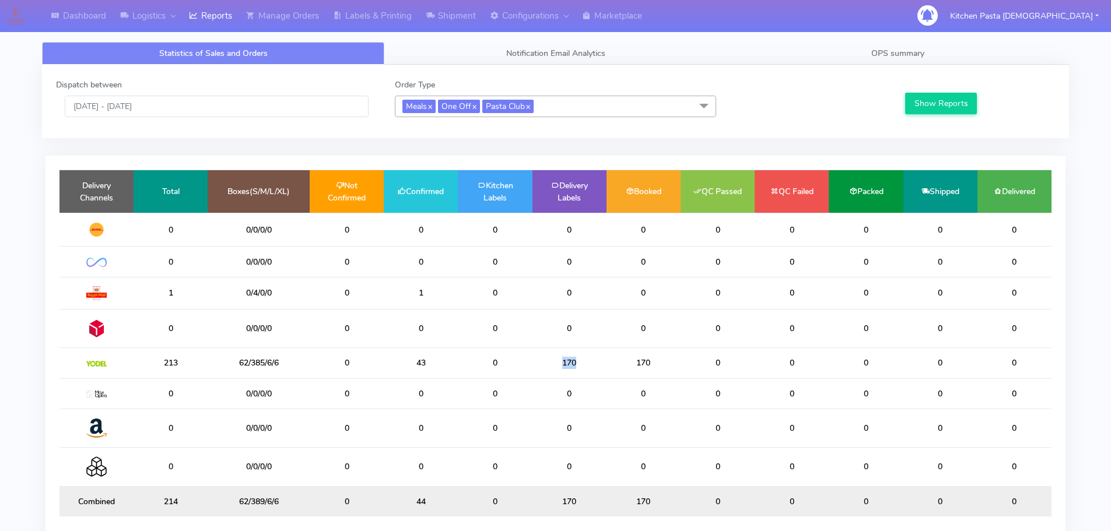
click at [568, 360] on td "170" at bounding box center [570, 363] width 74 height 30
